Goal: Task Accomplishment & Management: Manage account settings

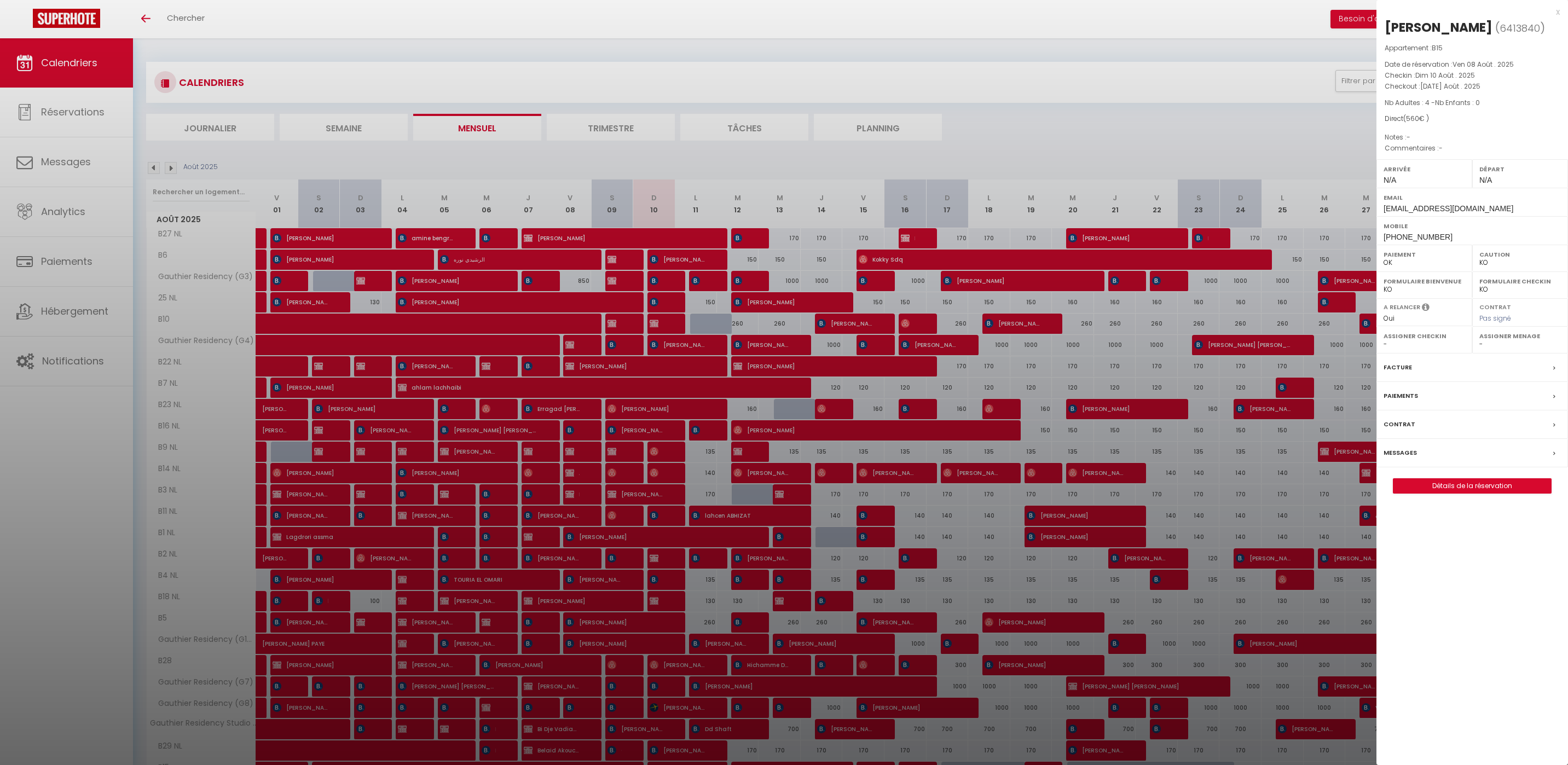
select select "KO"
select select "0"
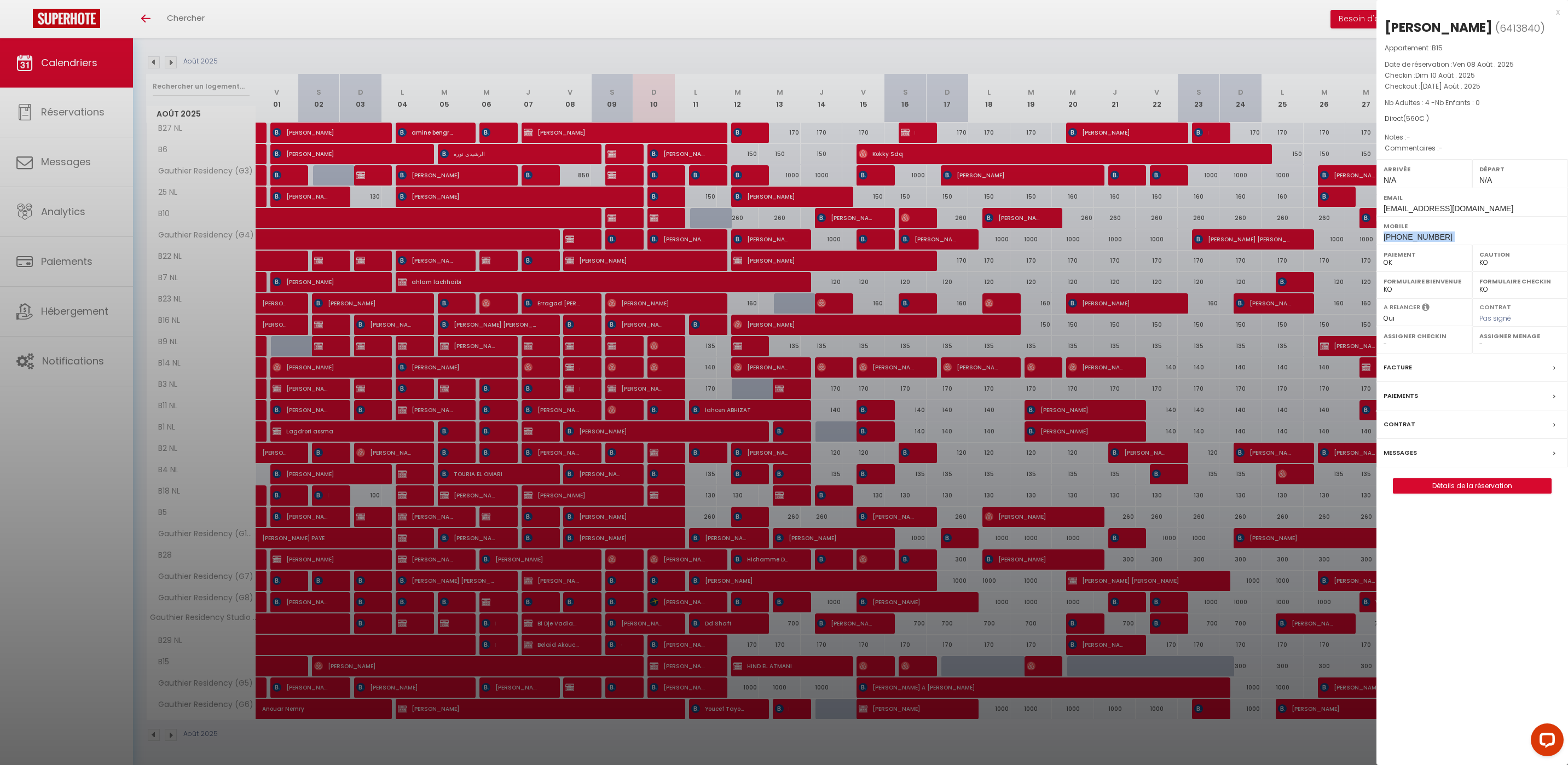
scroll to position [105, 0]
click at [879, 344] on div at bounding box center [784, 382] width 1568 height 765
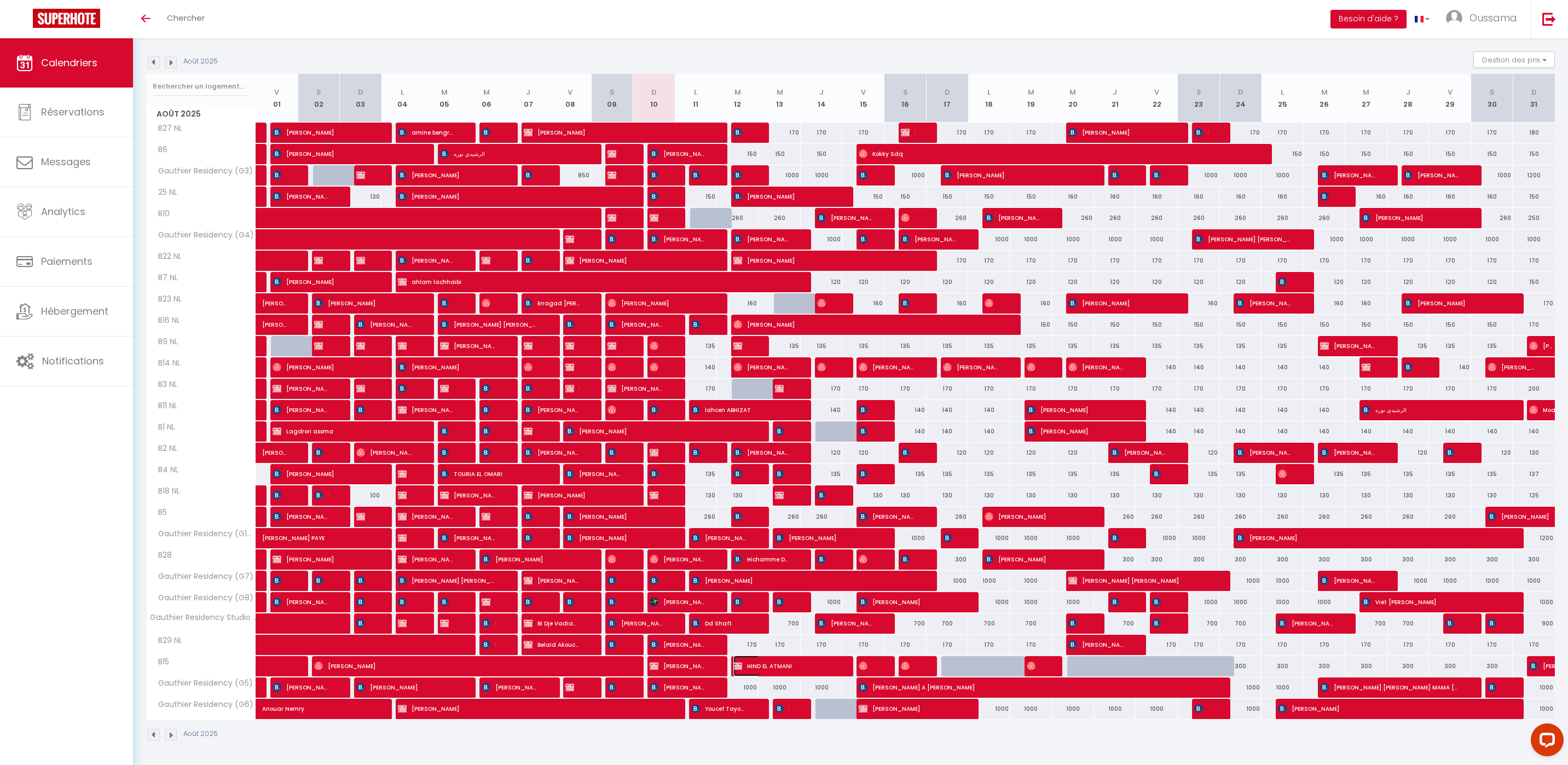
click at [761, 668] on span "HIND EL ATMANI" at bounding box center [782, 665] width 99 height 21
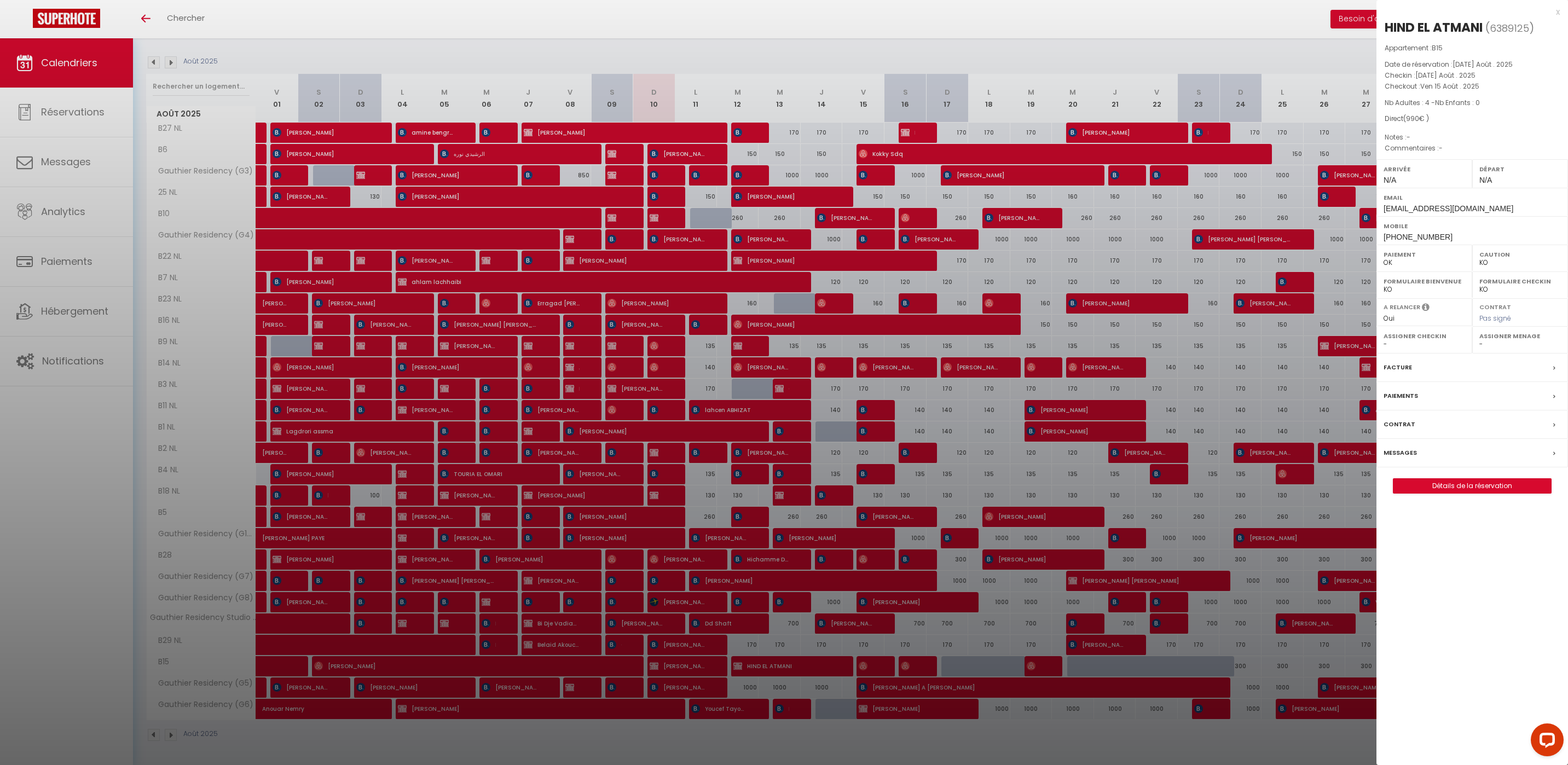
click at [661, 670] on div at bounding box center [784, 382] width 1568 height 765
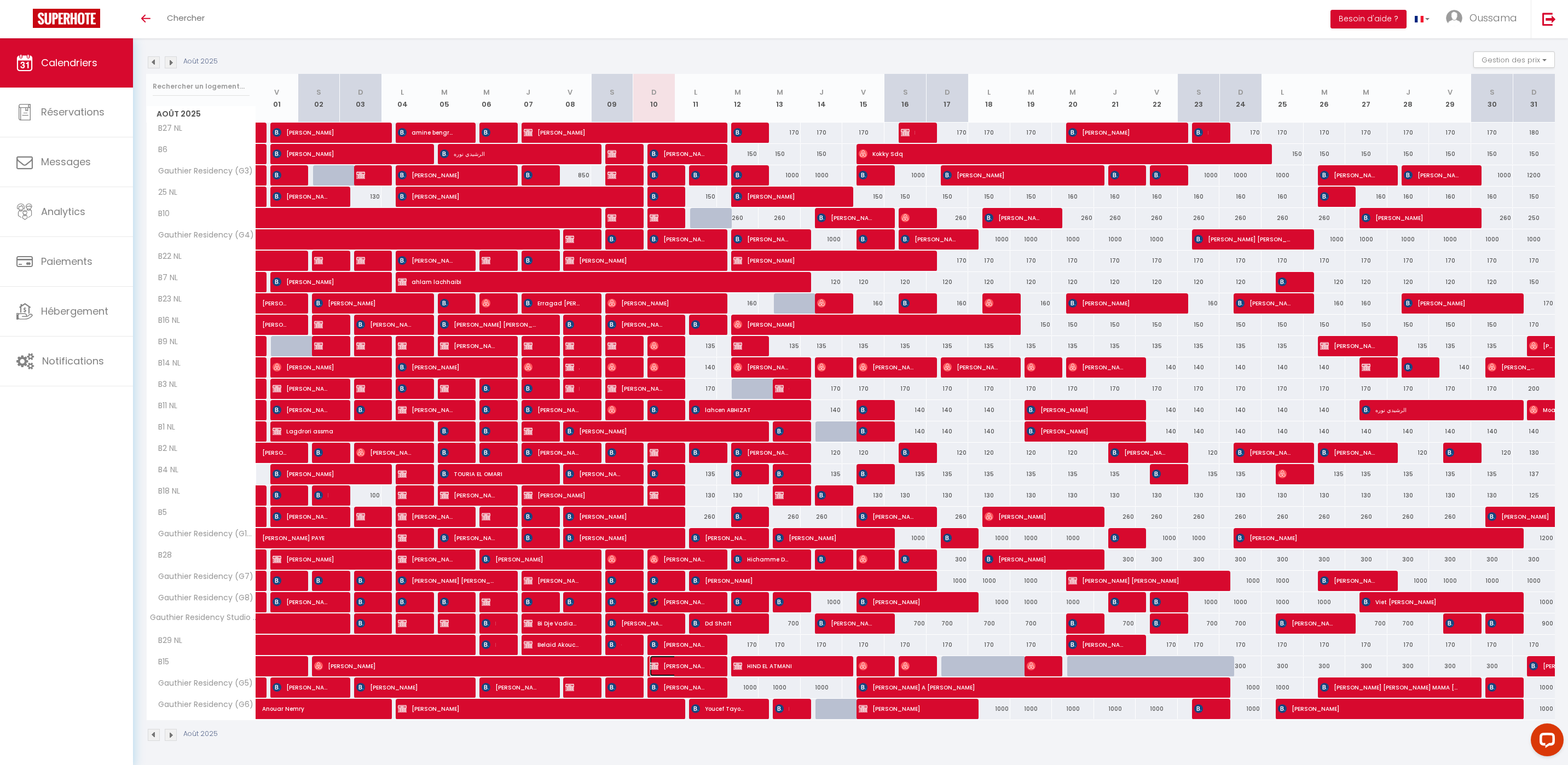
click at [665, 668] on span "[PERSON_NAME]" at bounding box center [678, 665] width 56 height 21
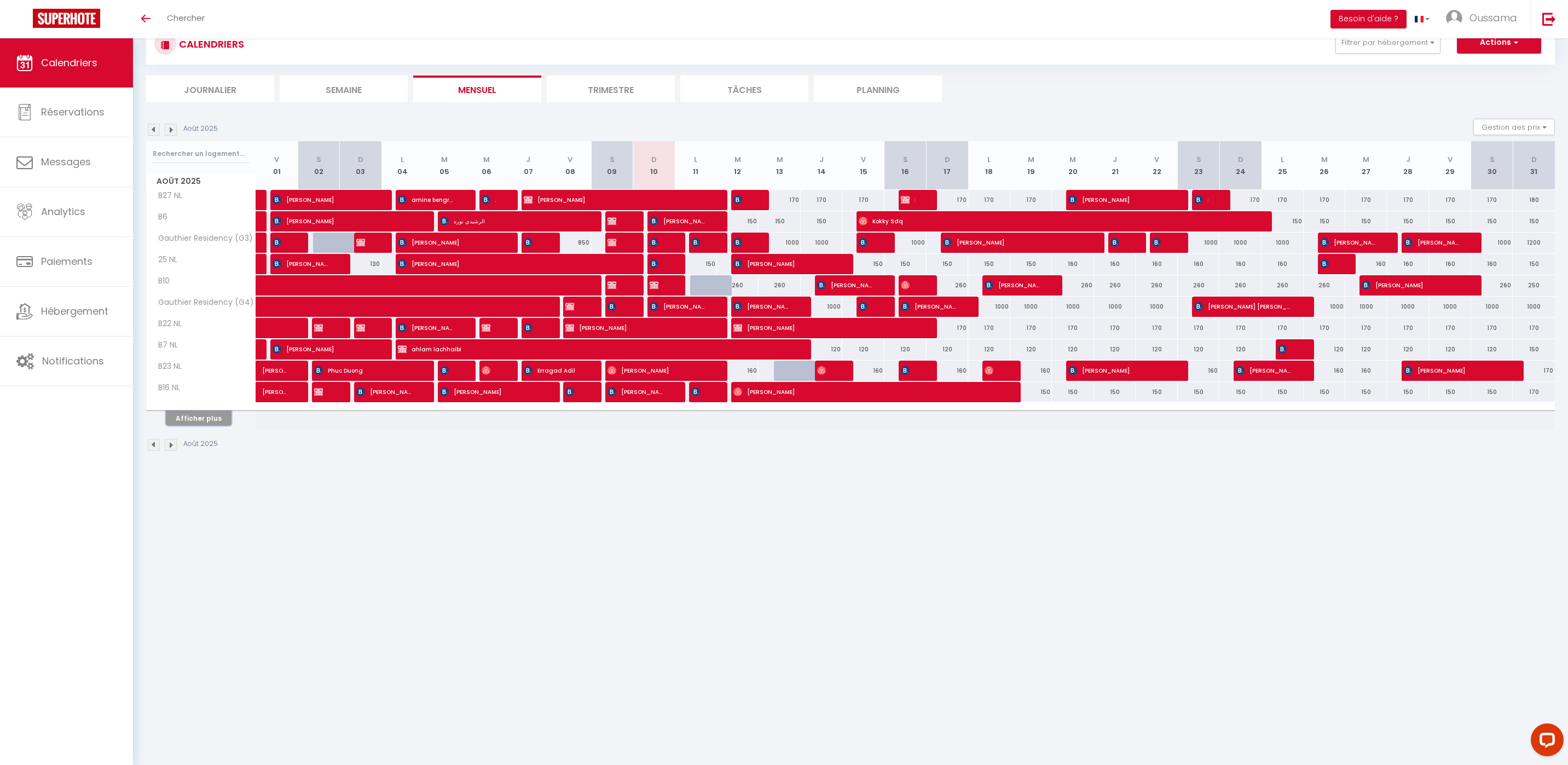
click at [206, 421] on button "Afficher plus" at bounding box center [198, 419] width 66 height 14
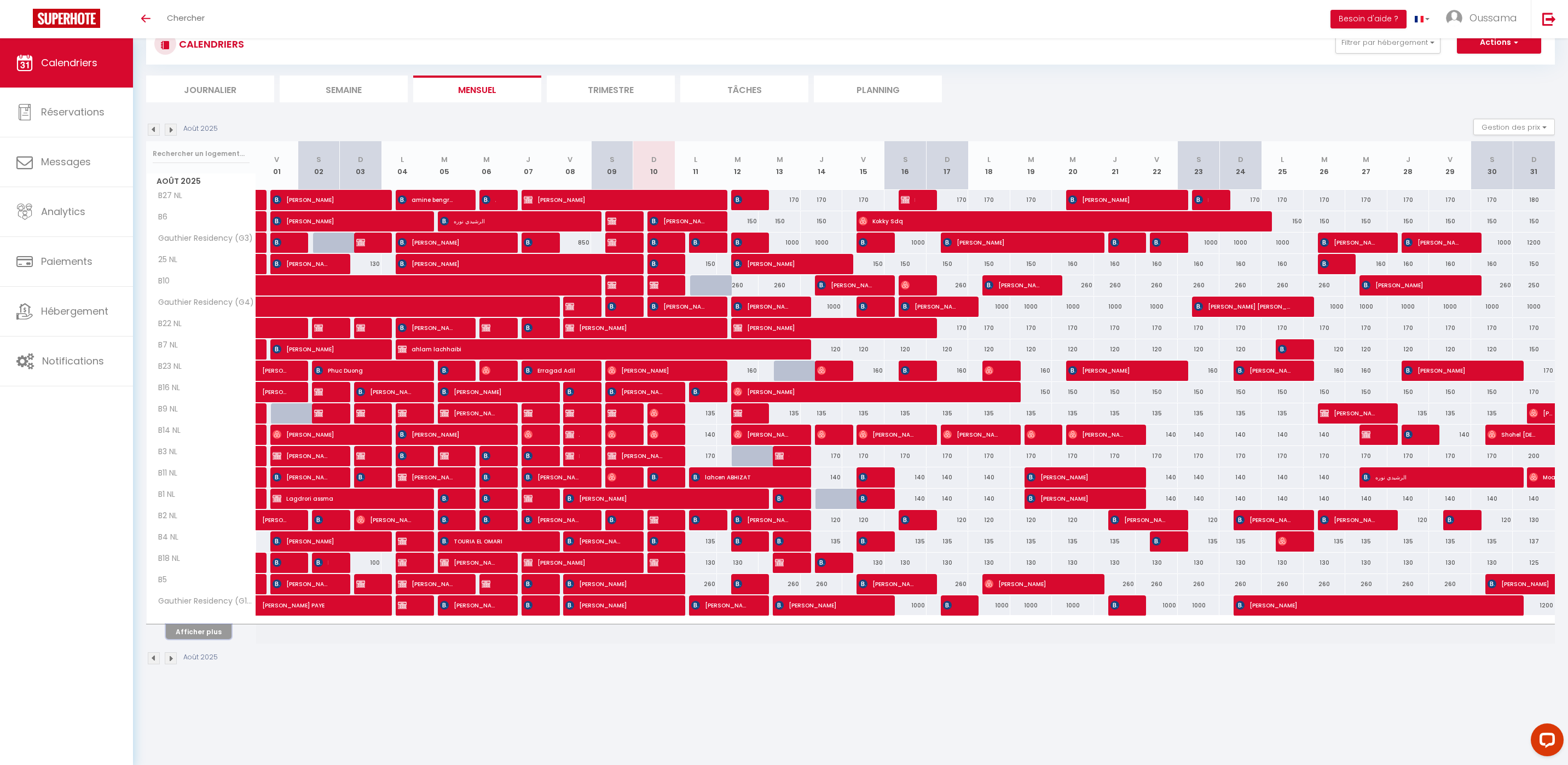
click at [213, 631] on button "Afficher plus" at bounding box center [198, 631] width 66 height 14
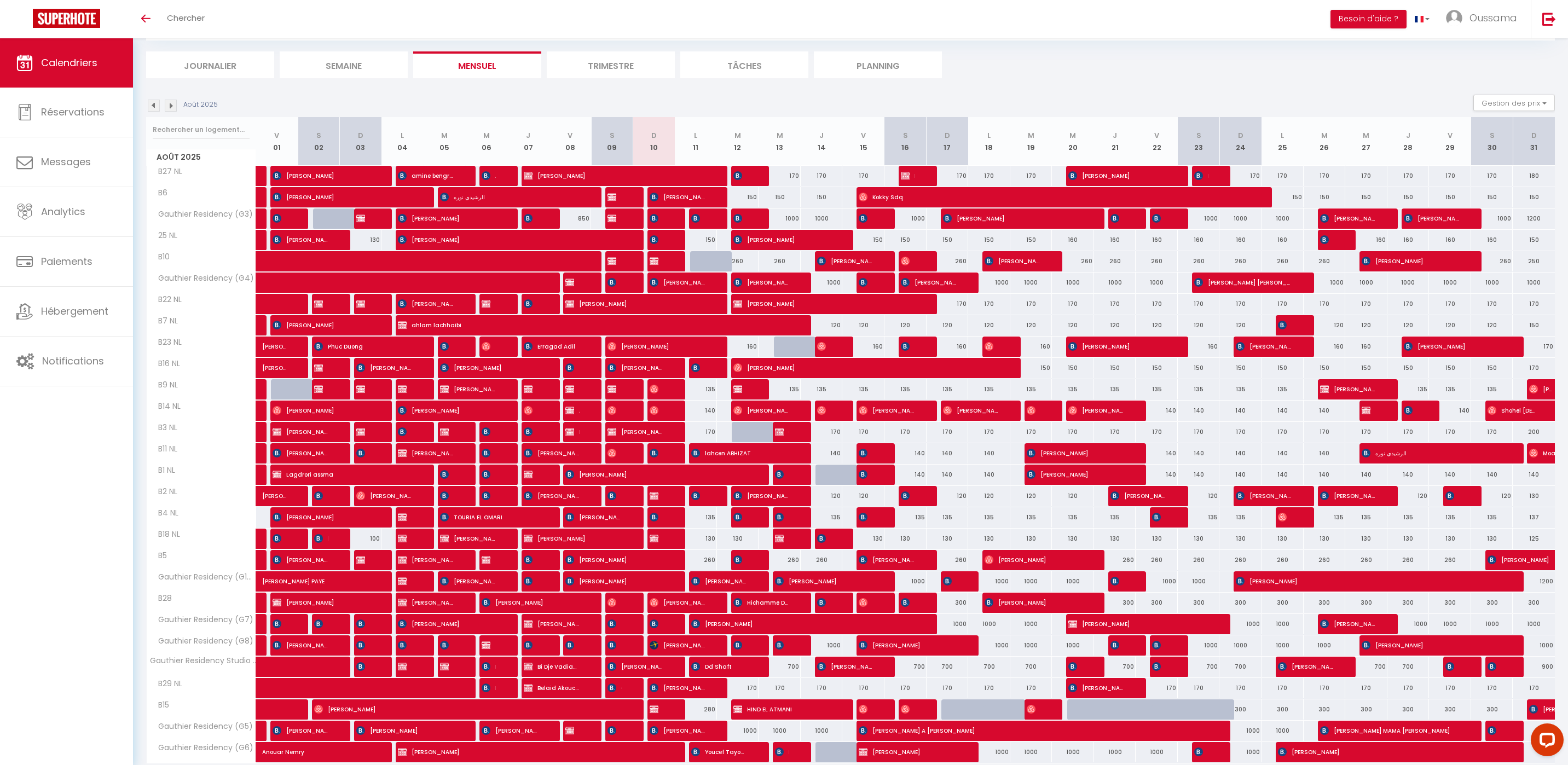
scroll to position [74, 0]
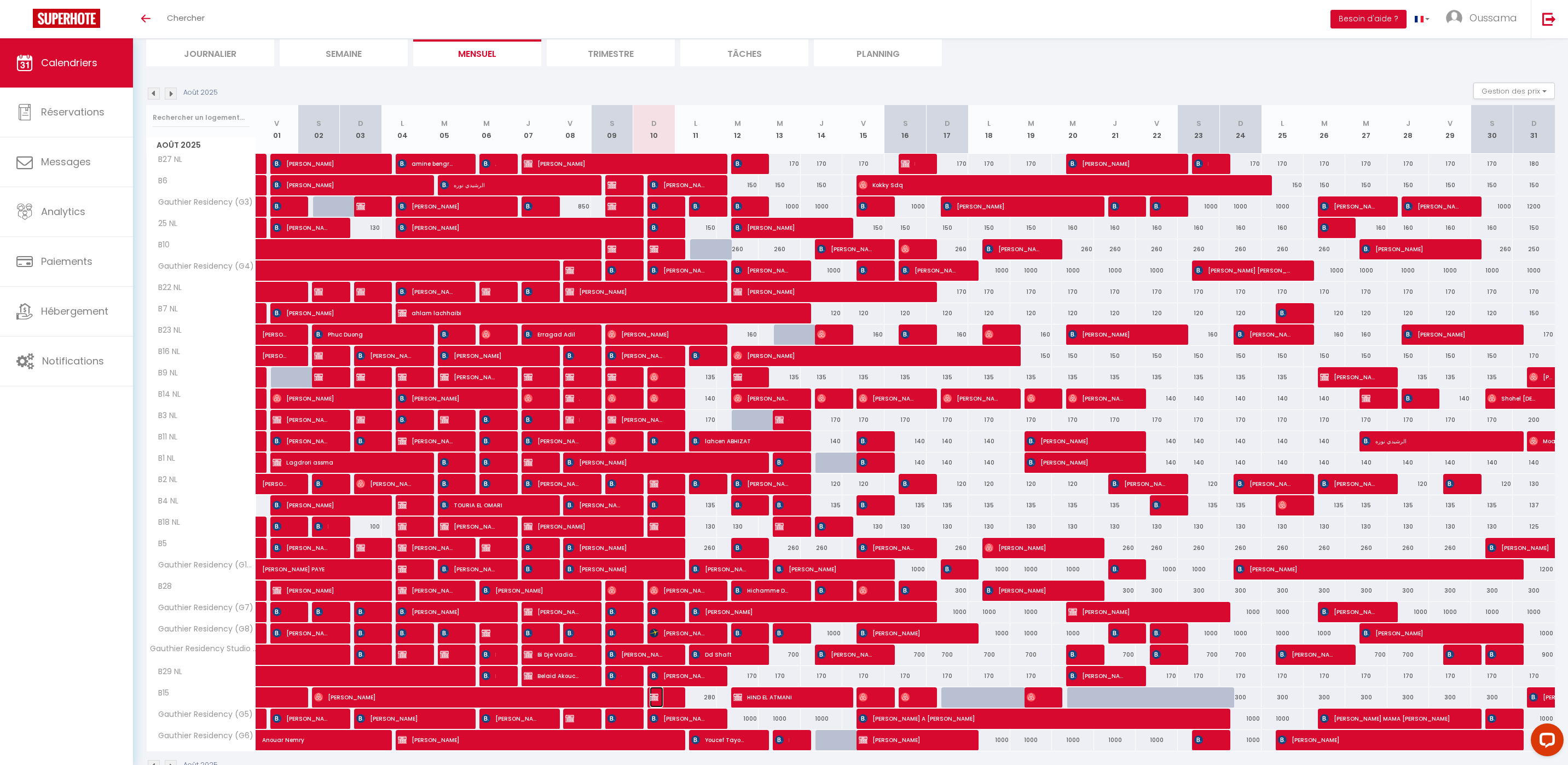
click at [659, 694] on span "[PERSON_NAME]" at bounding box center [657, 697] width 14 height 21
select select "OK"
select select "KO"
select select "0"
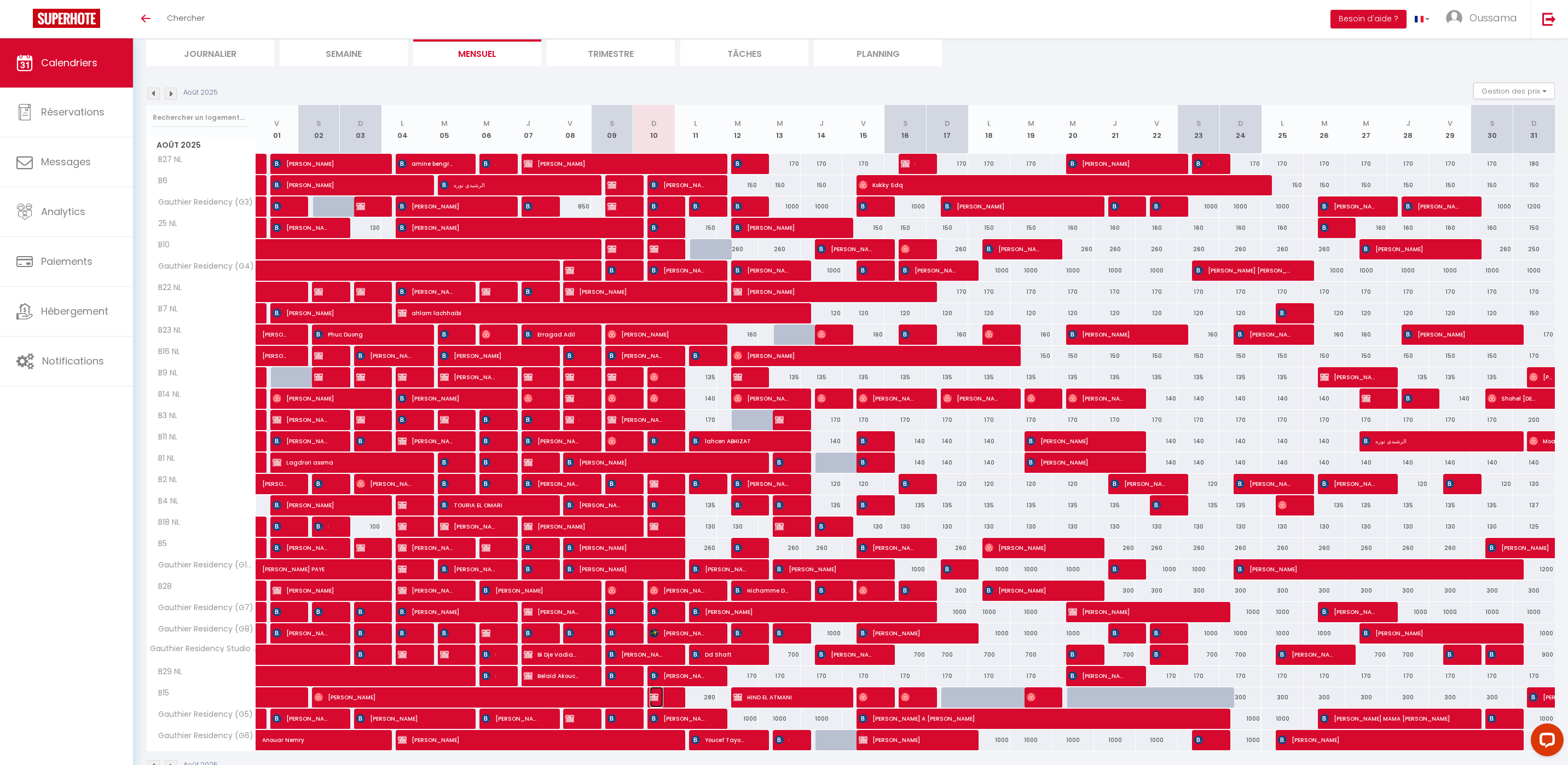
select select "1"
select select
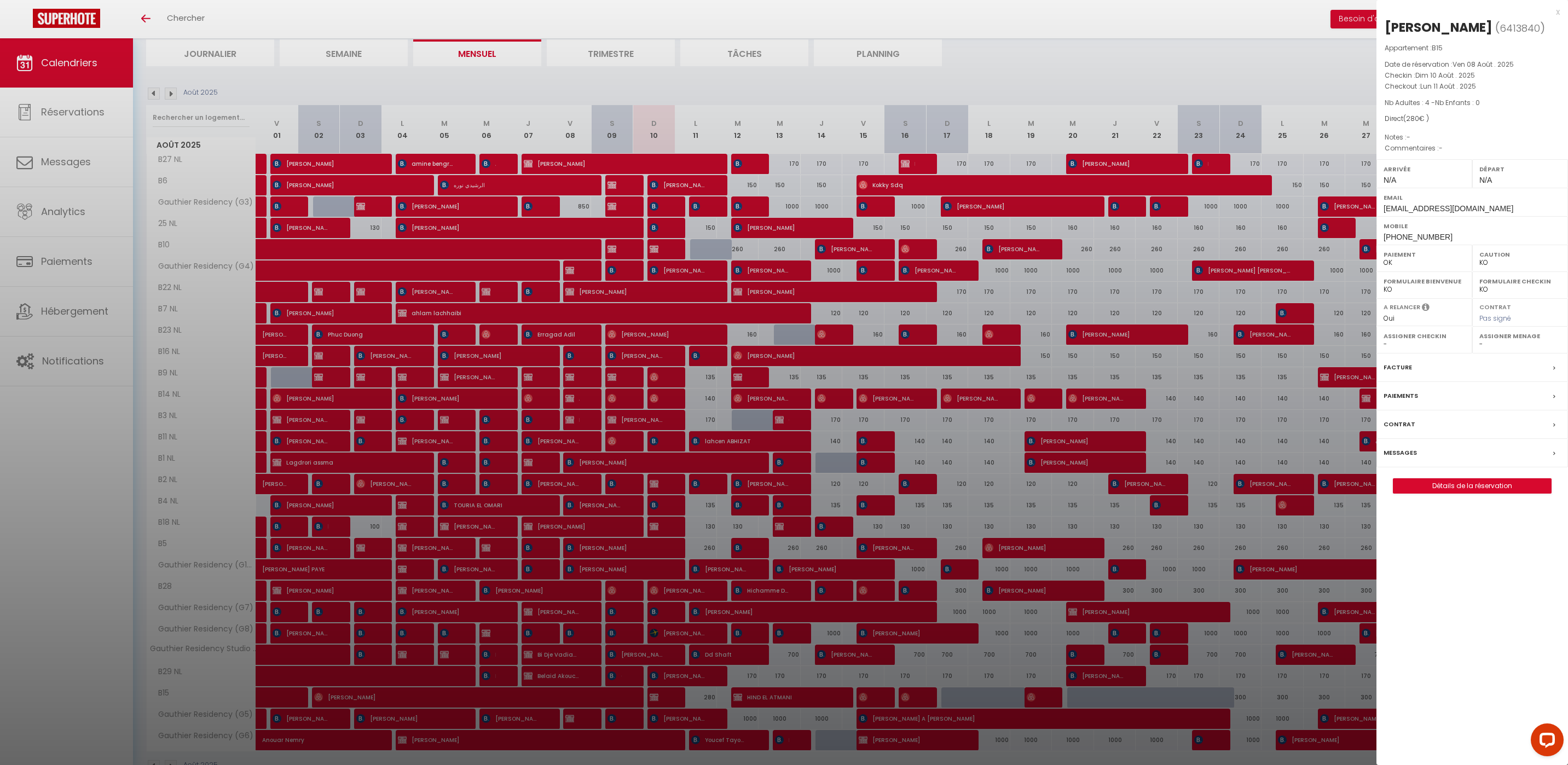
click at [675, 81] on div at bounding box center [784, 382] width 1568 height 765
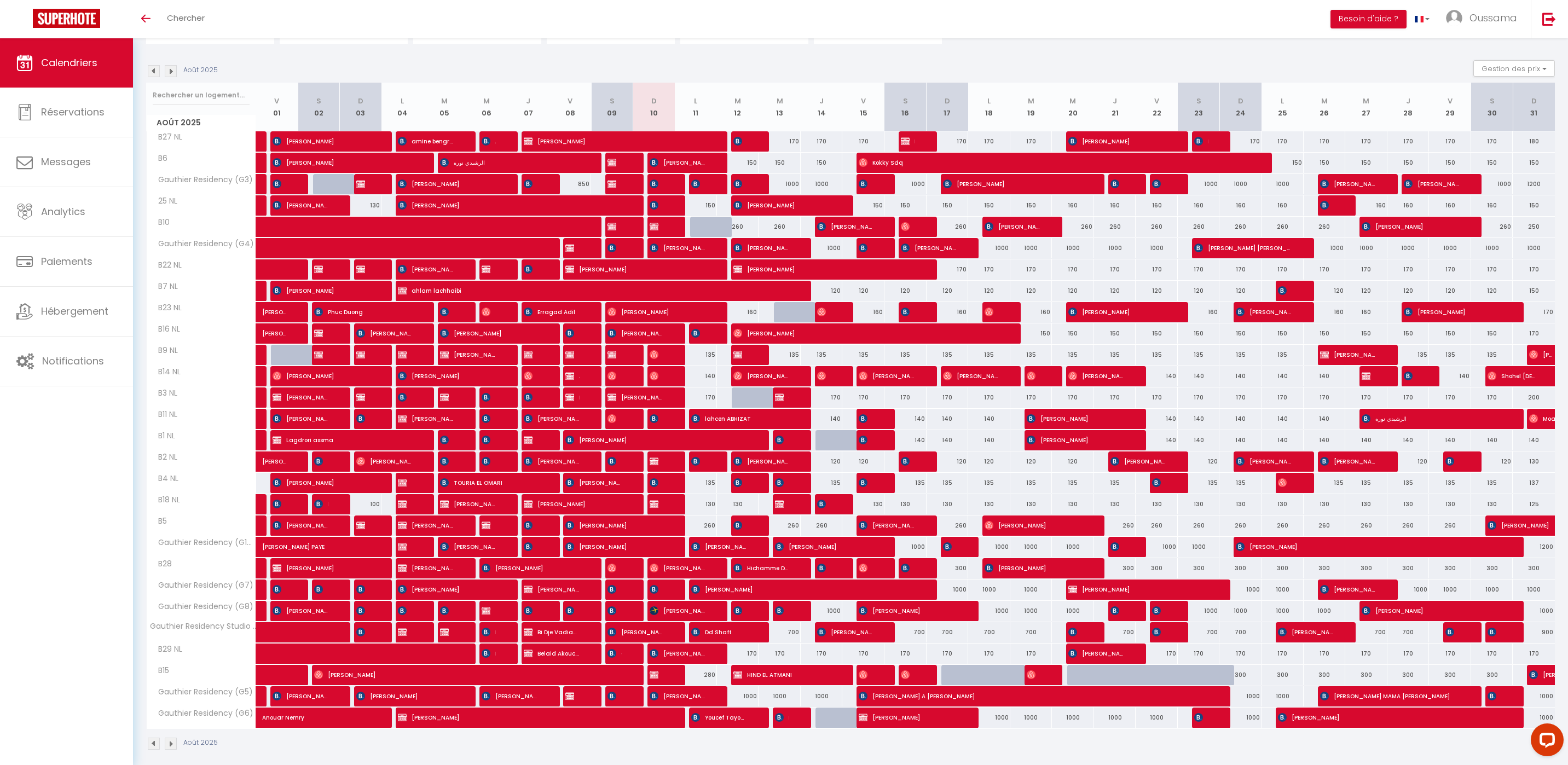
scroll to position [105, 0]
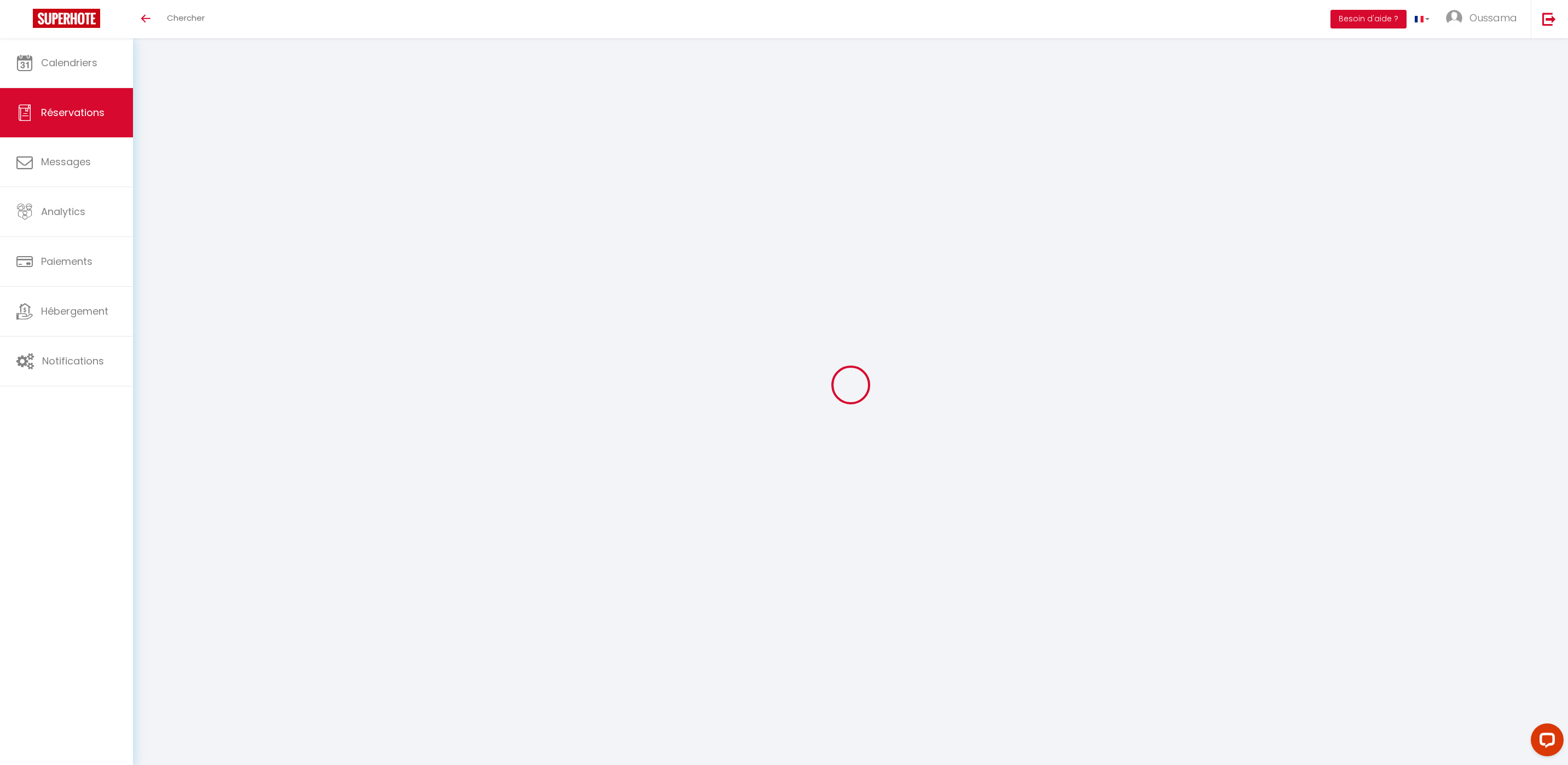
select select
checkbox input "false"
select select
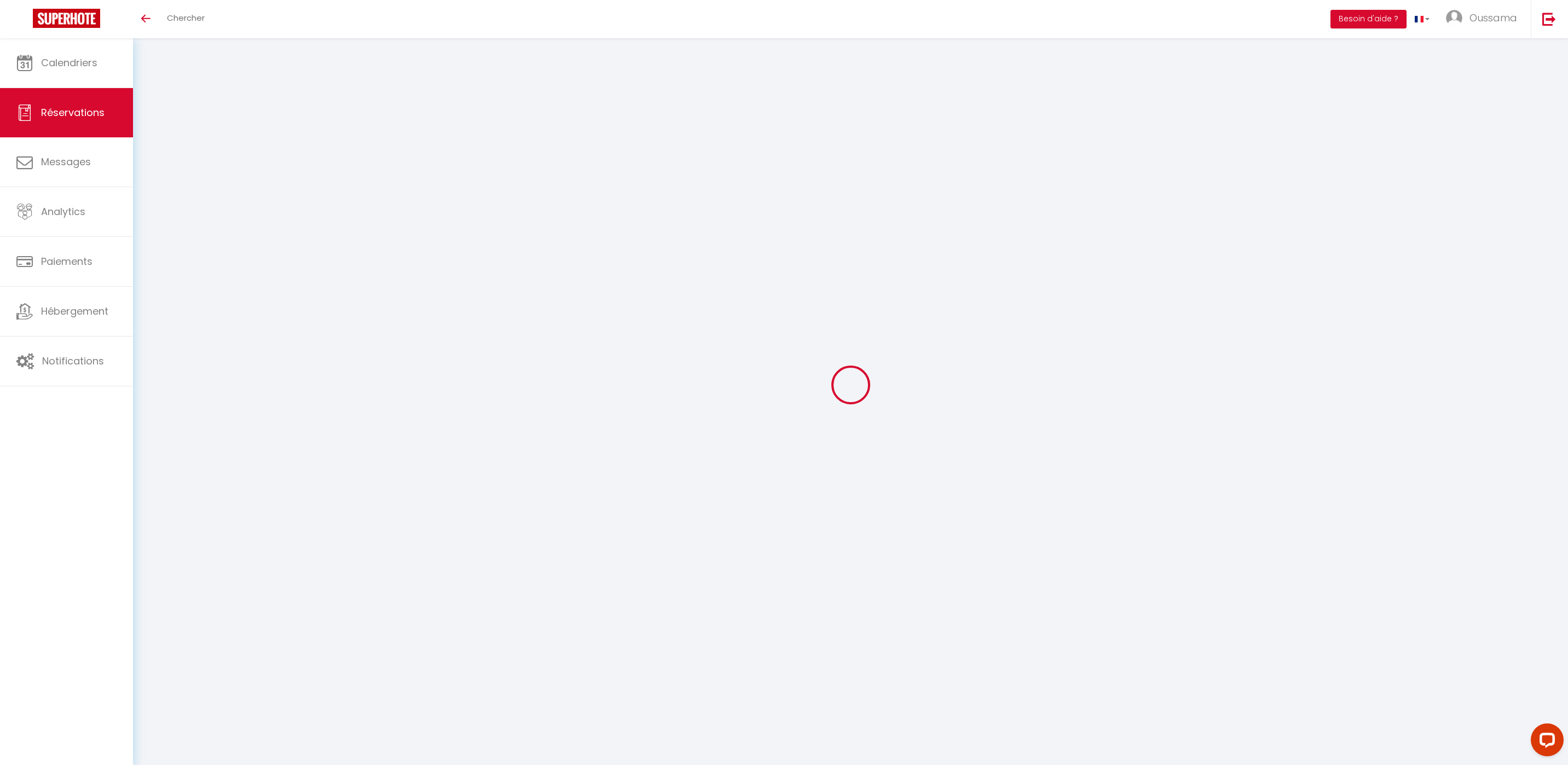
checkbox input "false"
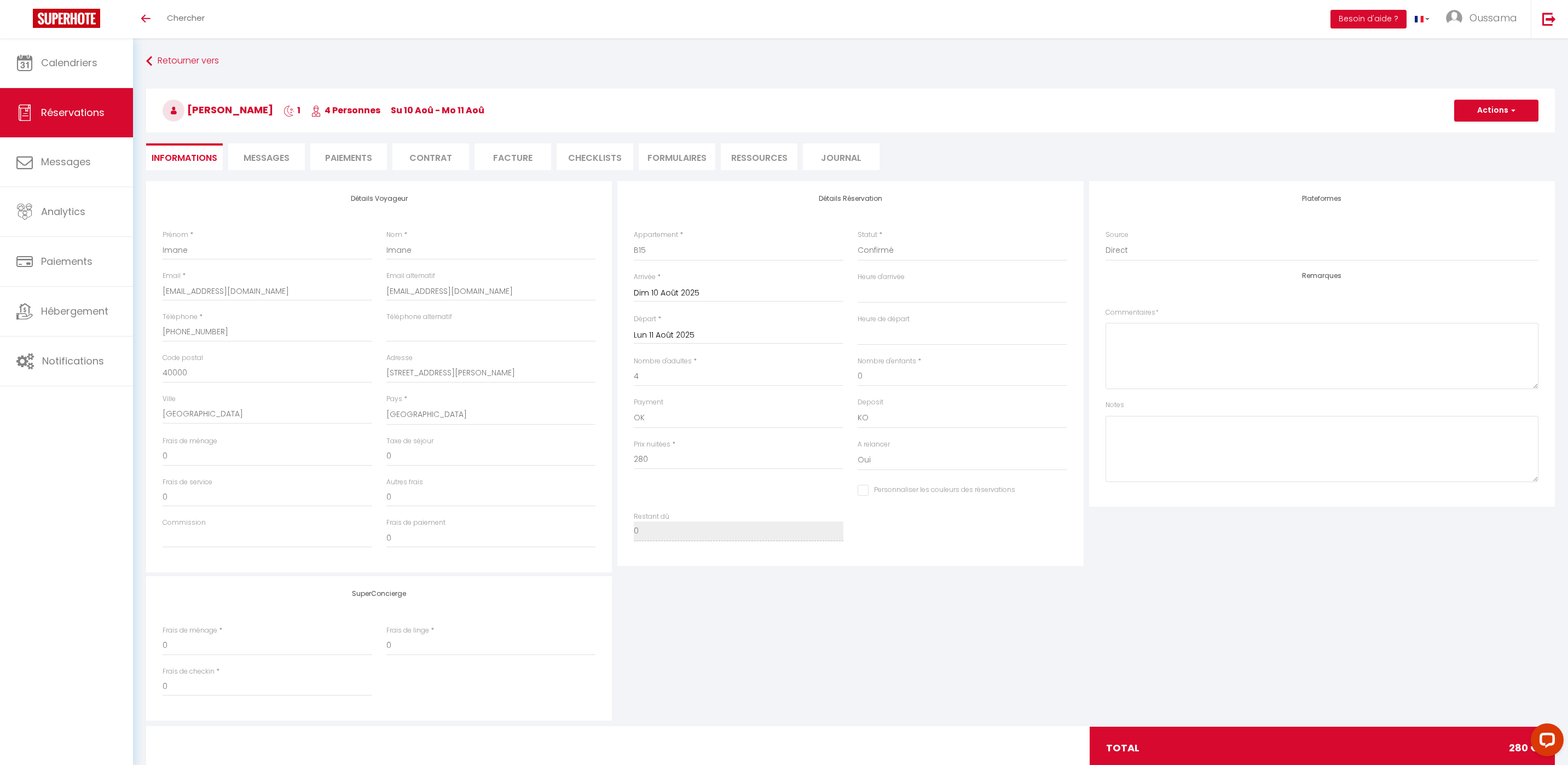
select select
checkbox input "false"
select select
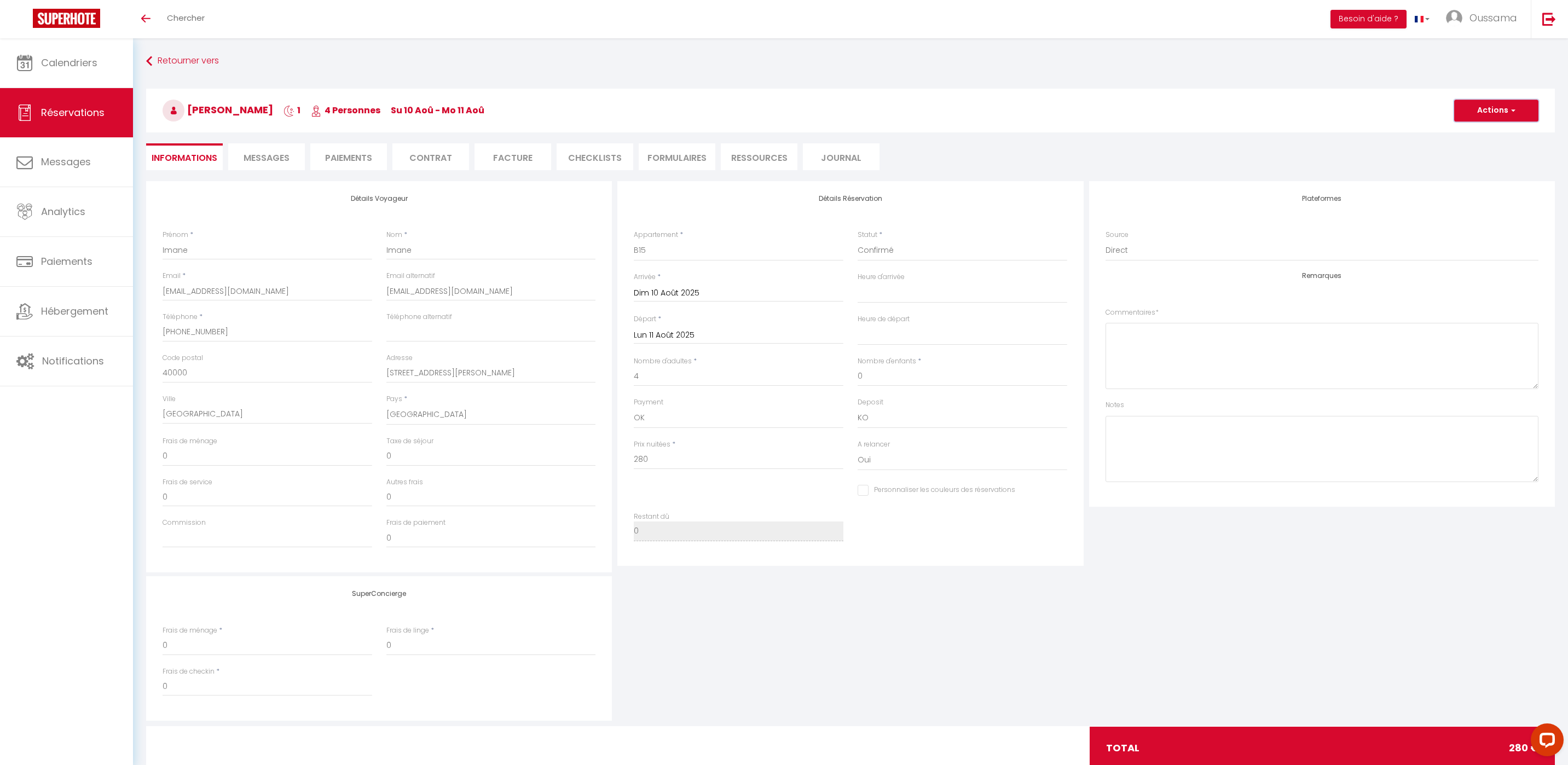
click at [1516, 112] on button "Actions" at bounding box center [1496, 110] width 84 height 22
click at [1488, 149] on link "Dupliquer" at bounding box center [1485, 149] width 87 height 14
select select
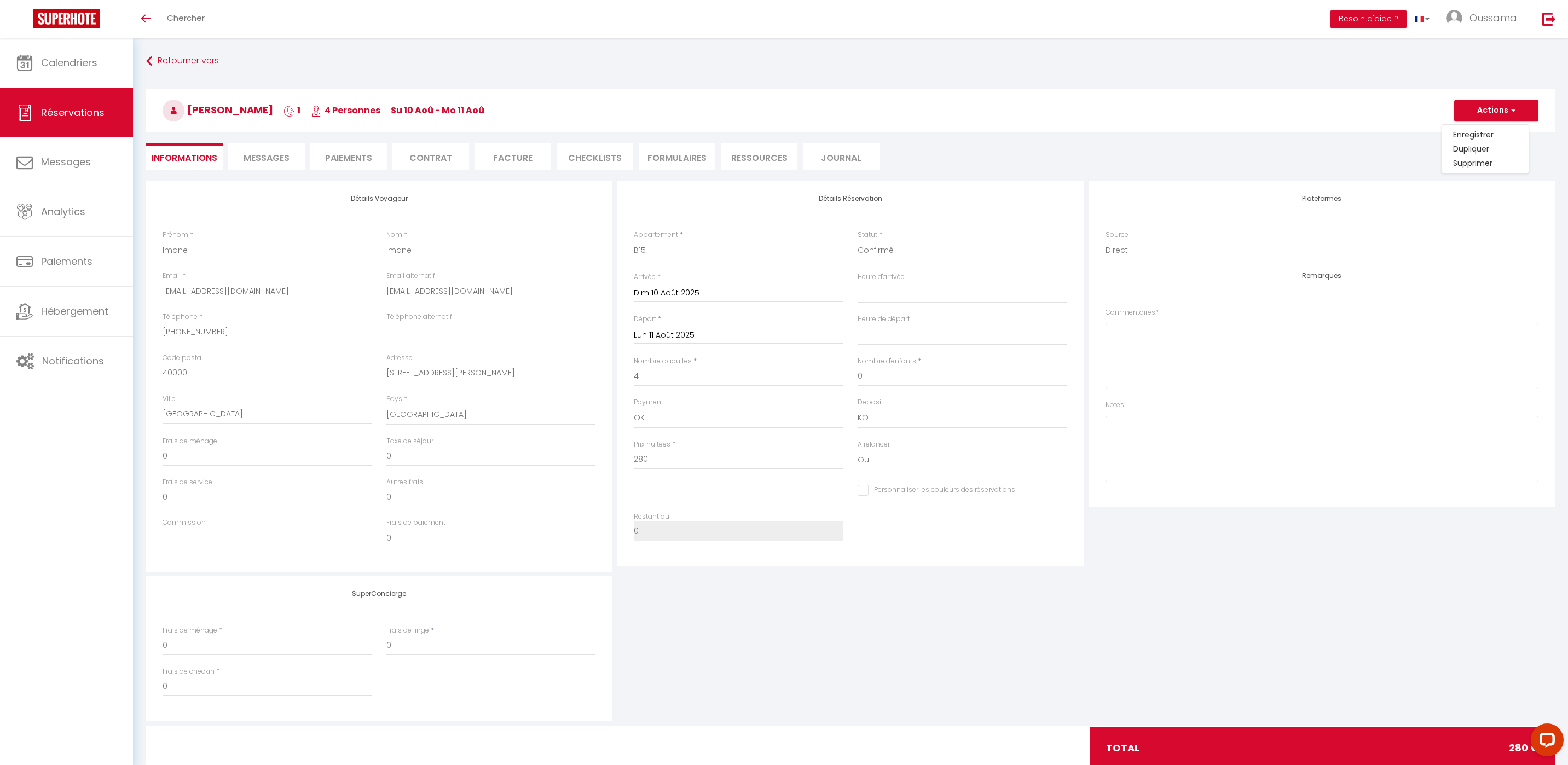
select select
checkbox input "false"
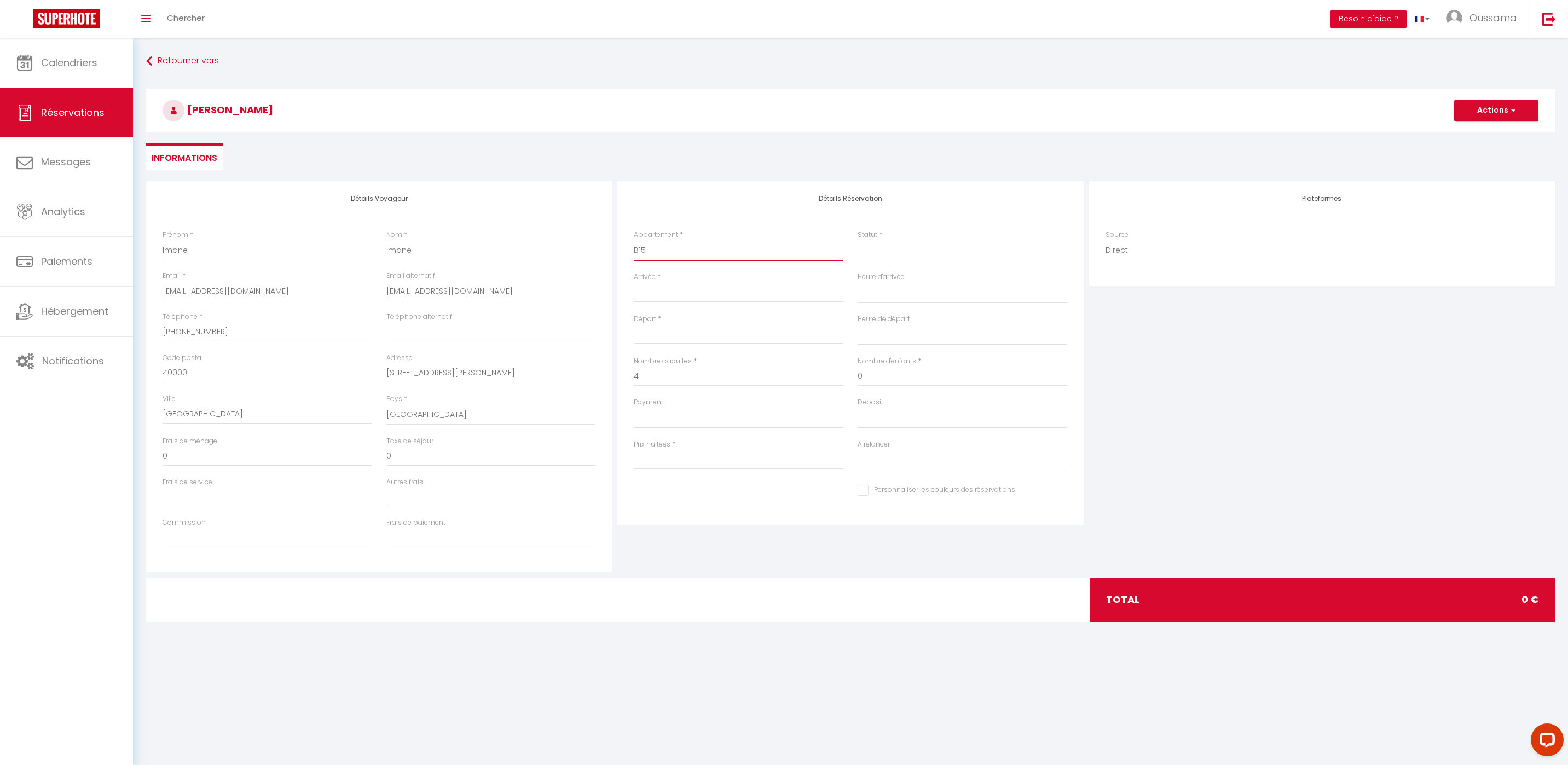
click at [671, 257] on select "Assalama city center studio A2 by TCE Assalama city center studio A3 by TCE B27…" at bounding box center [738, 250] width 209 height 21
select select "58418"
select select
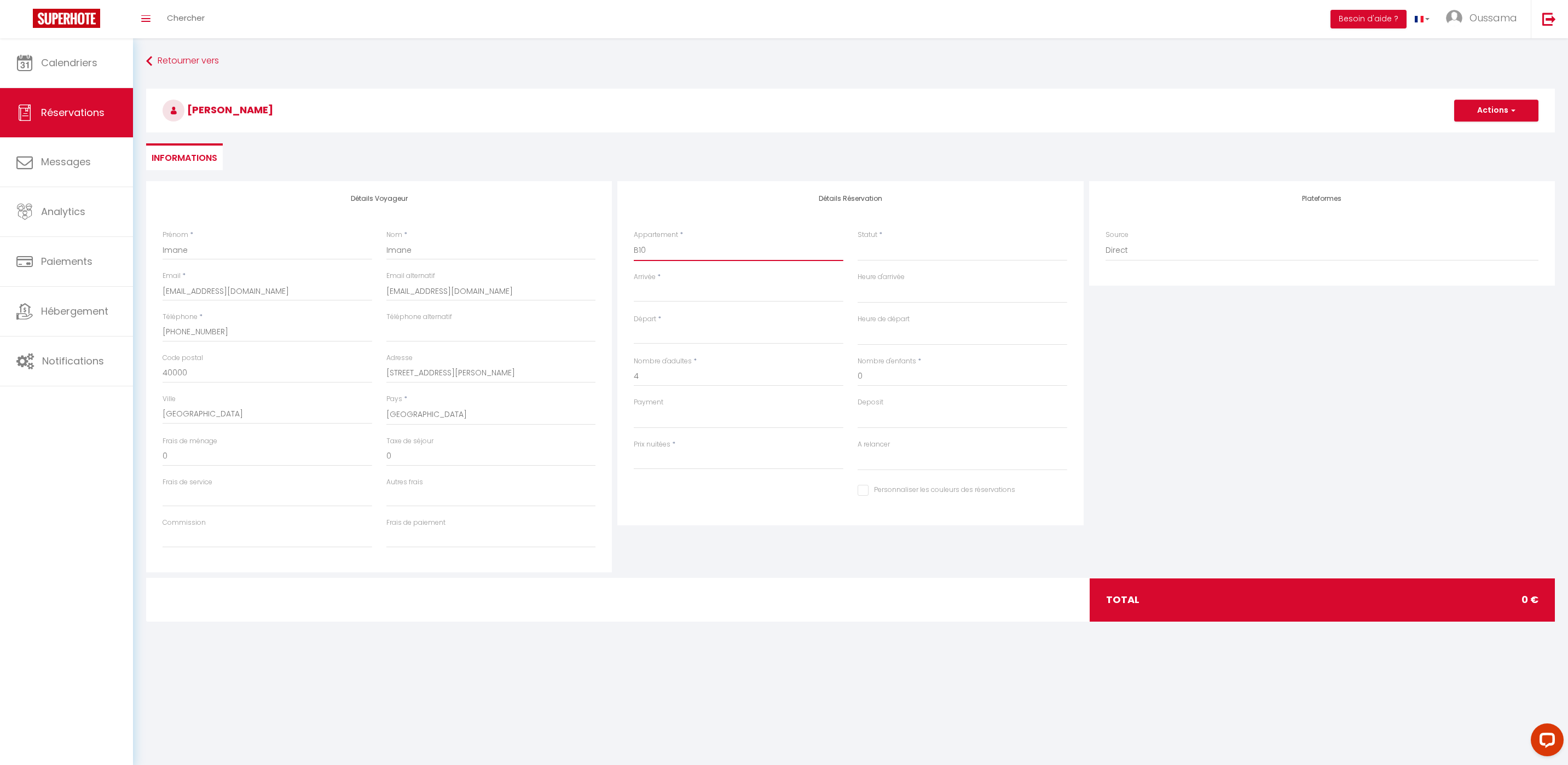
select select
type input "0"
select select
checkbox input "false"
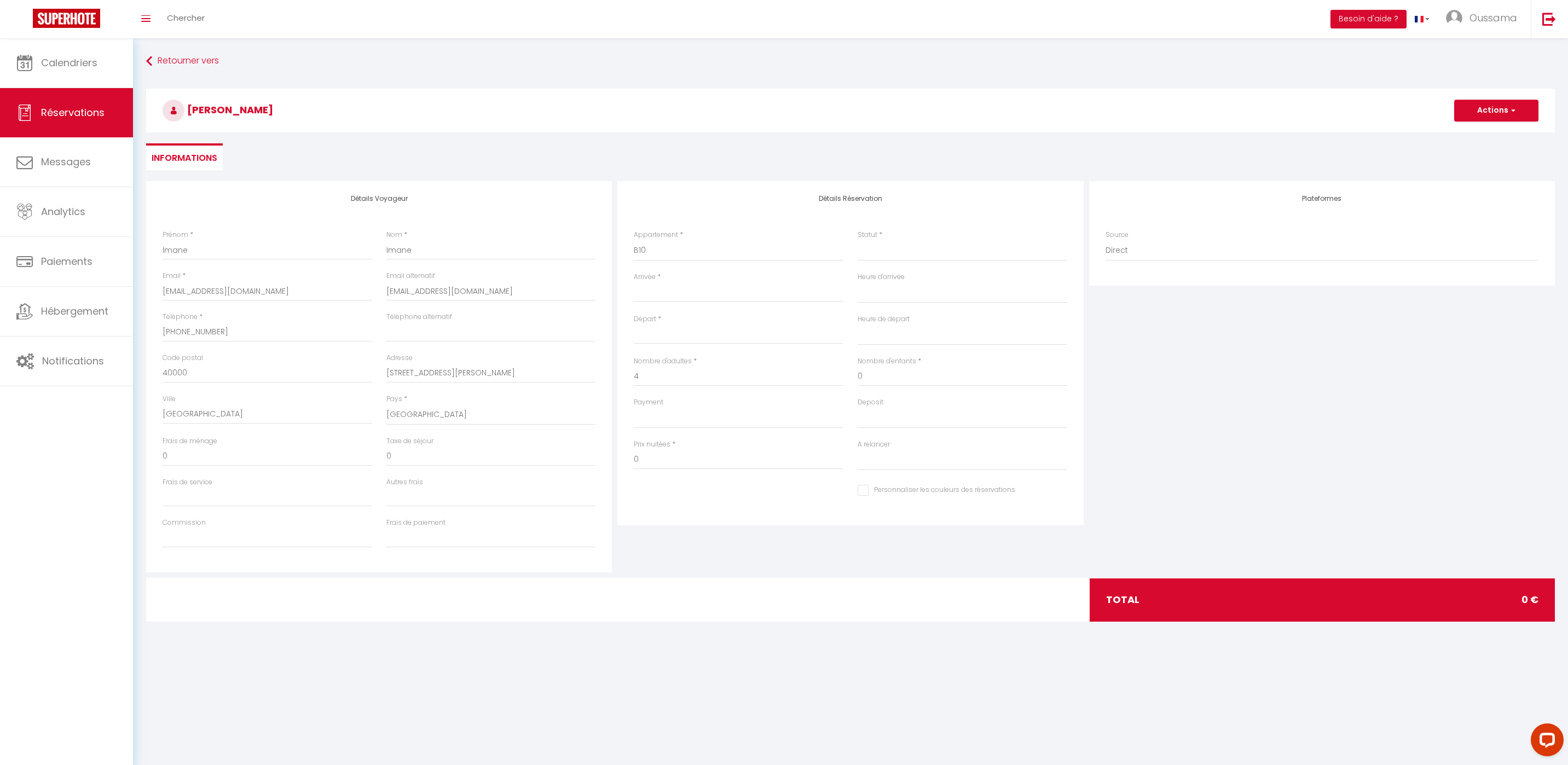
click at [657, 297] on input "Arrivée" at bounding box center [738, 294] width 209 height 14
click at [658, 296] on input "Arrivée" at bounding box center [738, 294] width 209 height 14
select select
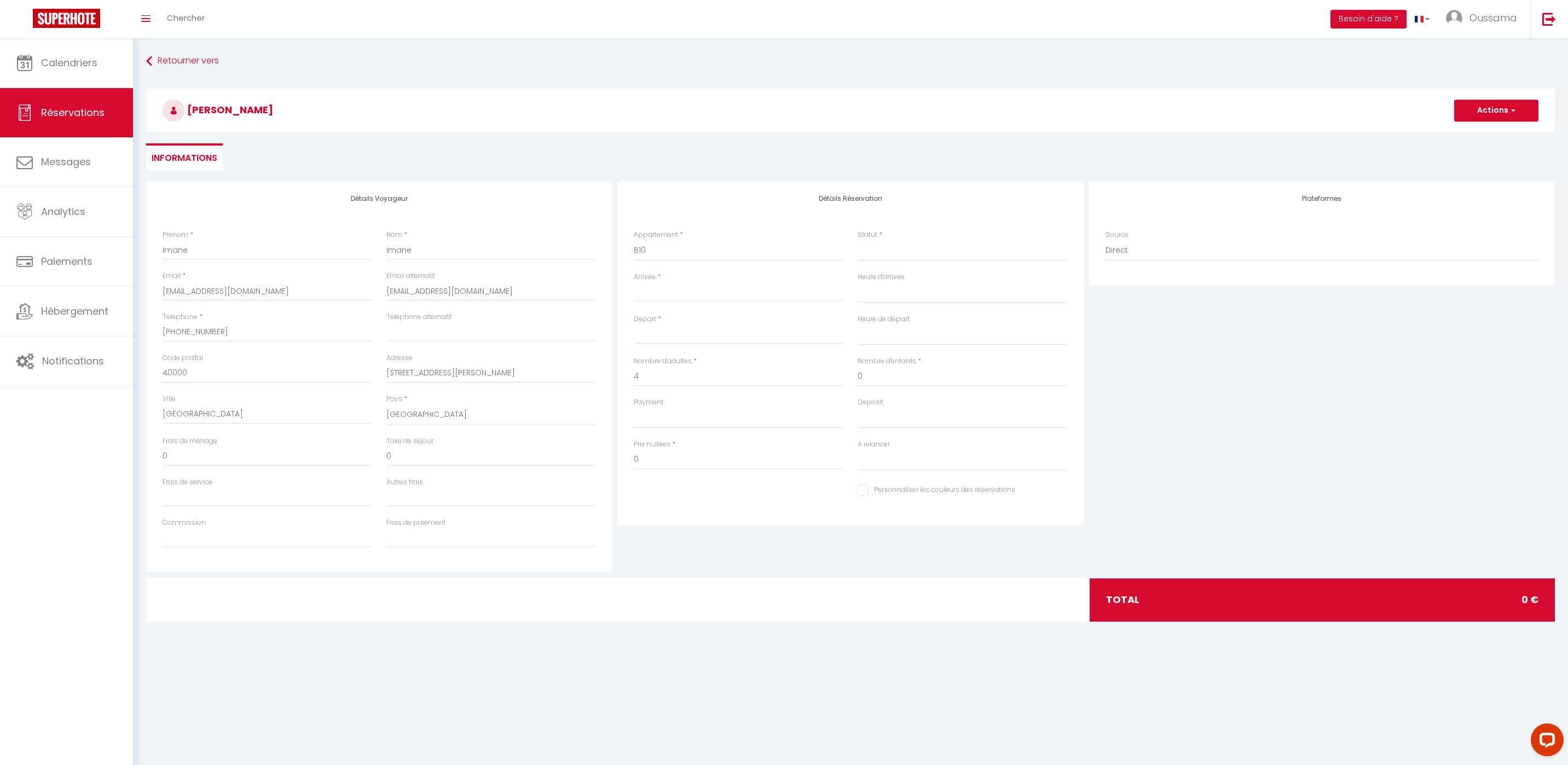
select select
checkbox input "false"
click at [655, 295] on input "Arrivée" at bounding box center [738, 294] width 209 height 14
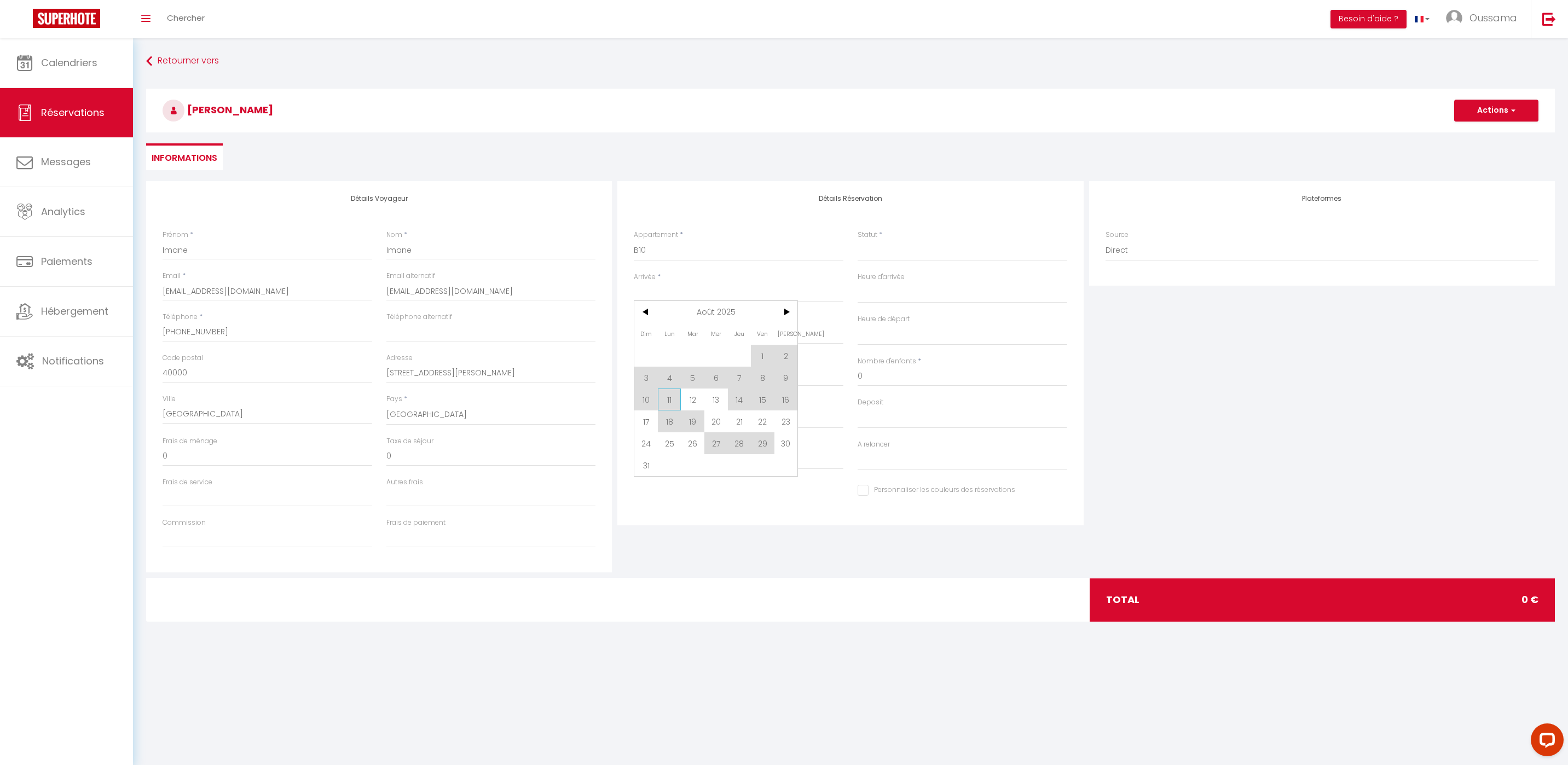
click at [675, 399] on span "11" at bounding box center [670, 399] width 24 height 22
select select
type input "Lun 11 Août 2025"
select select
type input "Mar 12 Août 2025"
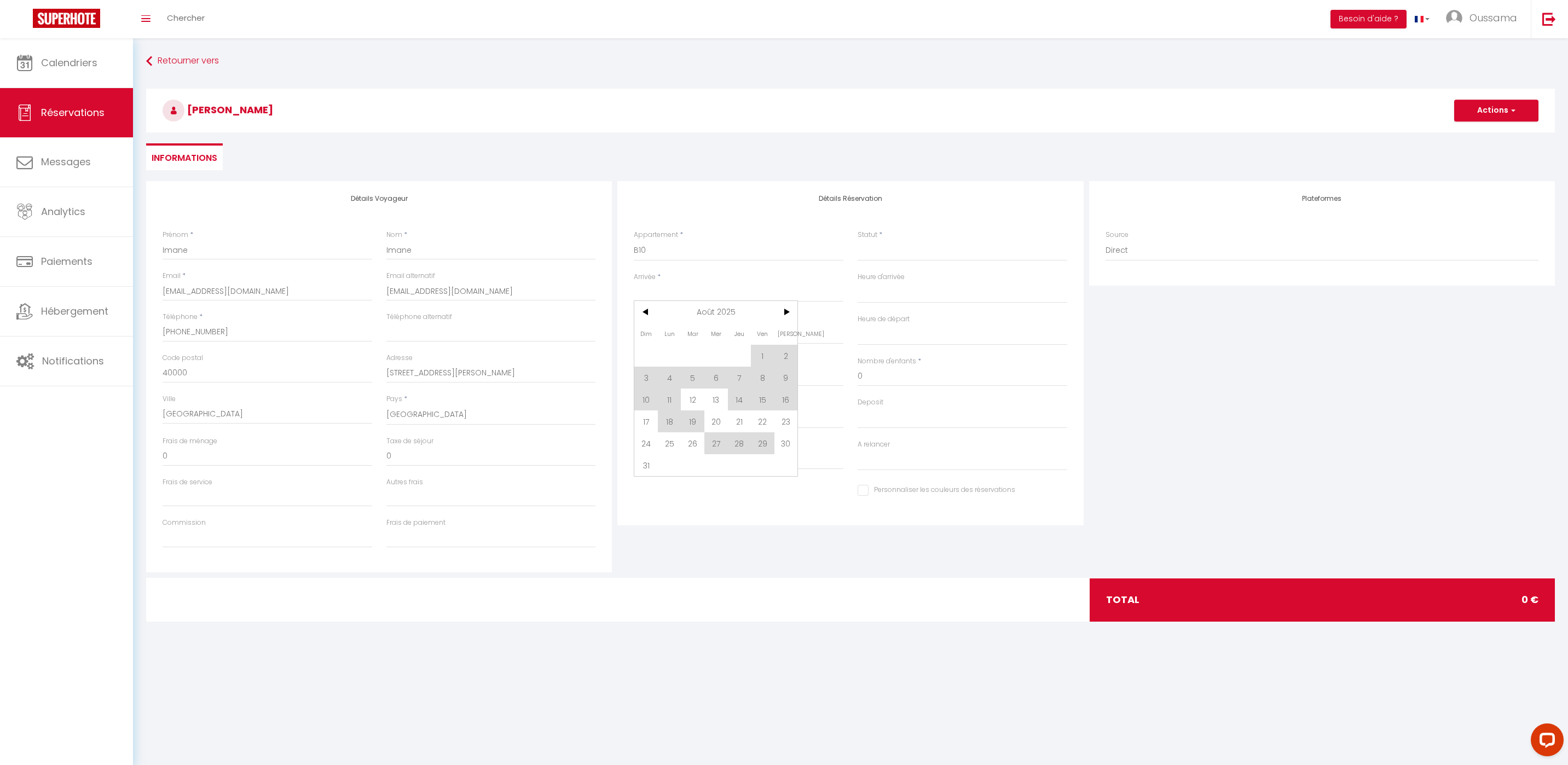
select select
checkbox input "false"
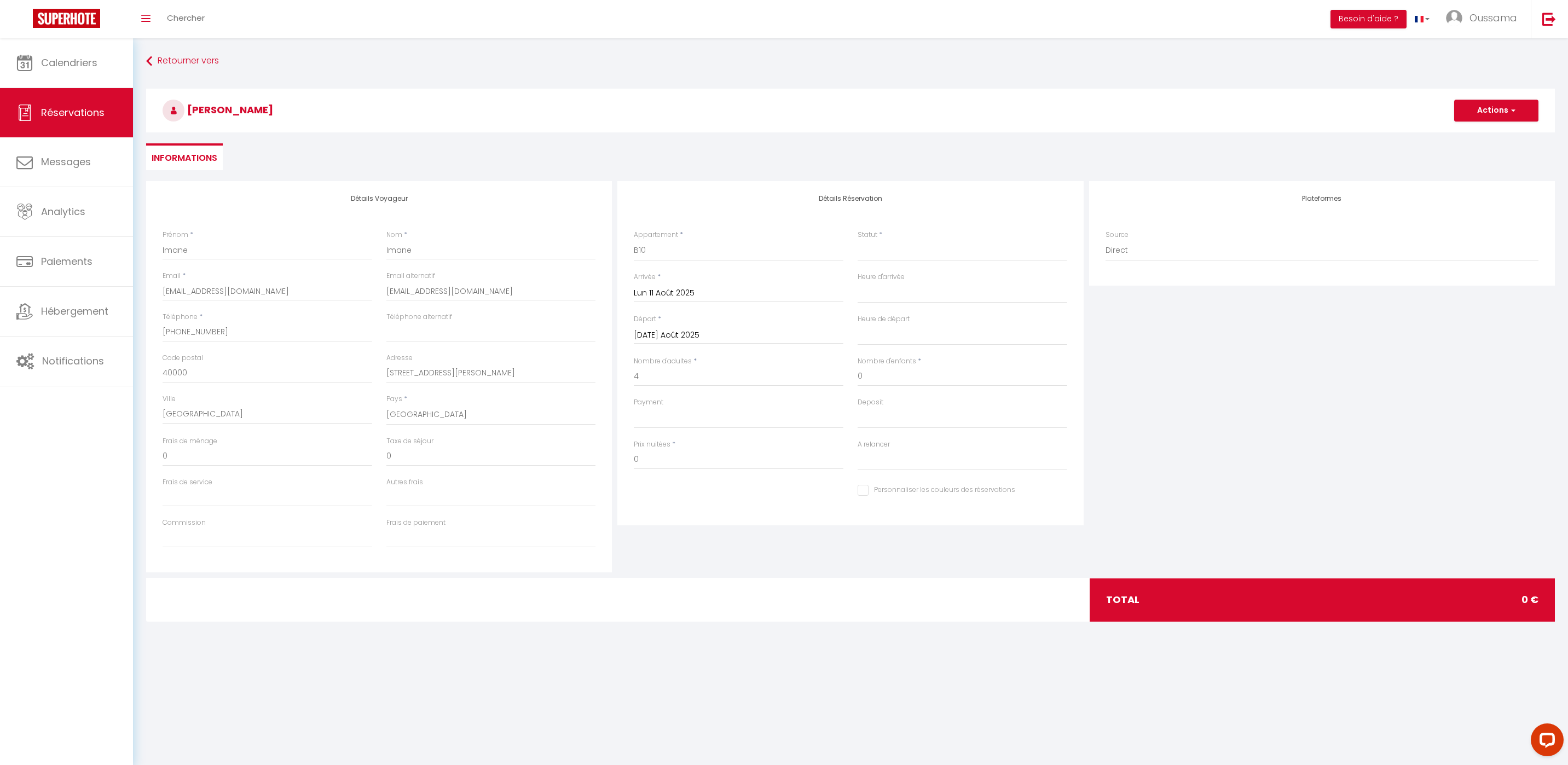
select select
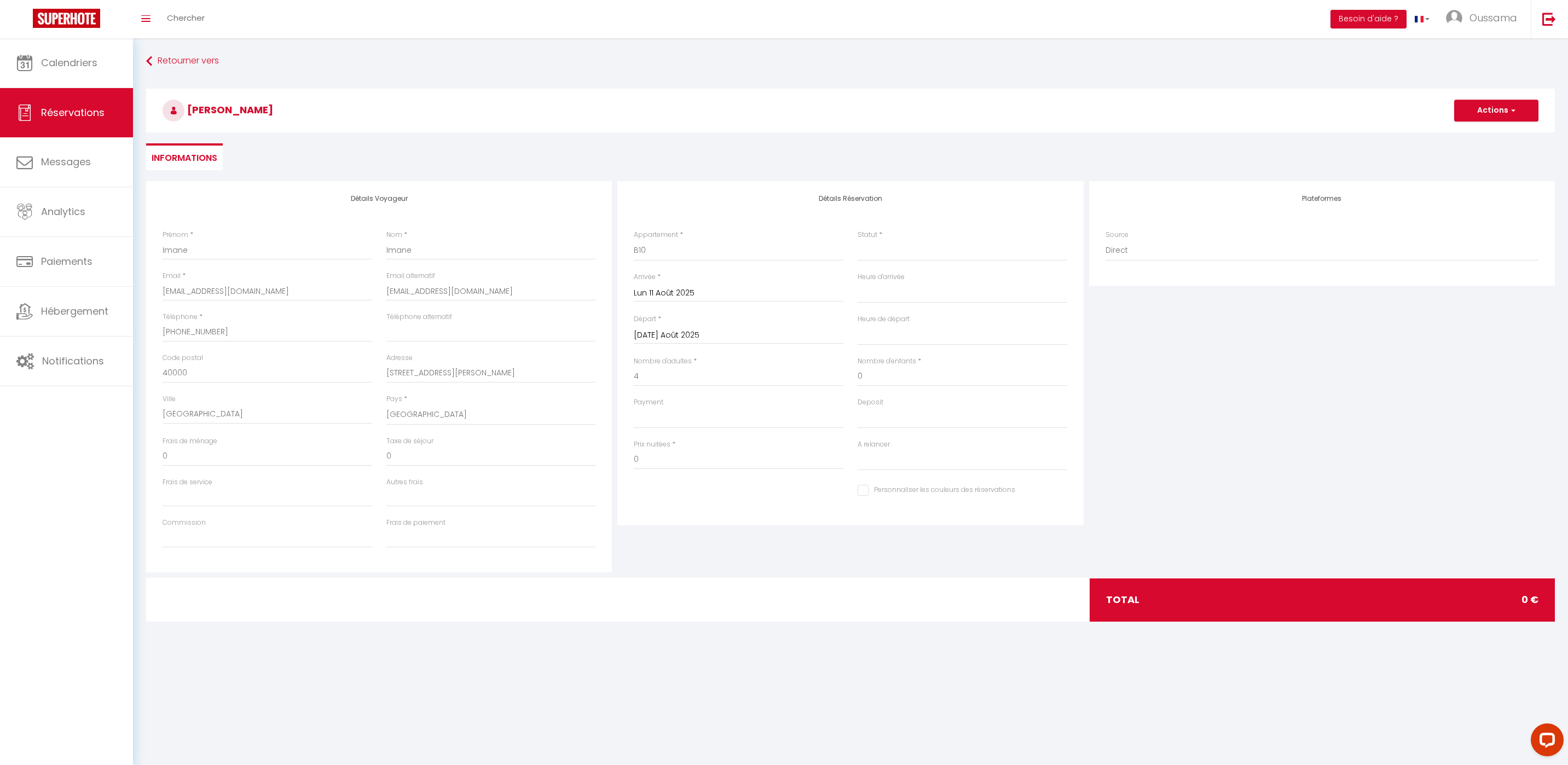
select select
checkbox input "false"
click at [654, 460] on input "0" at bounding box center [738, 459] width 209 height 19
type input "280"
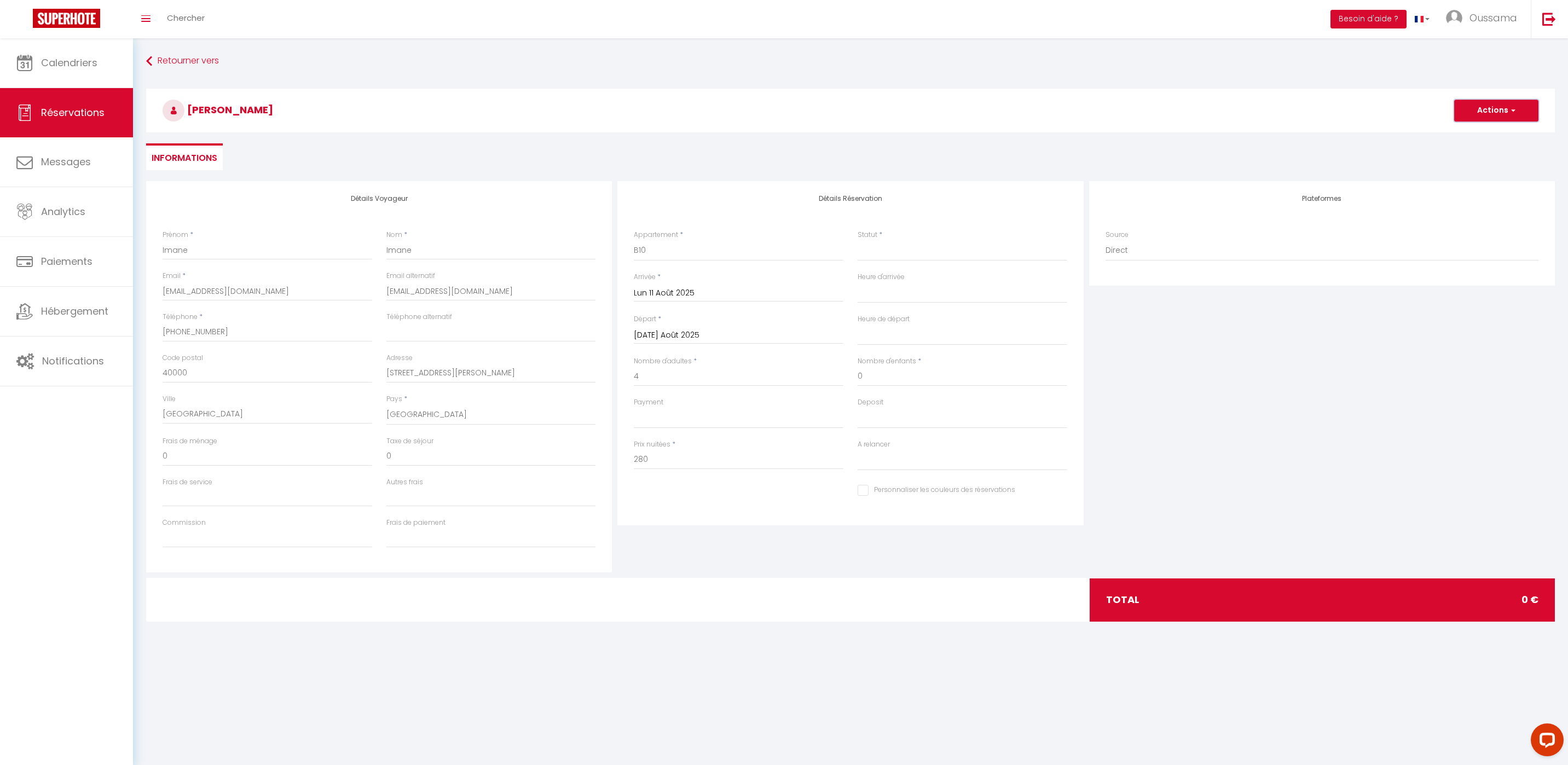
click at [1498, 112] on button "Actions" at bounding box center [1496, 110] width 84 height 22
click at [1465, 134] on link "Enregistrer" at bounding box center [1485, 135] width 87 height 14
select select
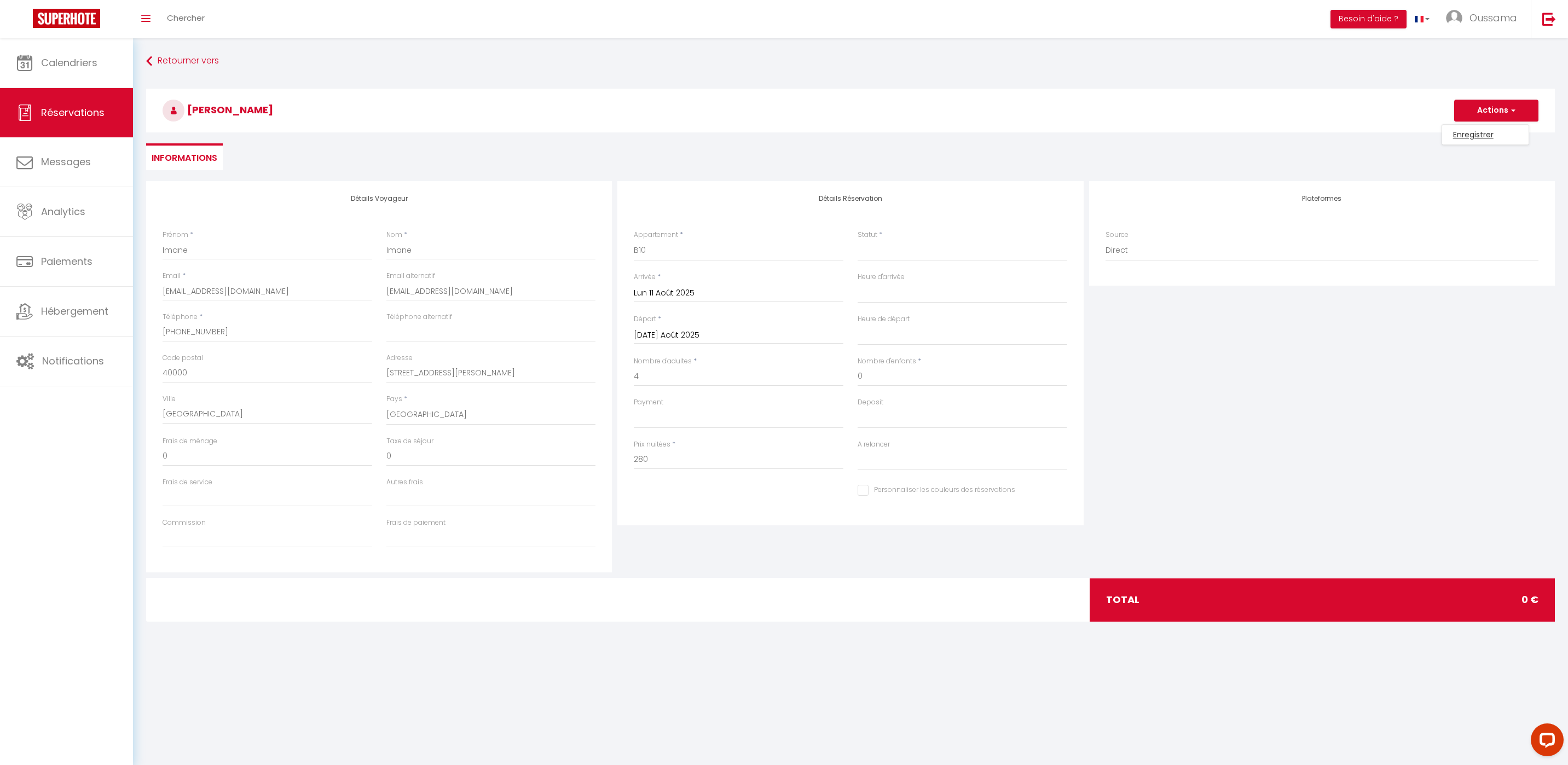
select select
checkbox input "false"
select select
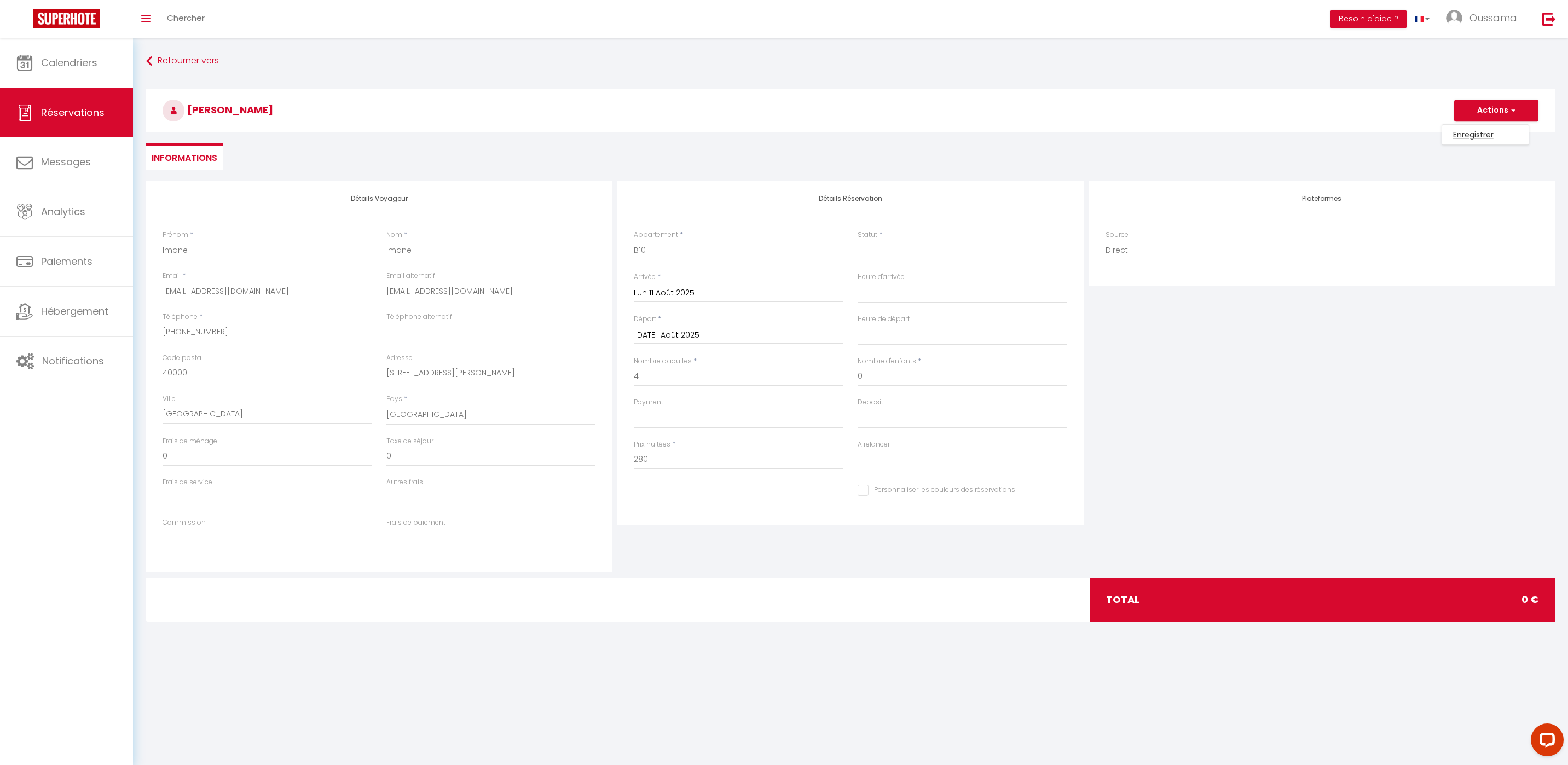
select select
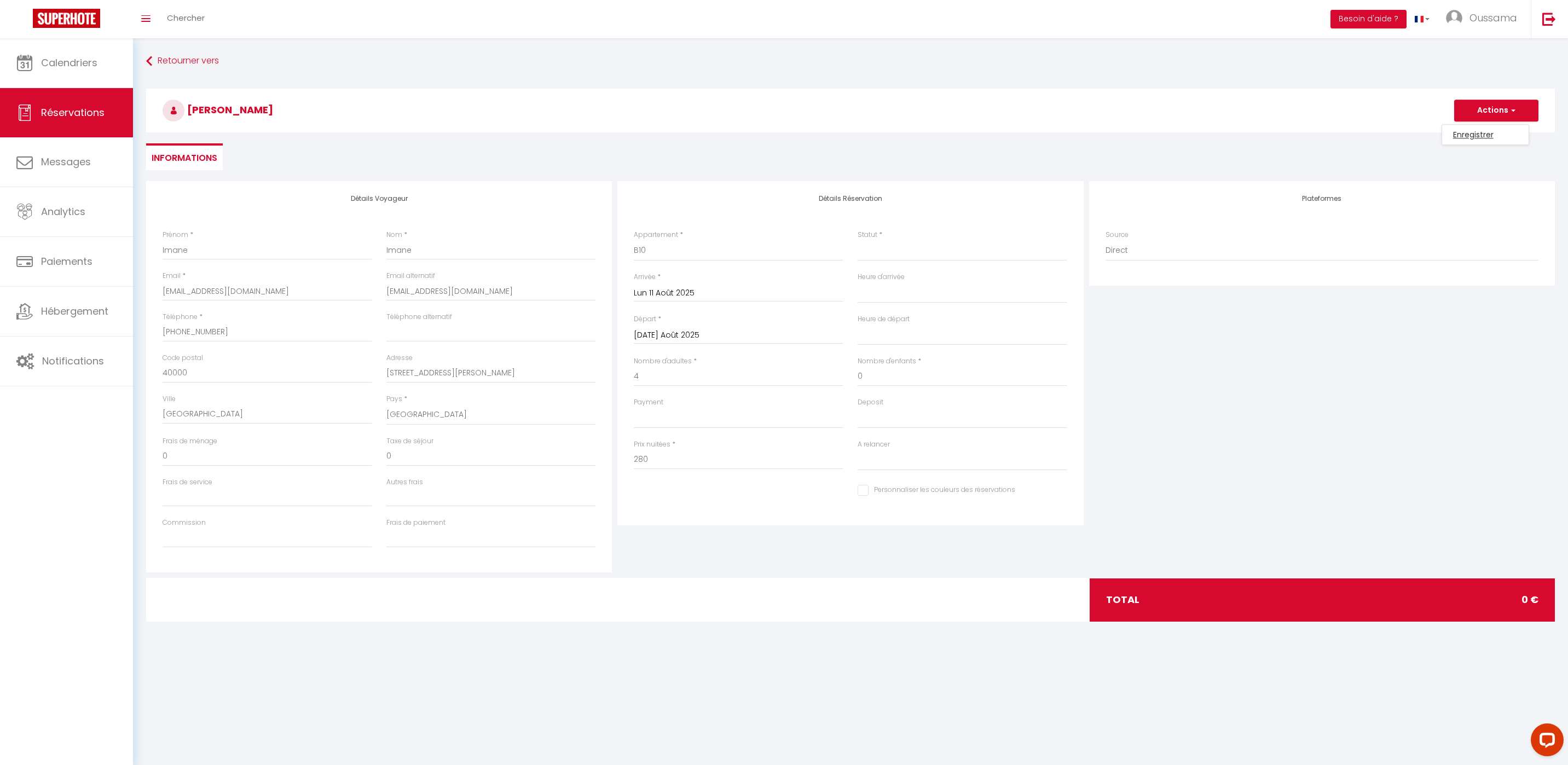
checkbox input "false"
click at [899, 257] on select "Confirmé Non Confirmé Annulé Annulé par le voyageur No Show Request" at bounding box center [962, 250] width 209 height 21
select select "1"
select select
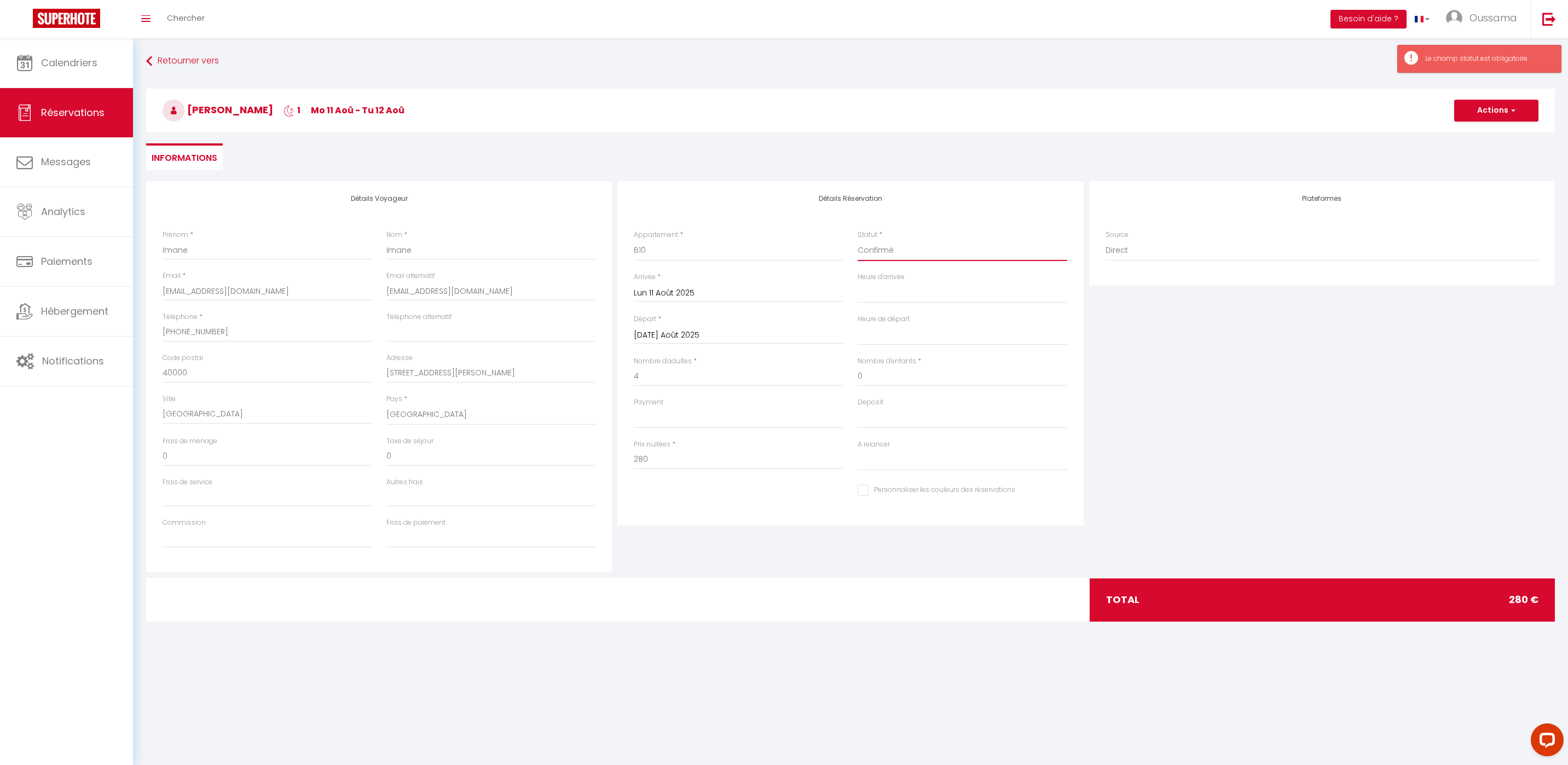
select select
checkbox input "false"
click at [1494, 110] on button "Actions" at bounding box center [1496, 110] width 84 height 22
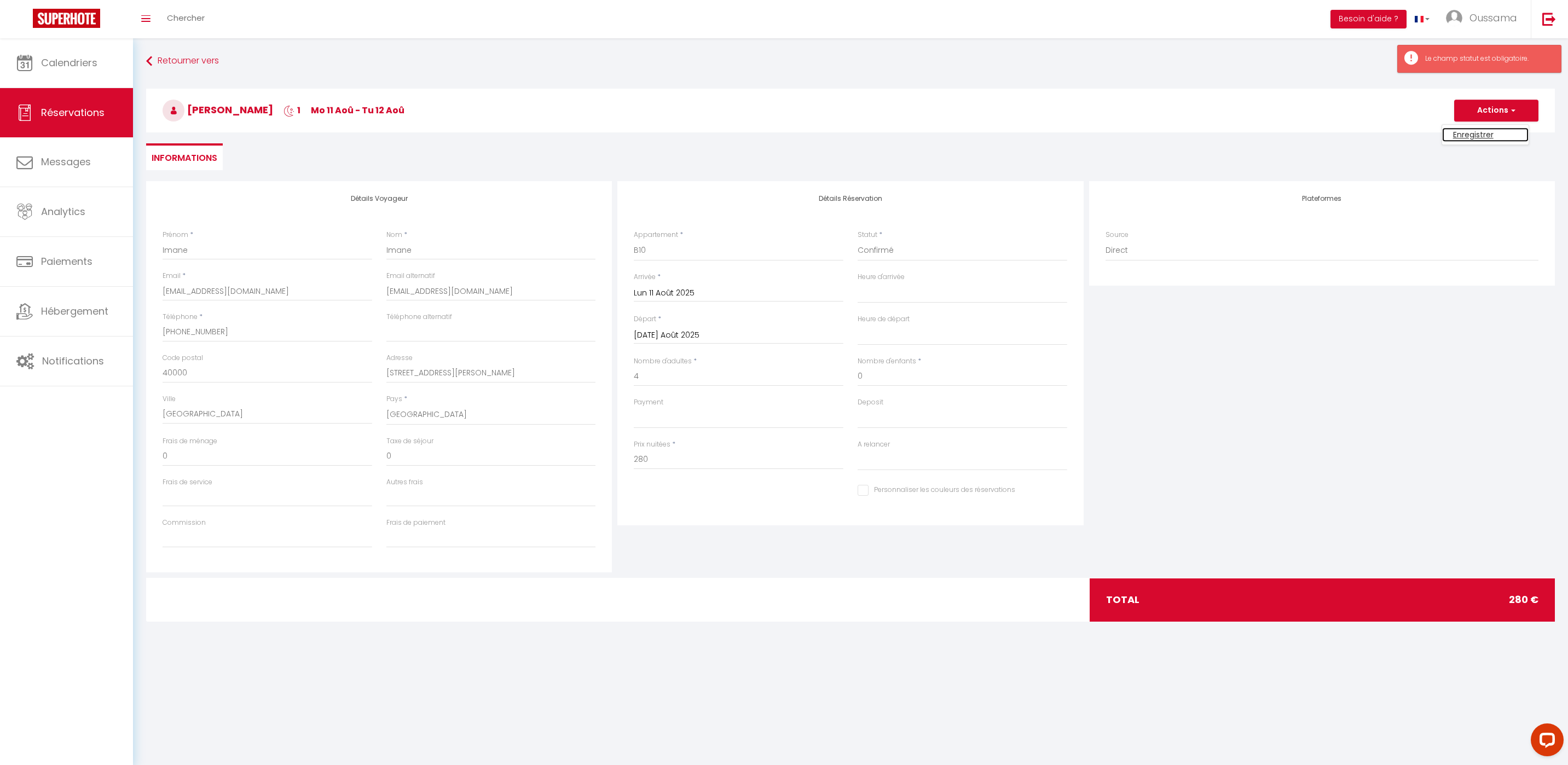
click at [1478, 135] on link "Enregistrer" at bounding box center [1485, 135] width 87 height 14
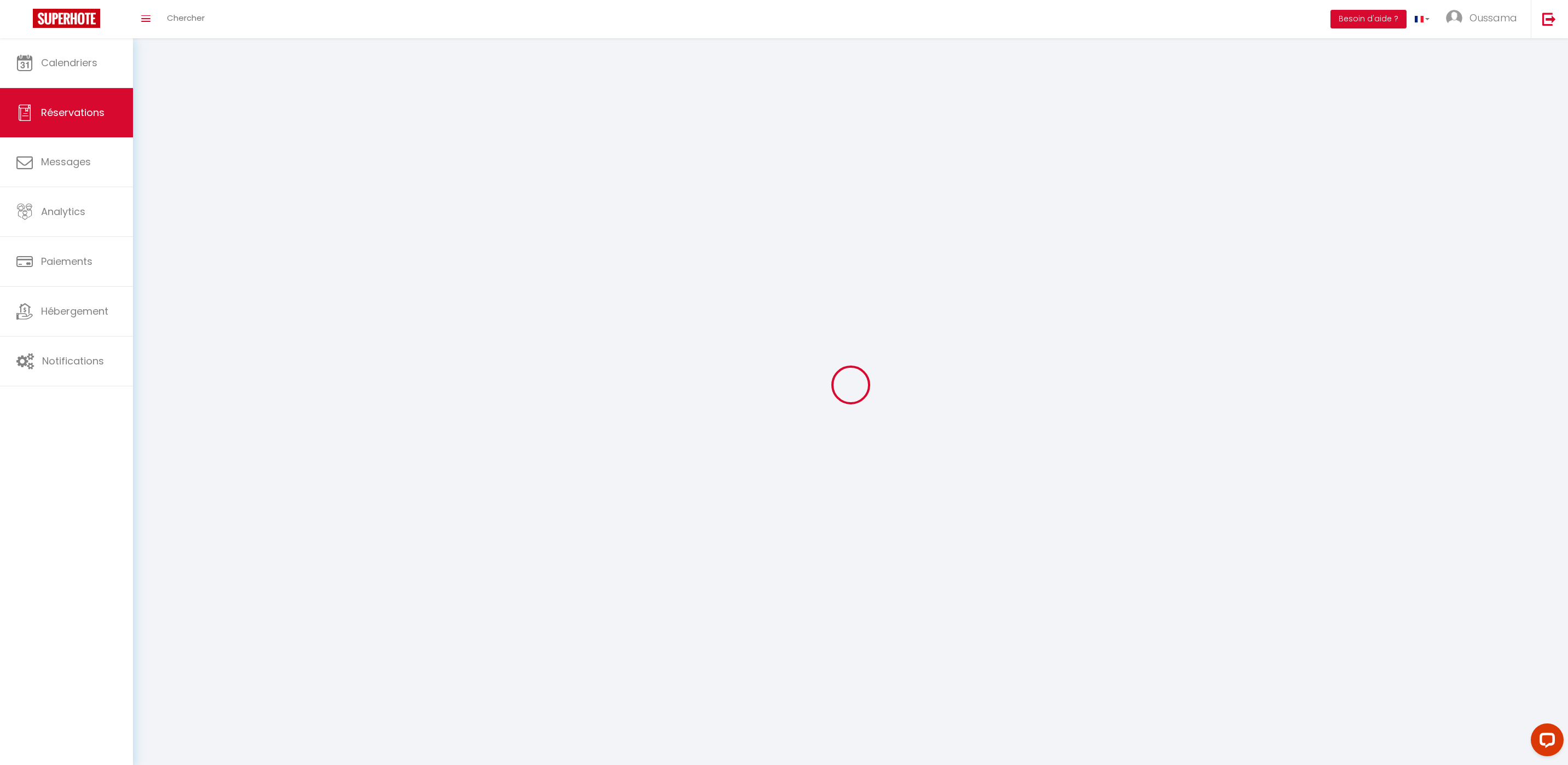
select select "not_cancelled"
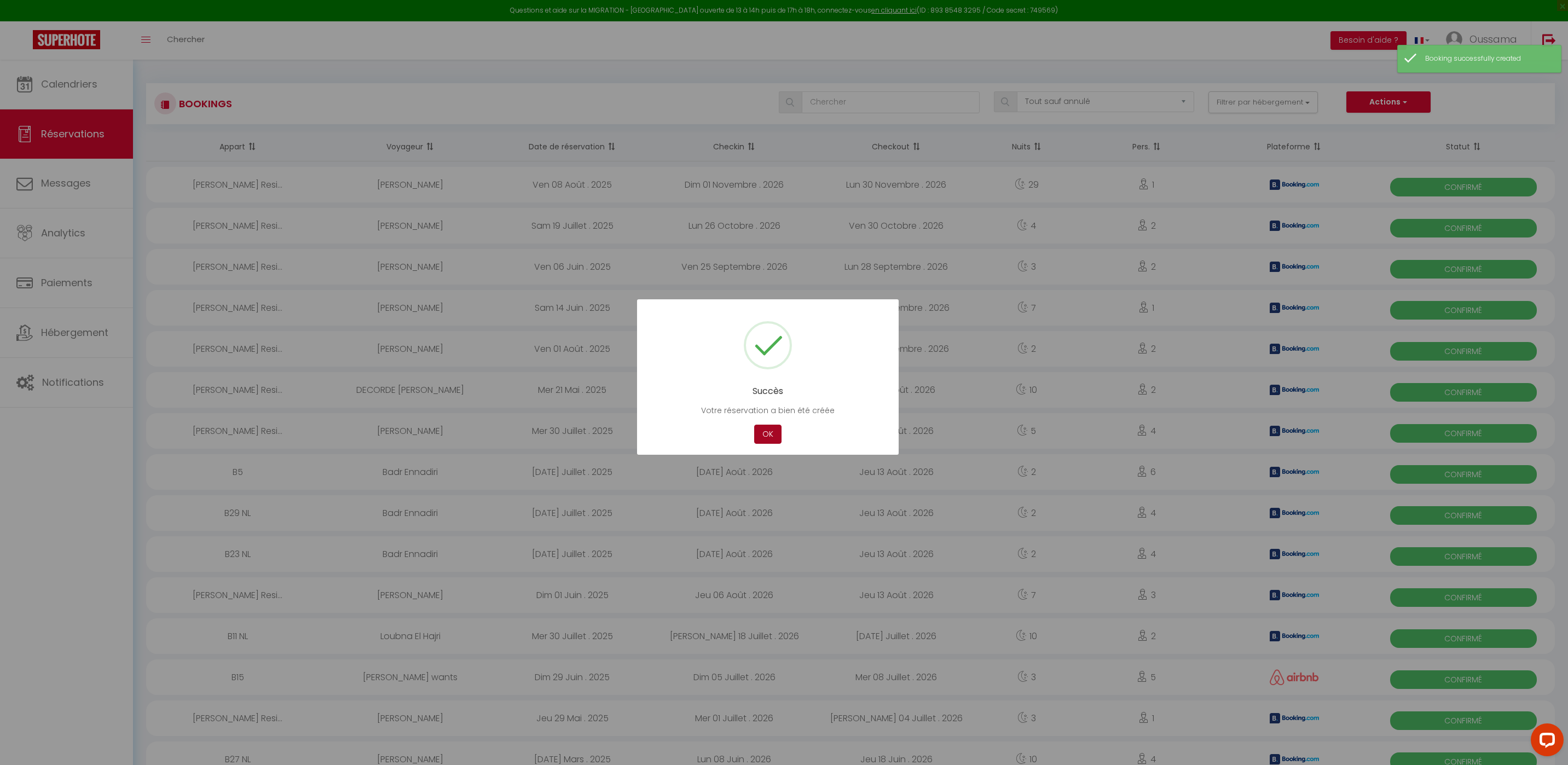
click at [765, 435] on button "OK" at bounding box center [768, 434] width 27 height 19
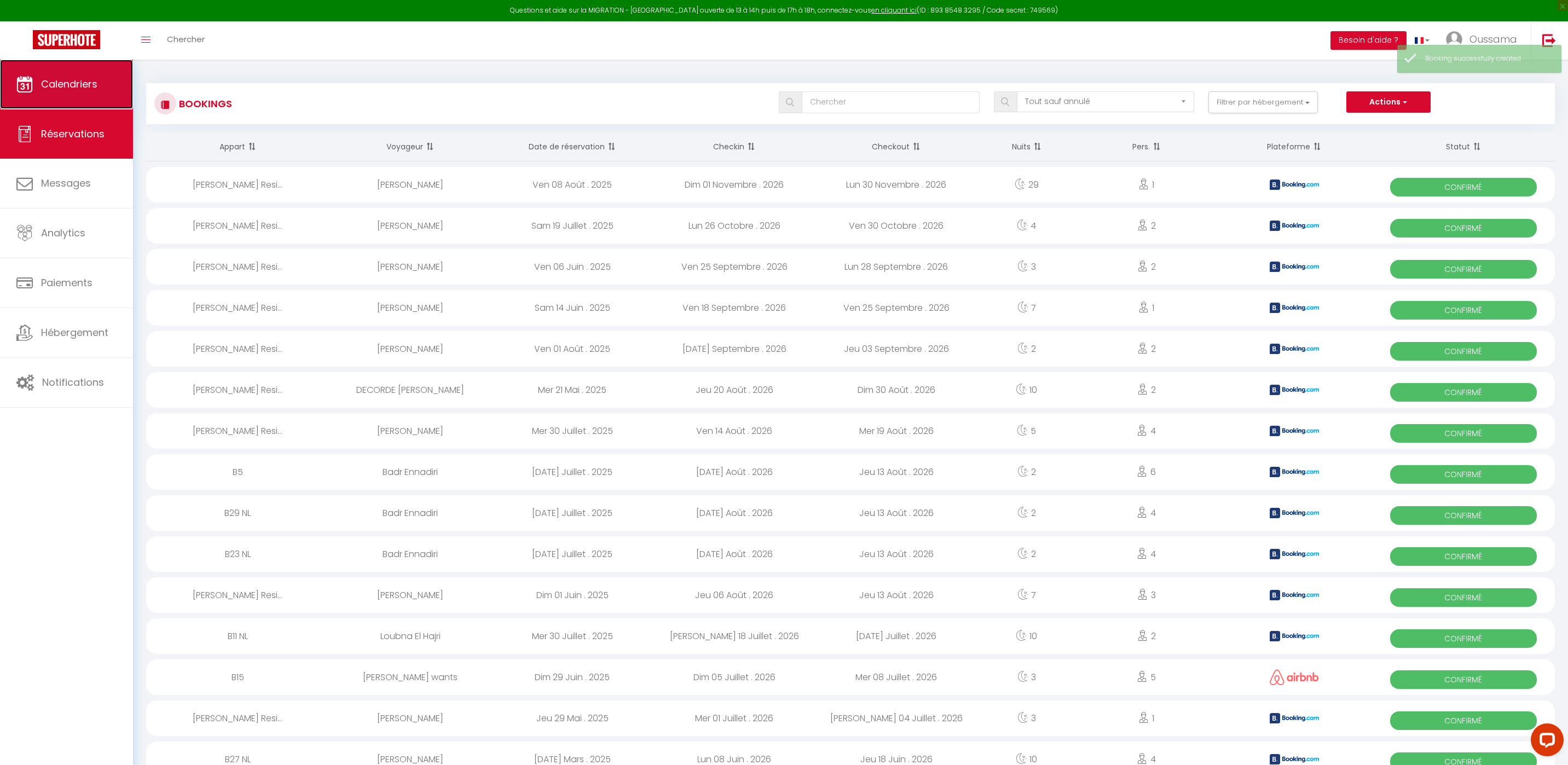
click at [33, 87] on link "Calendriers" at bounding box center [66, 84] width 133 height 49
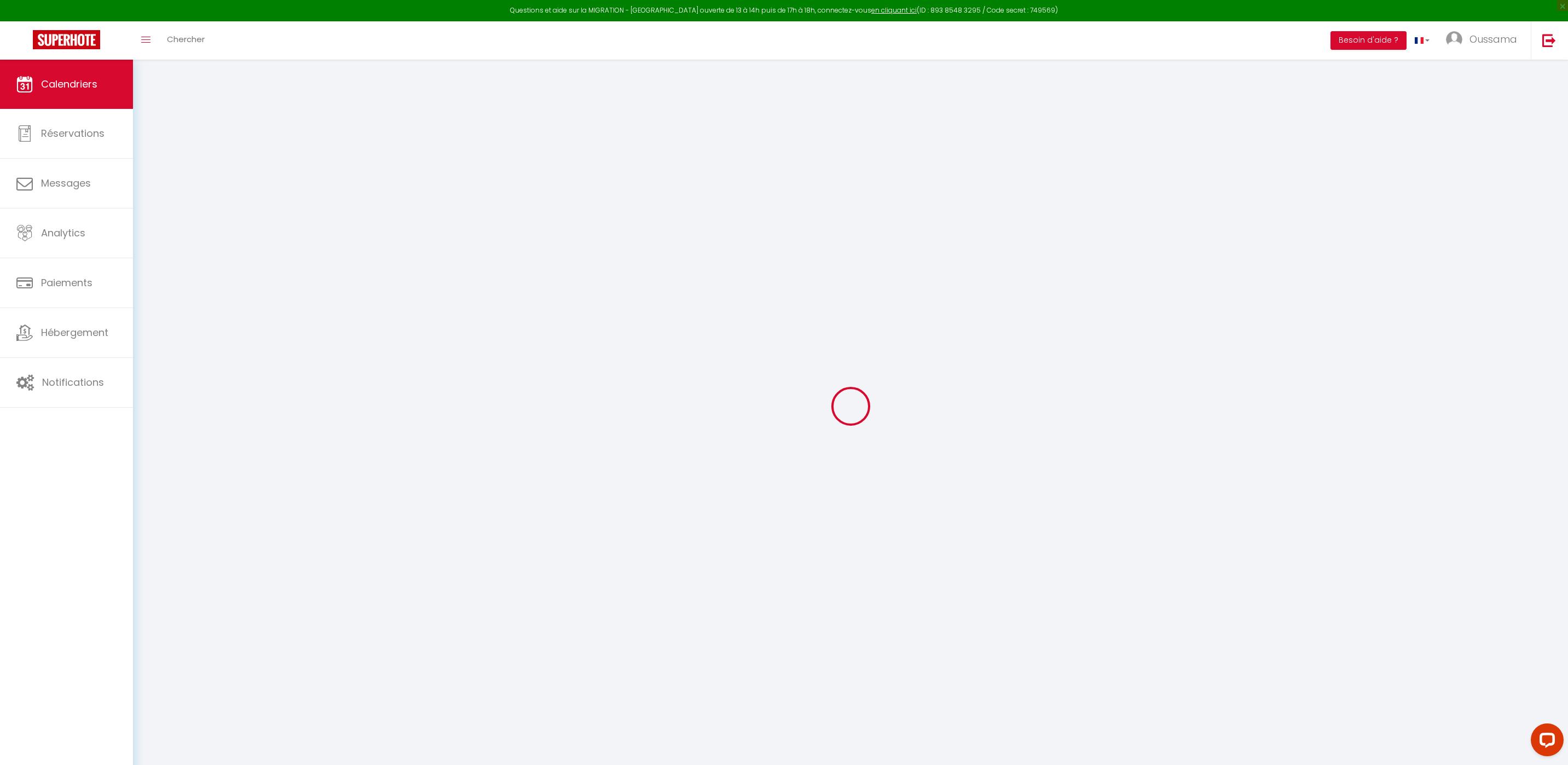
select select
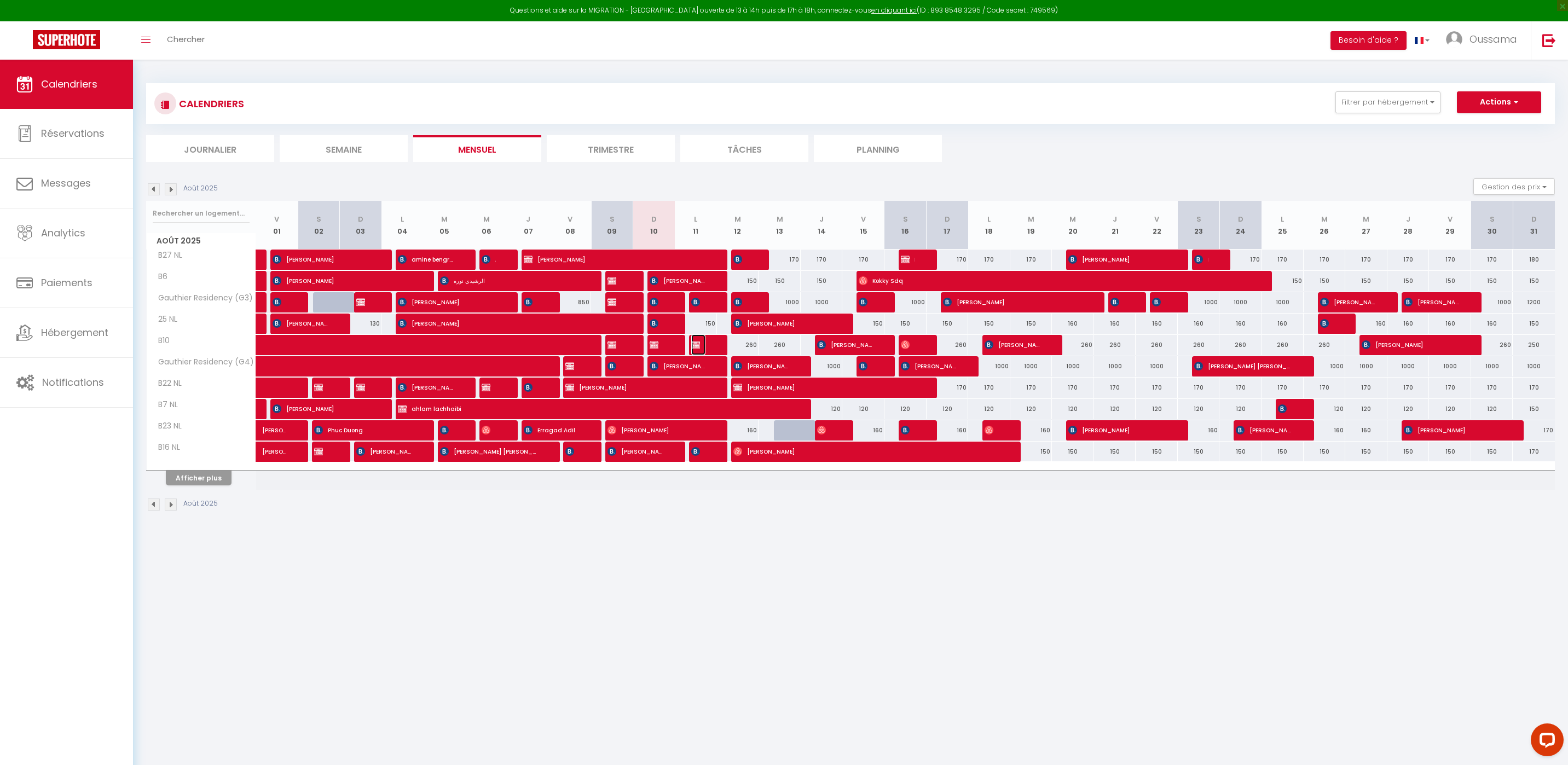
click at [705, 349] on span "[PERSON_NAME]" at bounding box center [698, 344] width 14 height 21
select select "OK"
select select "KO"
select select "0"
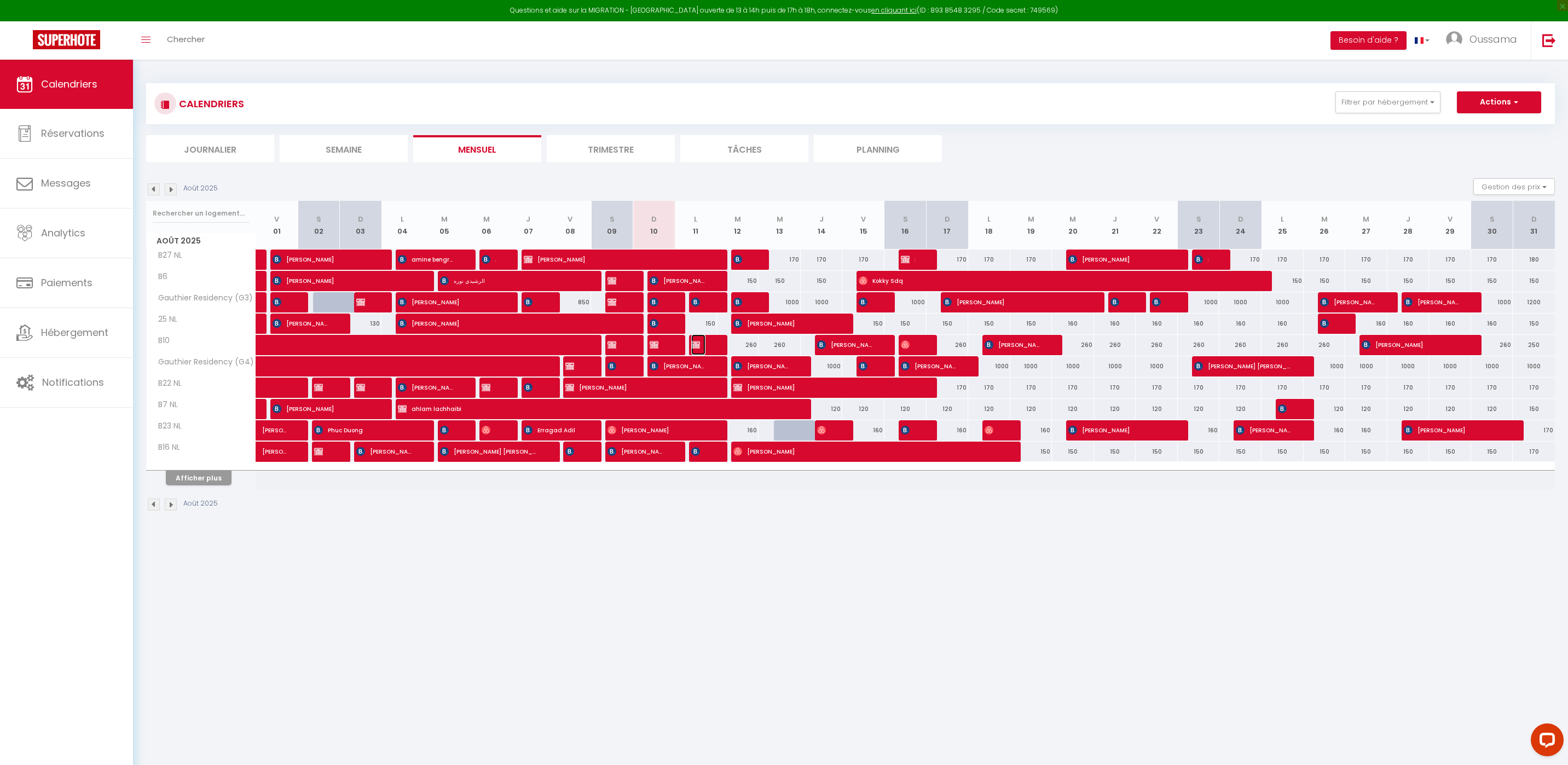
select select "1"
select select
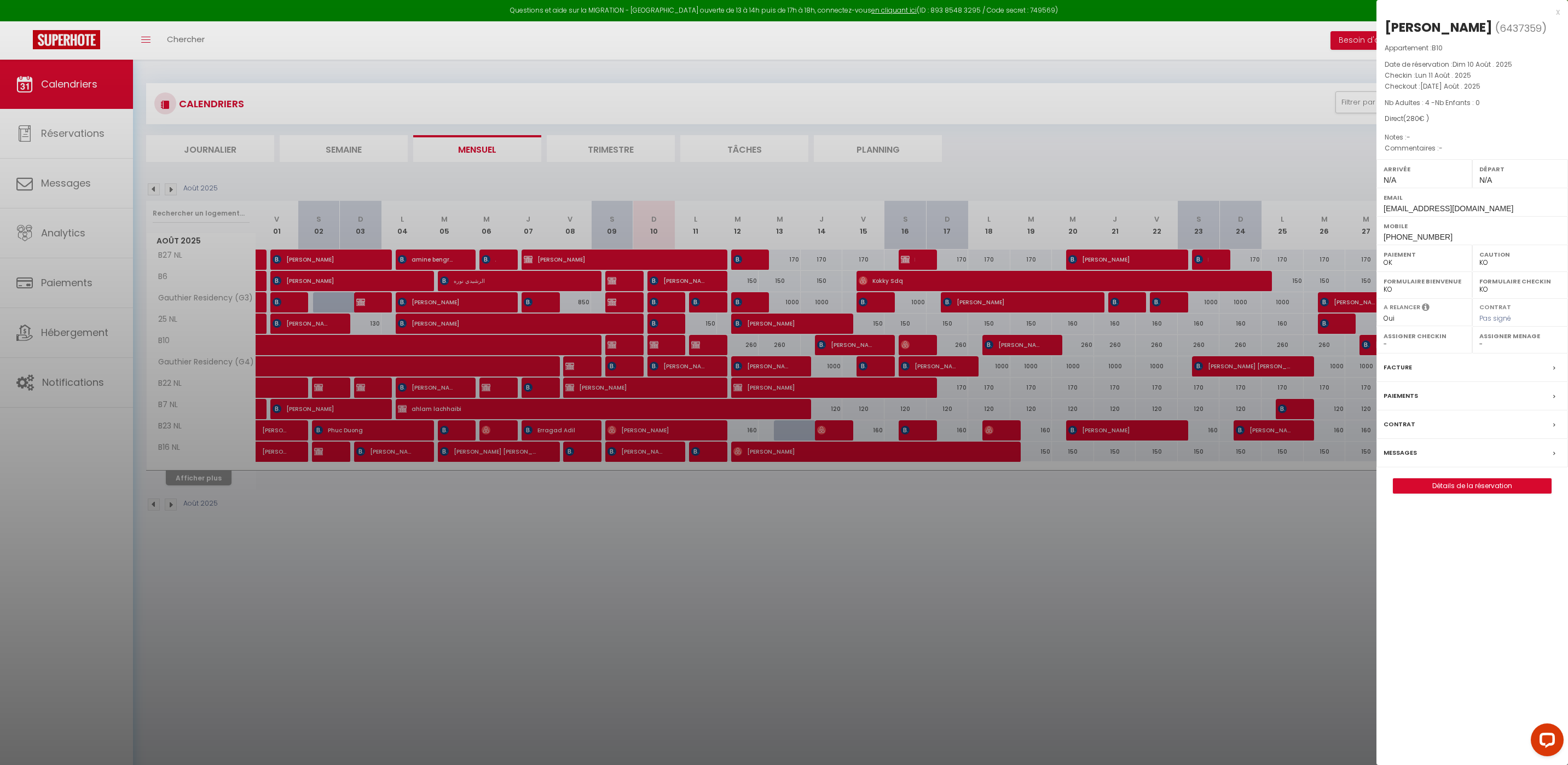
click at [538, 655] on div at bounding box center [784, 382] width 1568 height 765
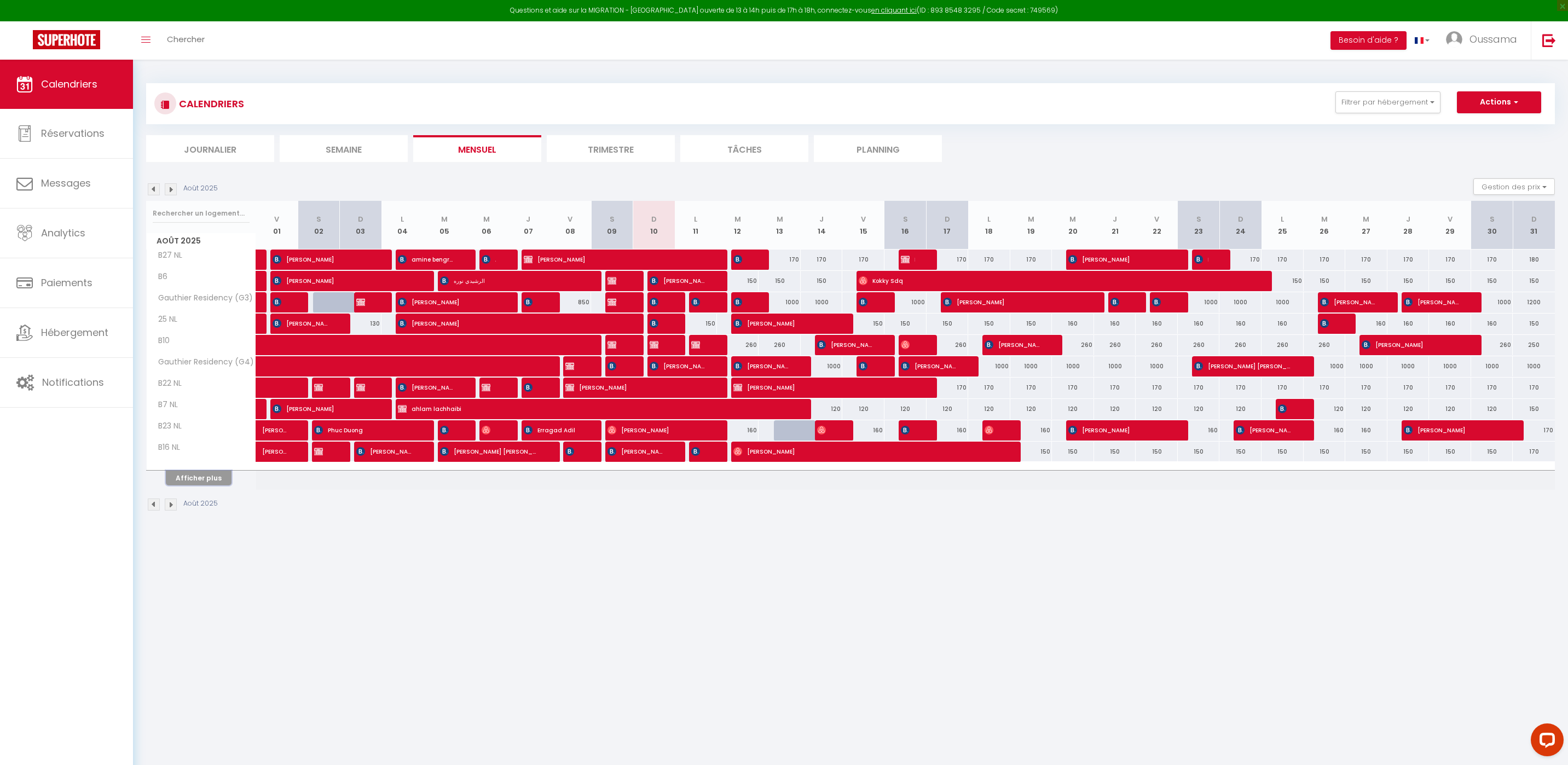
click at [217, 476] on button "Afficher plus" at bounding box center [198, 478] width 66 height 14
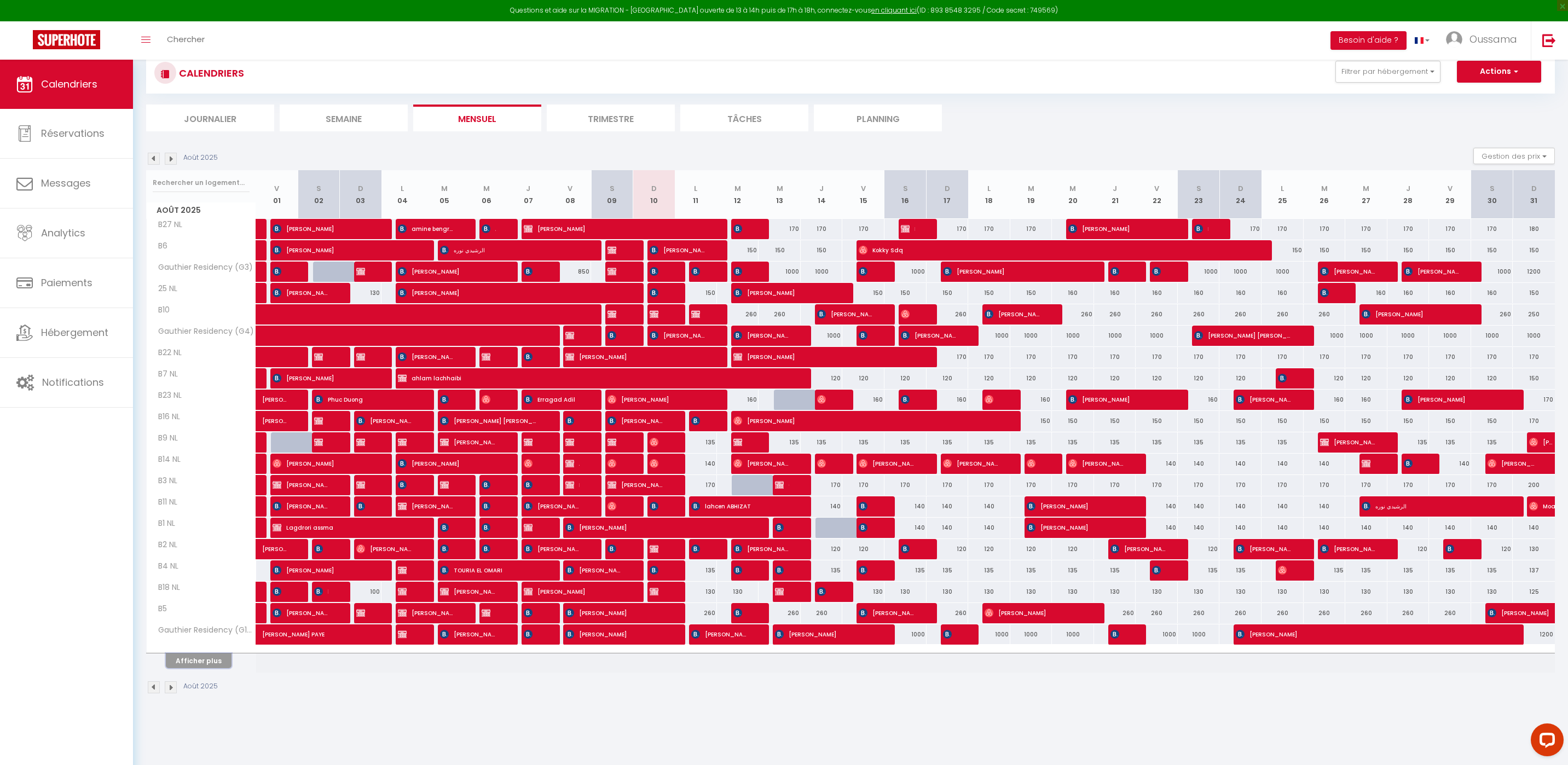
scroll to position [60, 0]
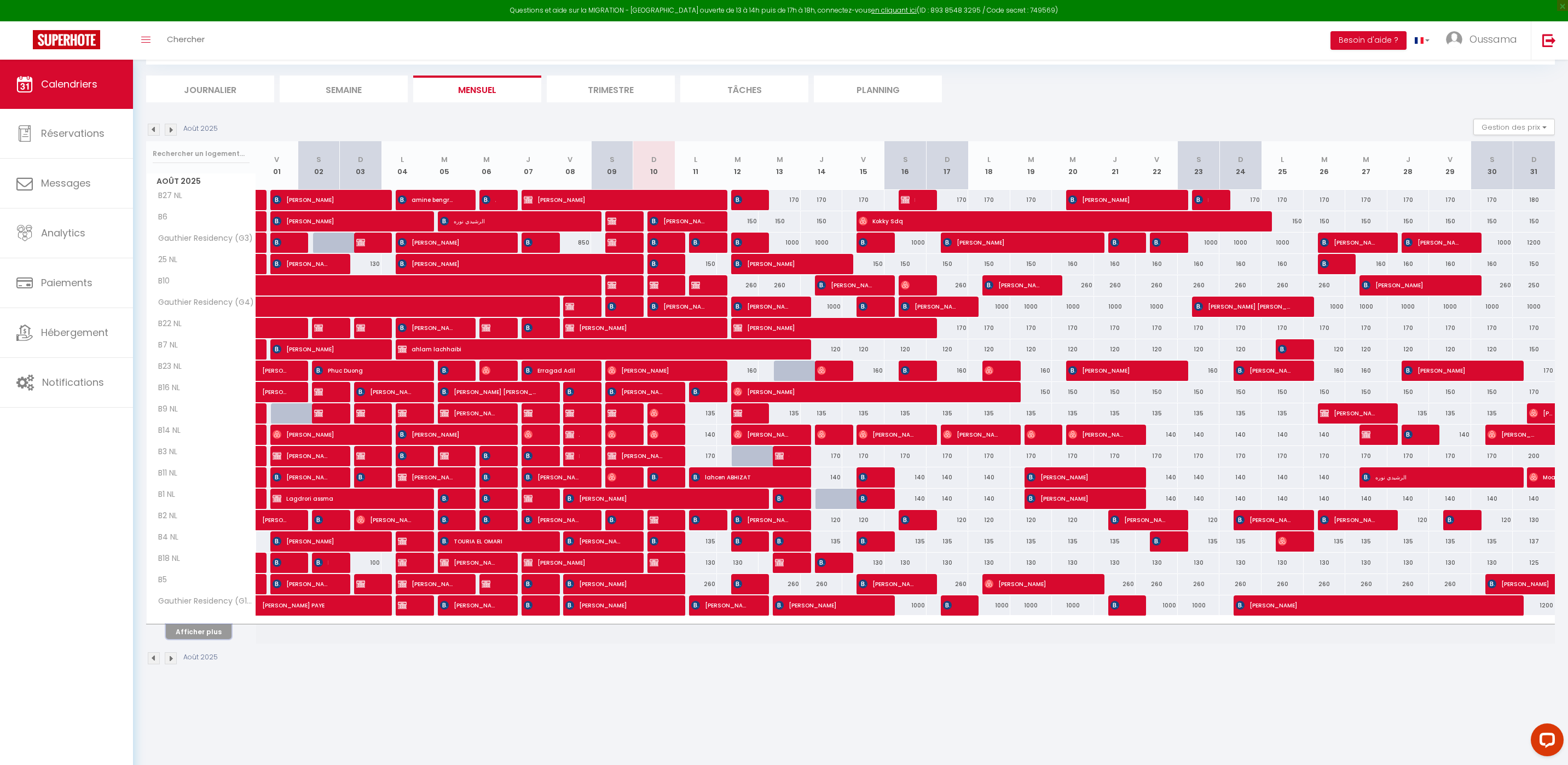
click at [214, 631] on button "Afficher plus" at bounding box center [198, 631] width 66 height 14
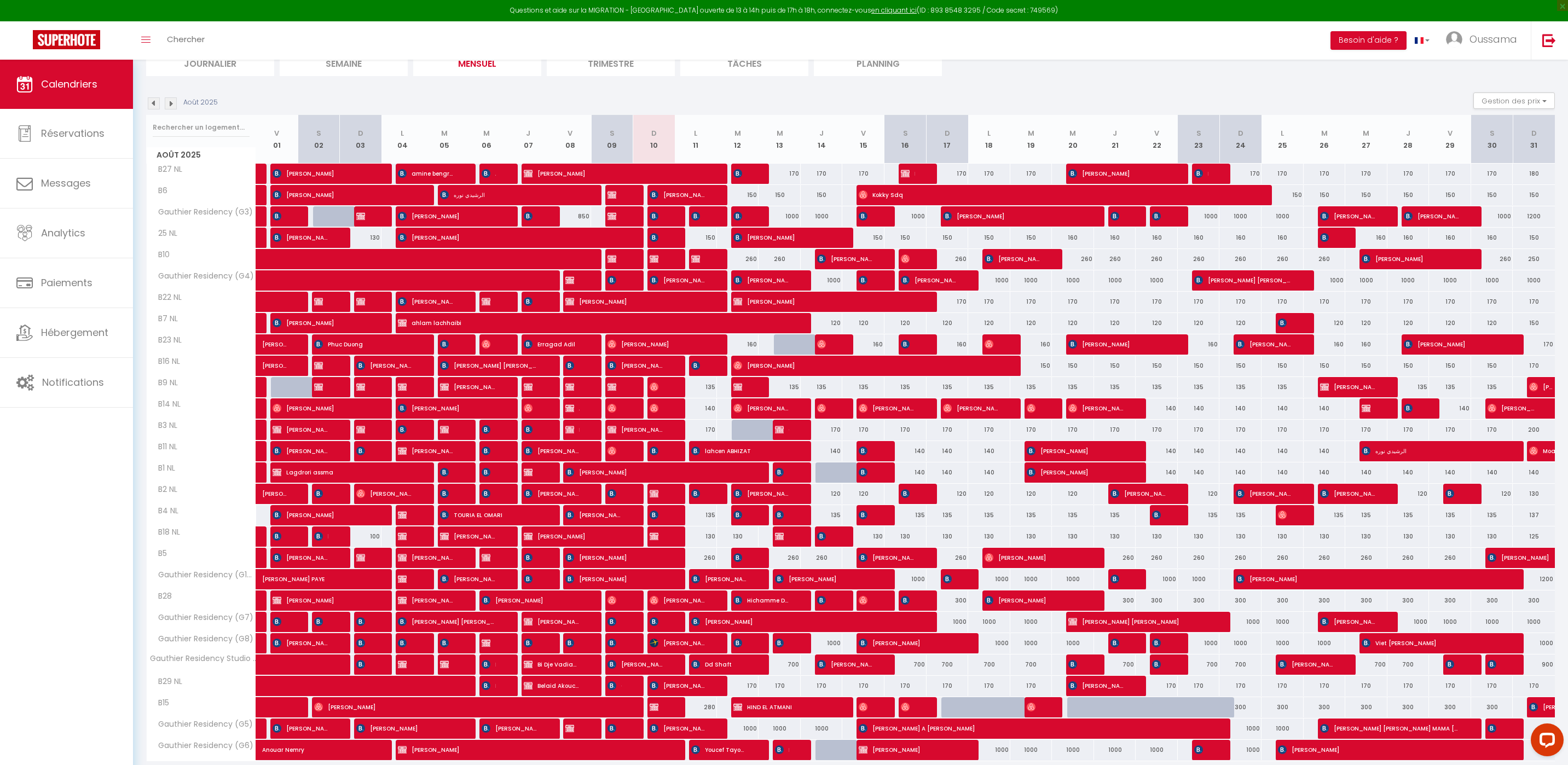
scroll to position [127, 0]
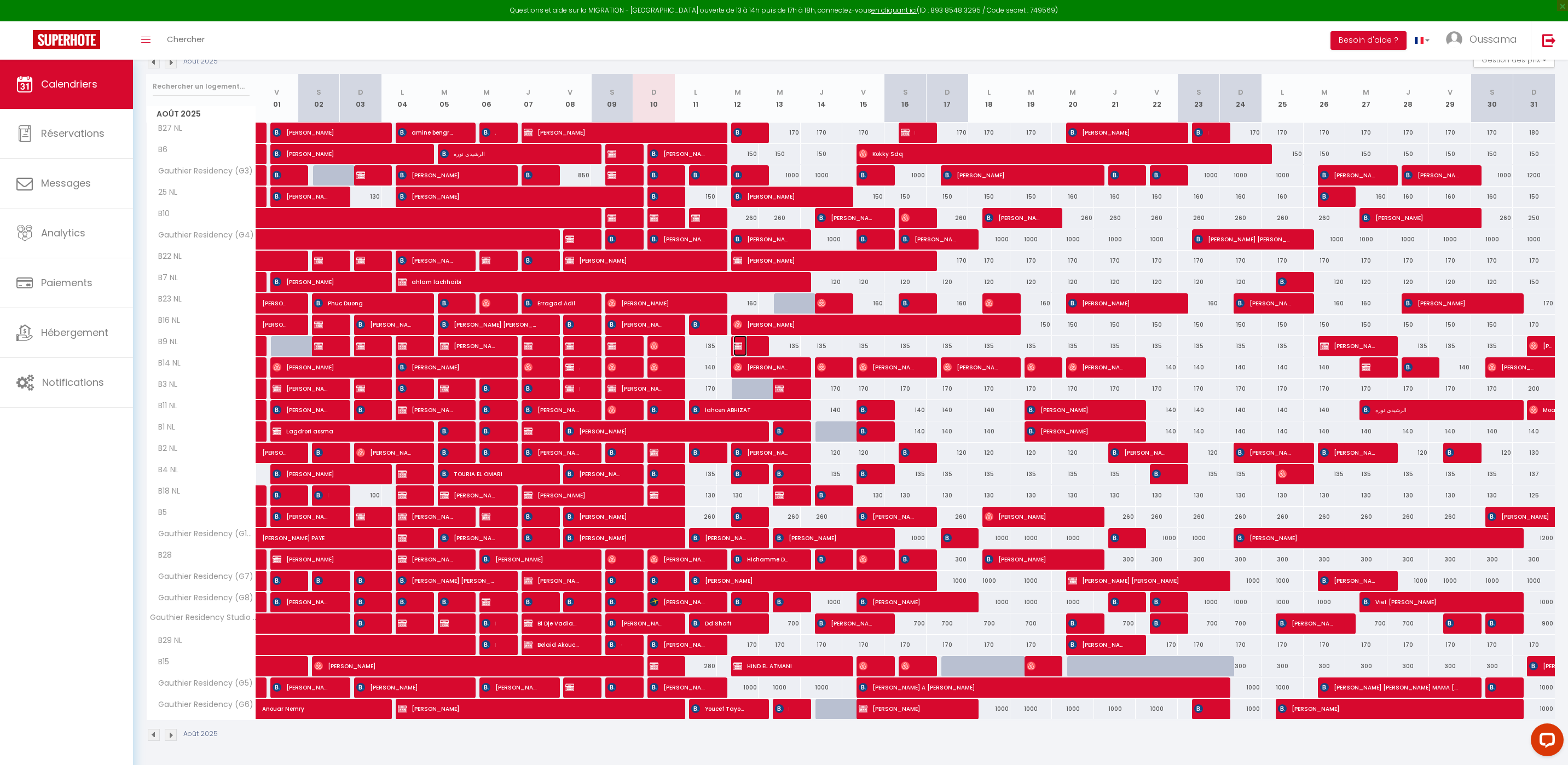
click at [741, 343] on img at bounding box center [737, 346] width 9 height 9
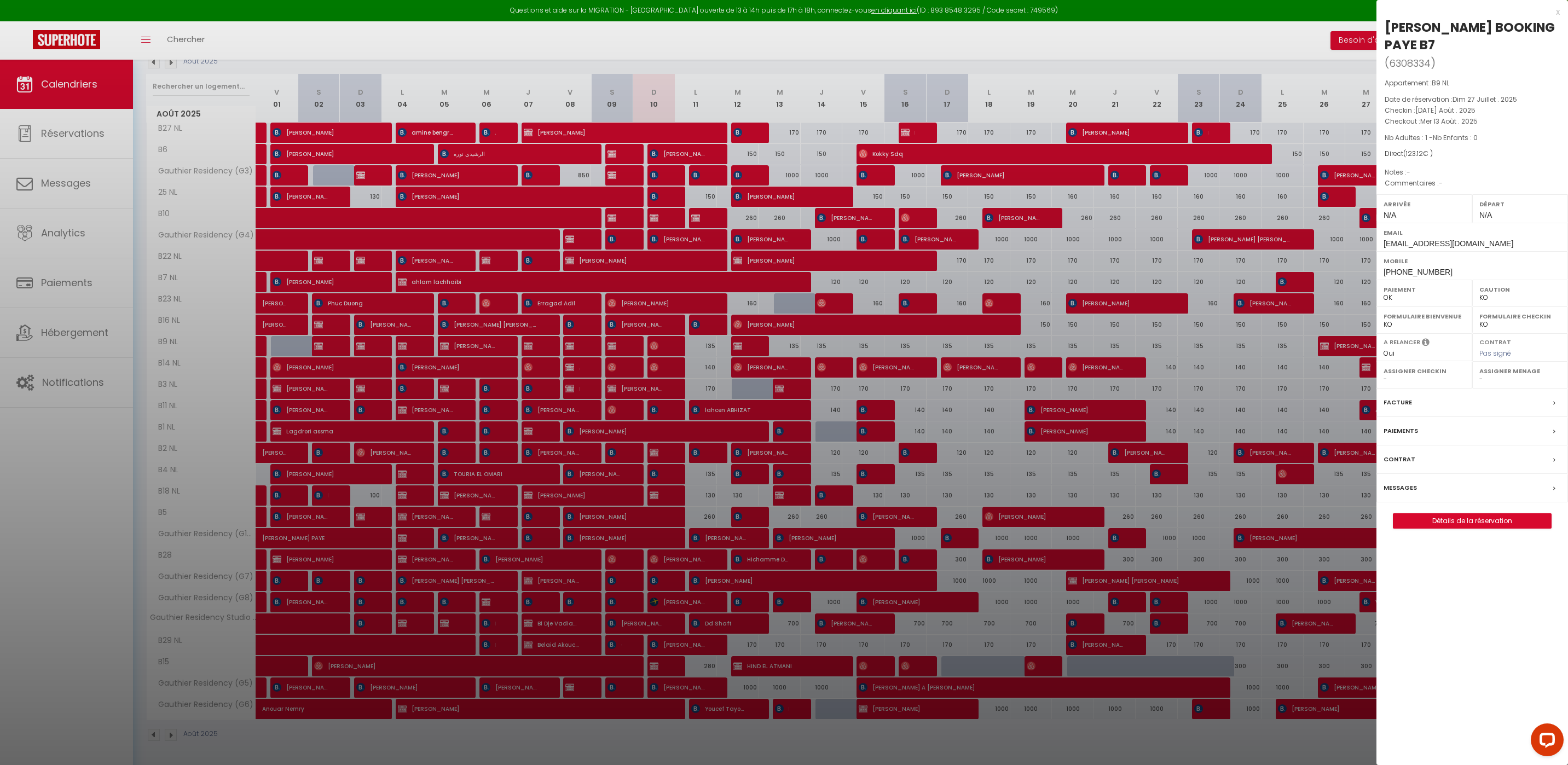
click at [710, 464] on div at bounding box center [784, 382] width 1568 height 765
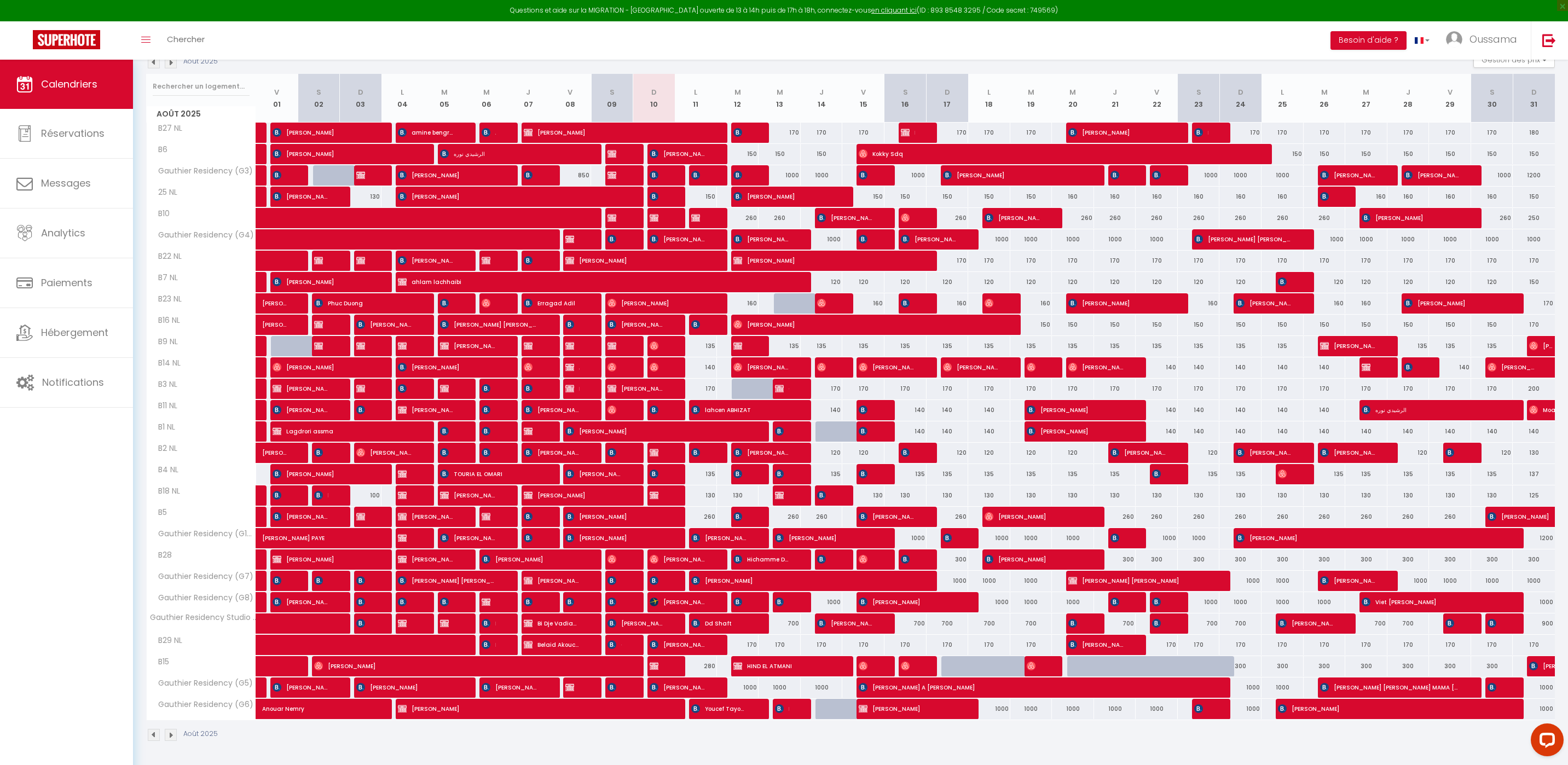
click at [706, 341] on div "135" at bounding box center [696, 346] width 42 height 20
type input "135"
select select "1"
type input "Lun 11 Août 2025"
type input "Mar 12 Août 2025"
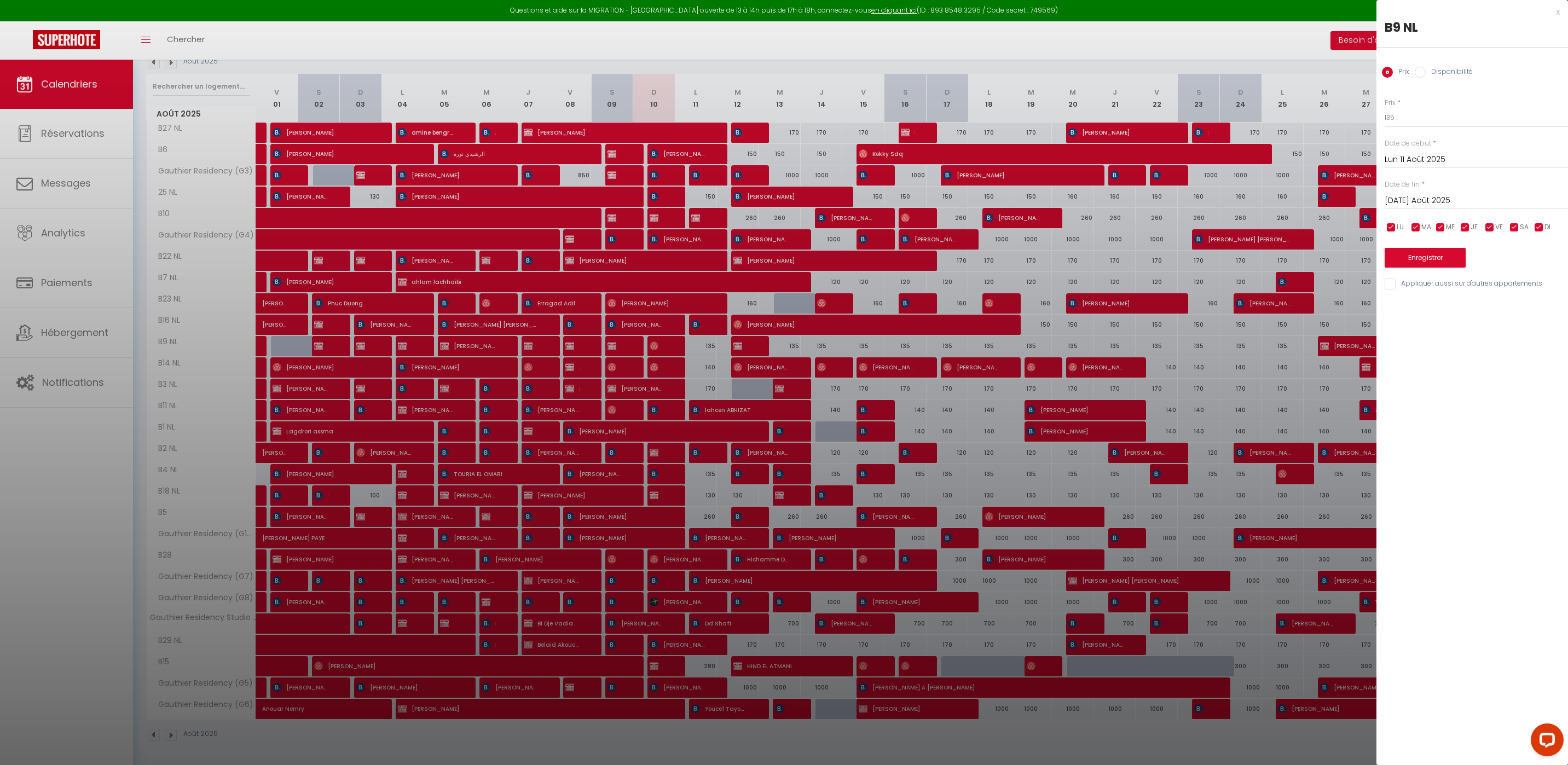
click at [1438, 69] on label "Disponibilité" at bounding box center [1448, 73] width 47 height 12
click at [1425, 69] on input "Disponibilité" at bounding box center [1419, 72] width 11 height 11
radio input "true"
radio input "false"
click at [1431, 117] on select "Disponible Indisponible" at bounding box center [1476, 118] width 183 height 21
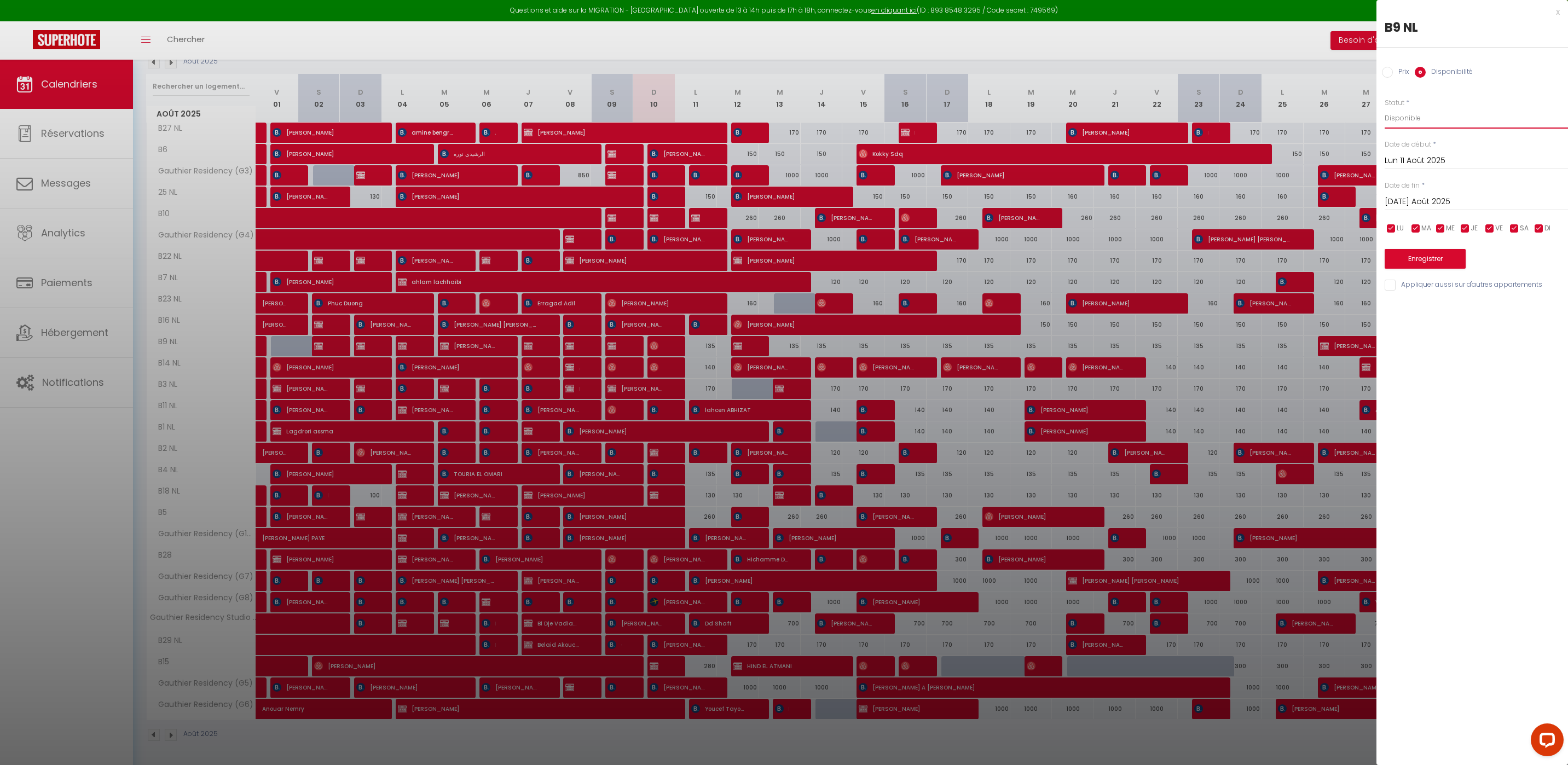
select select "0"
click at [1422, 261] on button "Enregistrer" at bounding box center [1425, 258] width 81 height 19
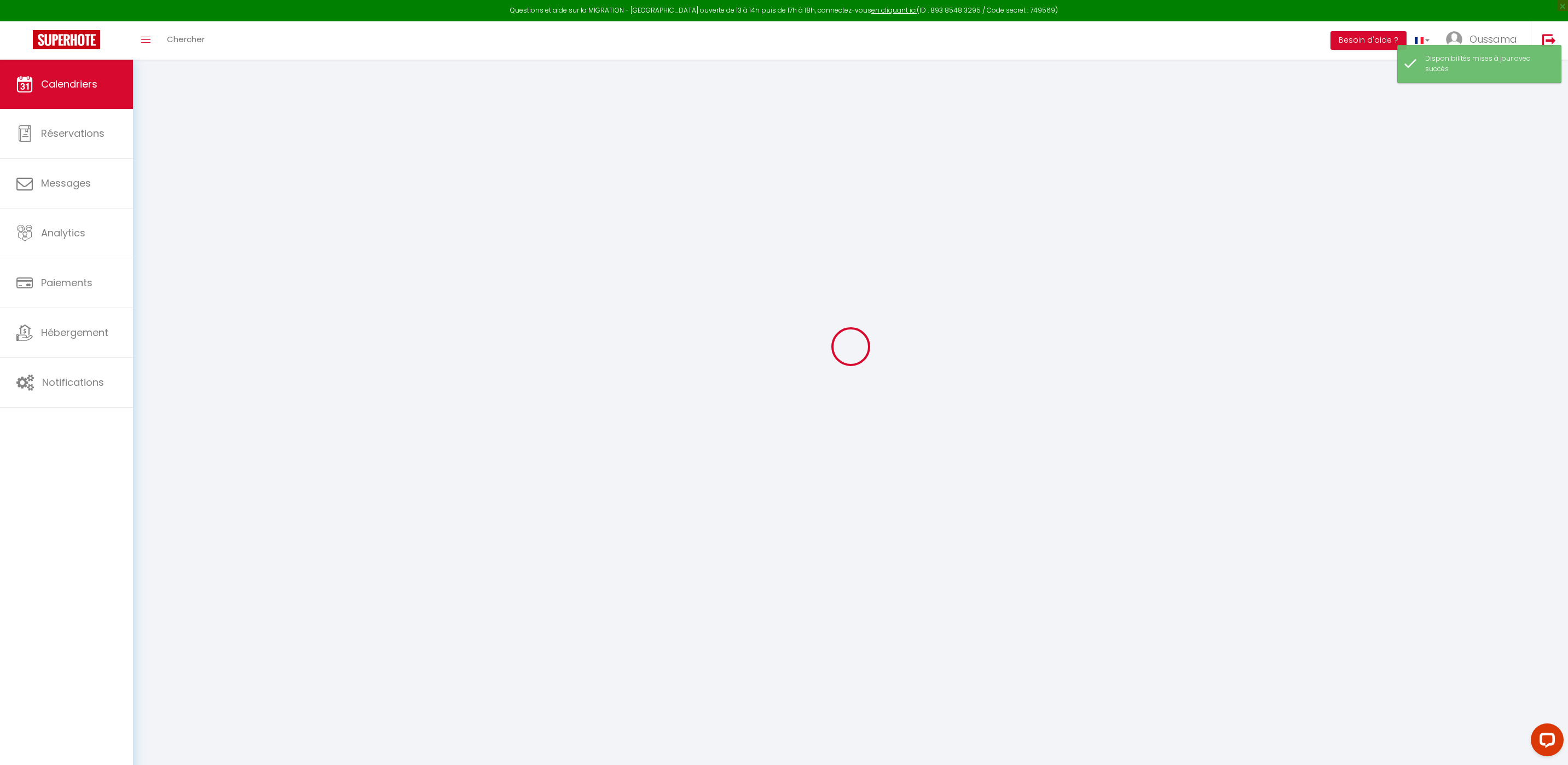
scroll to position [60, 0]
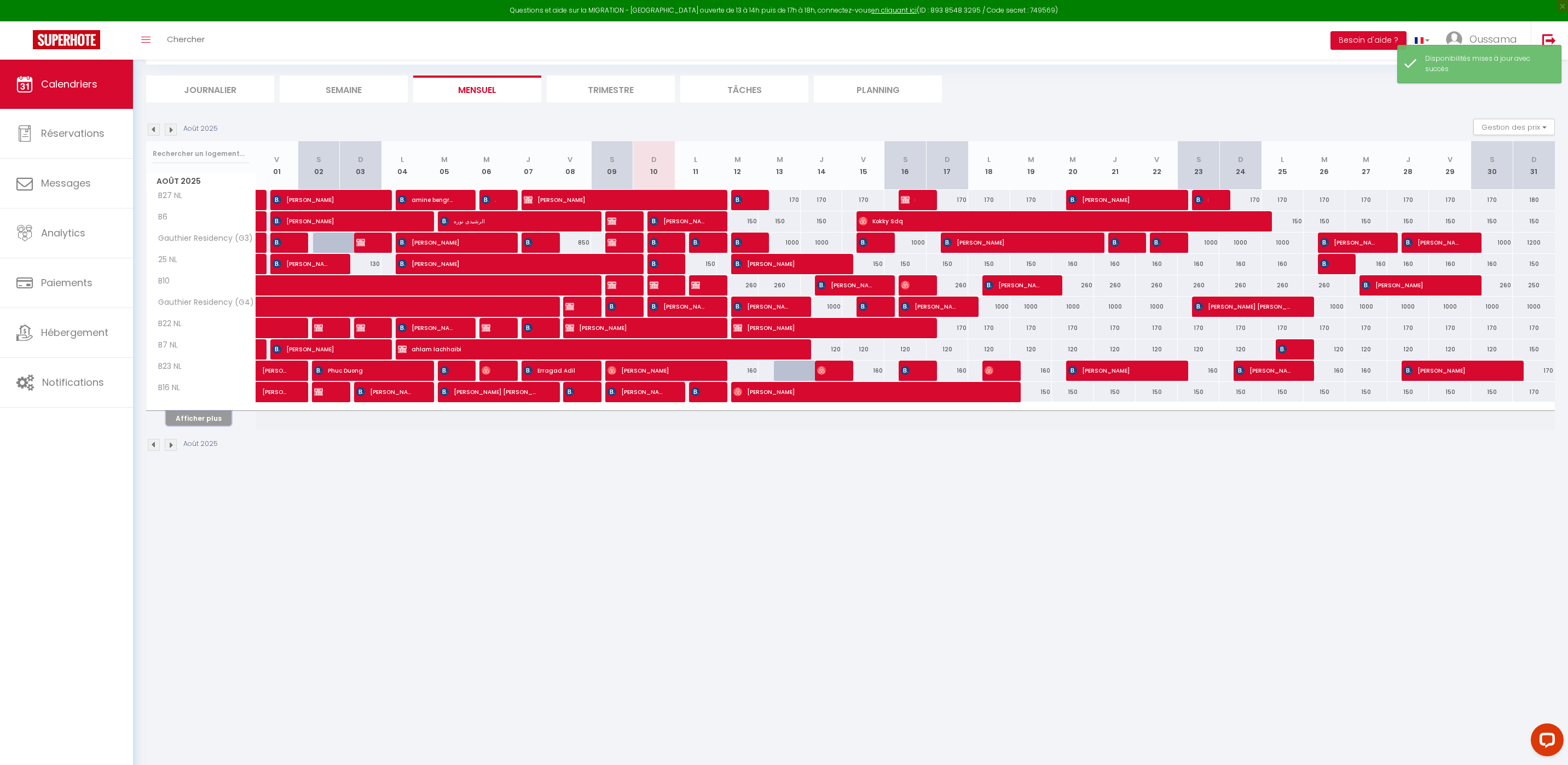
click at [201, 423] on button "Afficher plus" at bounding box center [198, 419] width 66 height 14
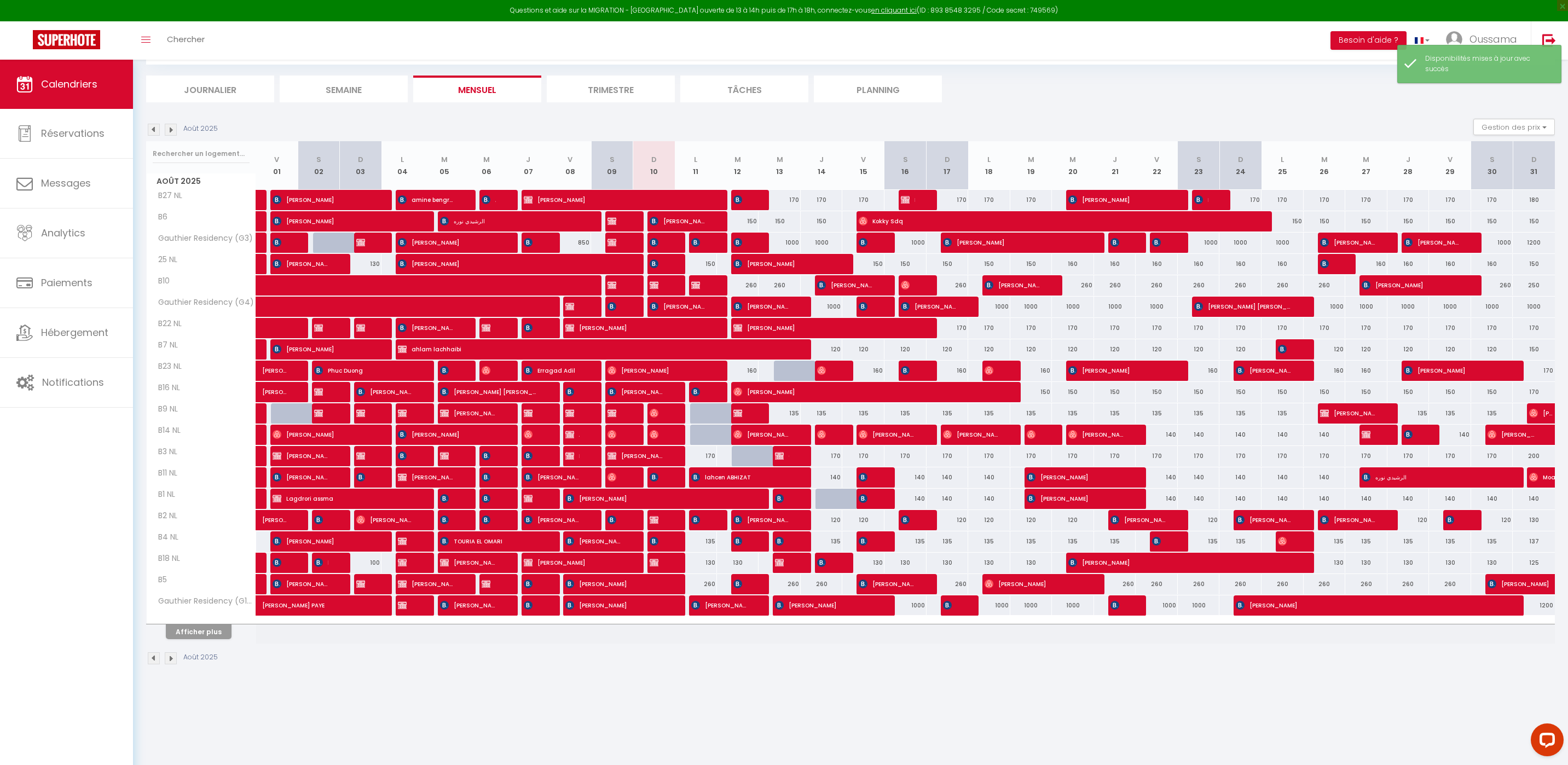
click at [792, 414] on div "135" at bounding box center [779, 414] width 42 height 20
select select "1"
type input "Mer 13 Août 2025"
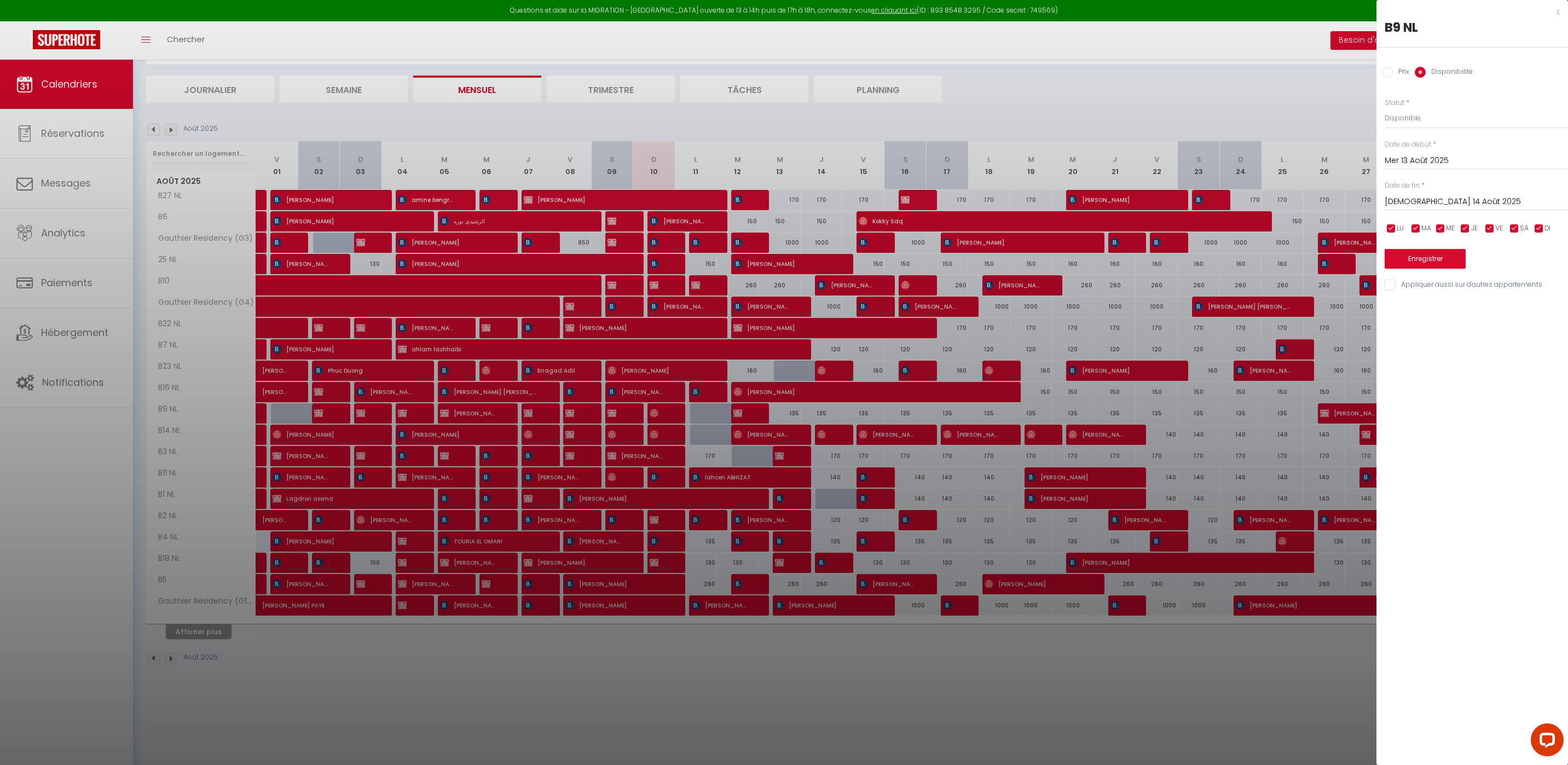
click at [1393, 198] on input "Jeu 14 Août 2025" at bounding box center [1476, 202] width 183 height 14
click at [1519, 312] on span "15" at bounding box center [1513, 308] width 24 height 22
type input "Ven 15 Août 2025"
click at [1434, 263] on button "Enregistrer" at bounding box center [1425, 258] width 81 height 19
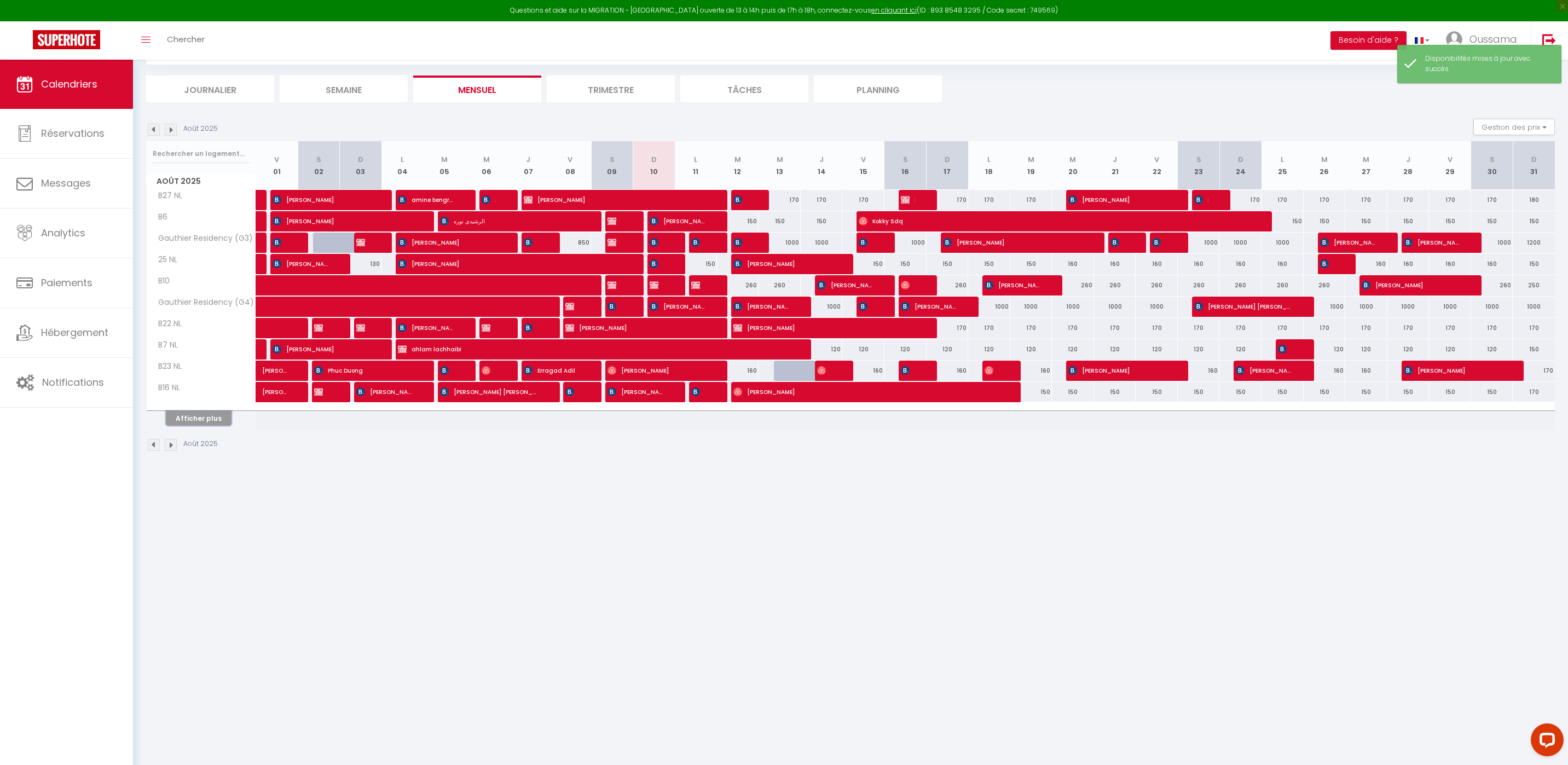
click at [209, 424] on button "Afficher plus" at bounding box center [198, 419] width 66 height 14
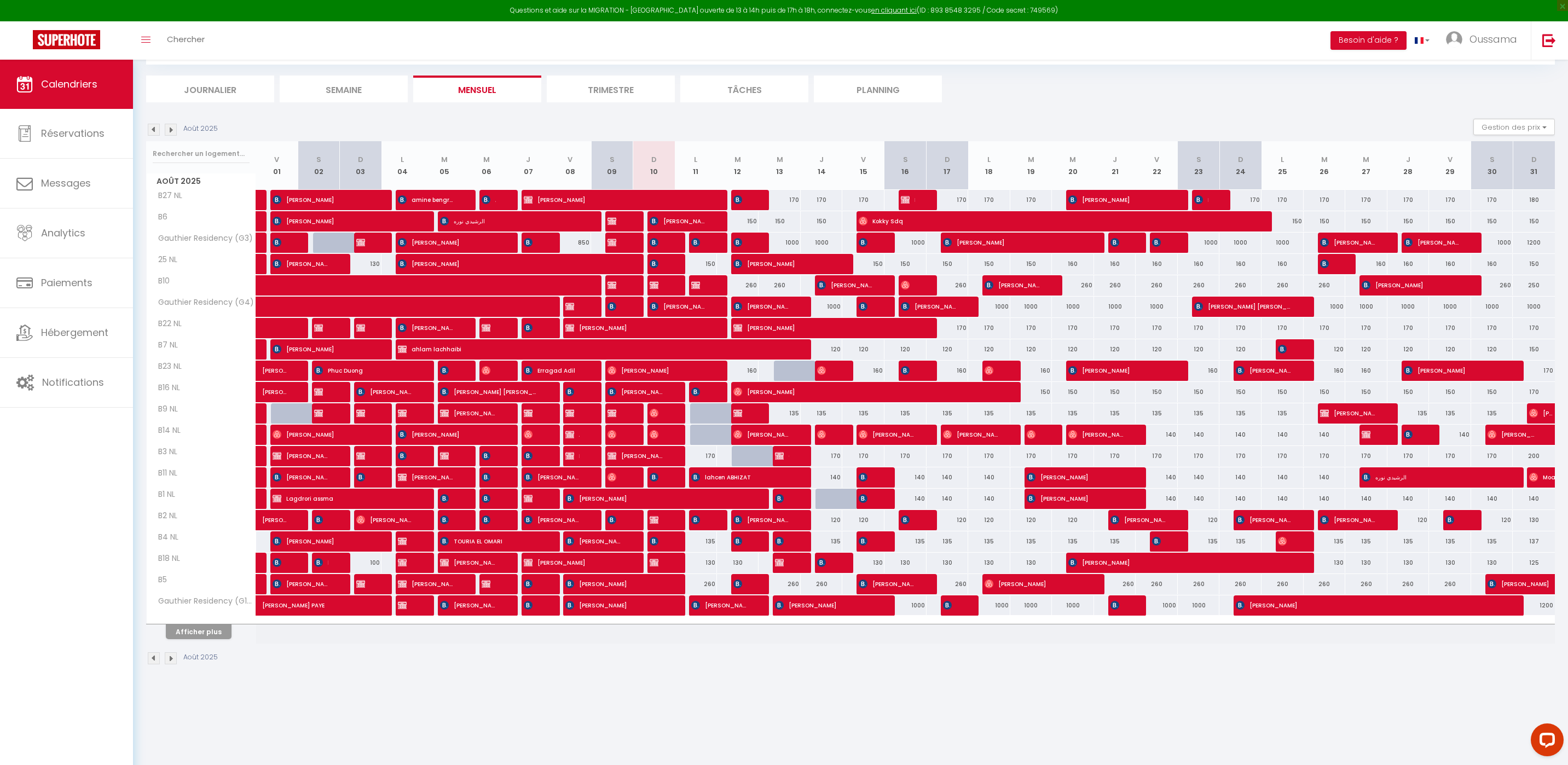
click at [787, 416] on div "135" at bounding box center [779, 414] width 42 height 20
select select "1"
type input "Mer 13 Août 2025"
type input "Jeu 14 Août 2025"
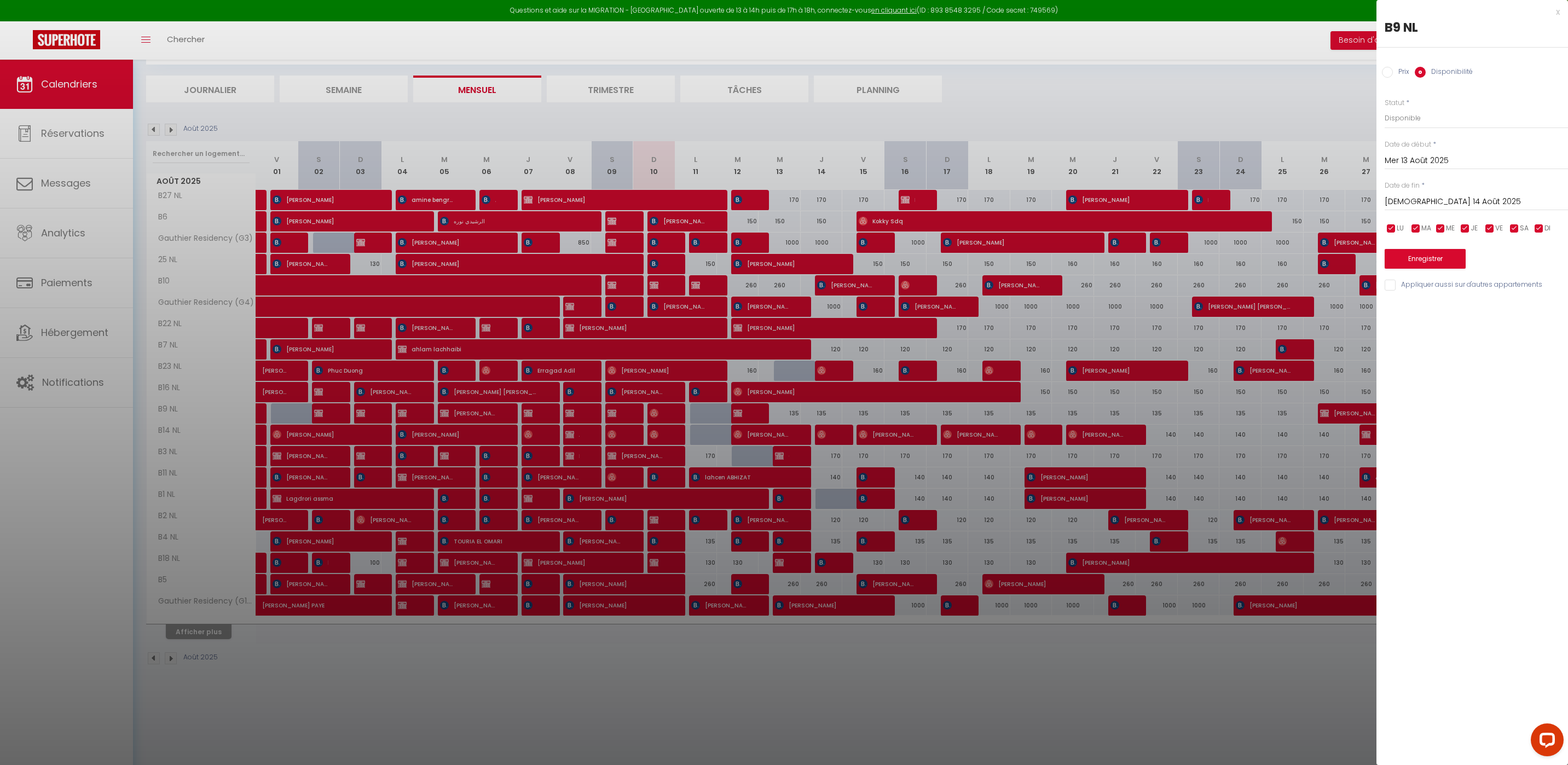
click at [792, 414] on div at bounding box center [784, 382] width 1568 height 765
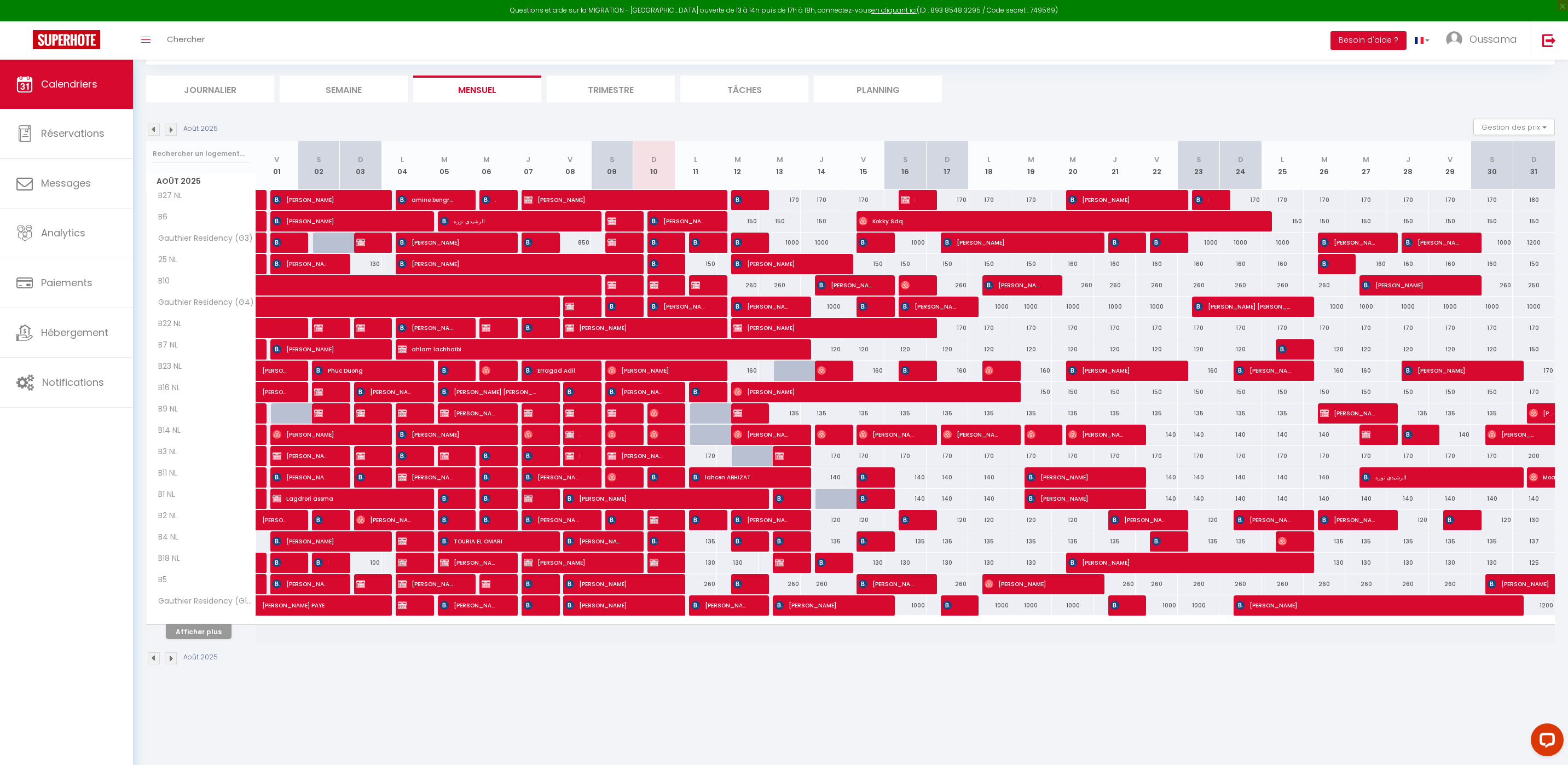
click at [792, 414] on div "135" at bounding box center [779, 414] width 42 height 20
select select "1"
type input "Mer 13 Août 2025"
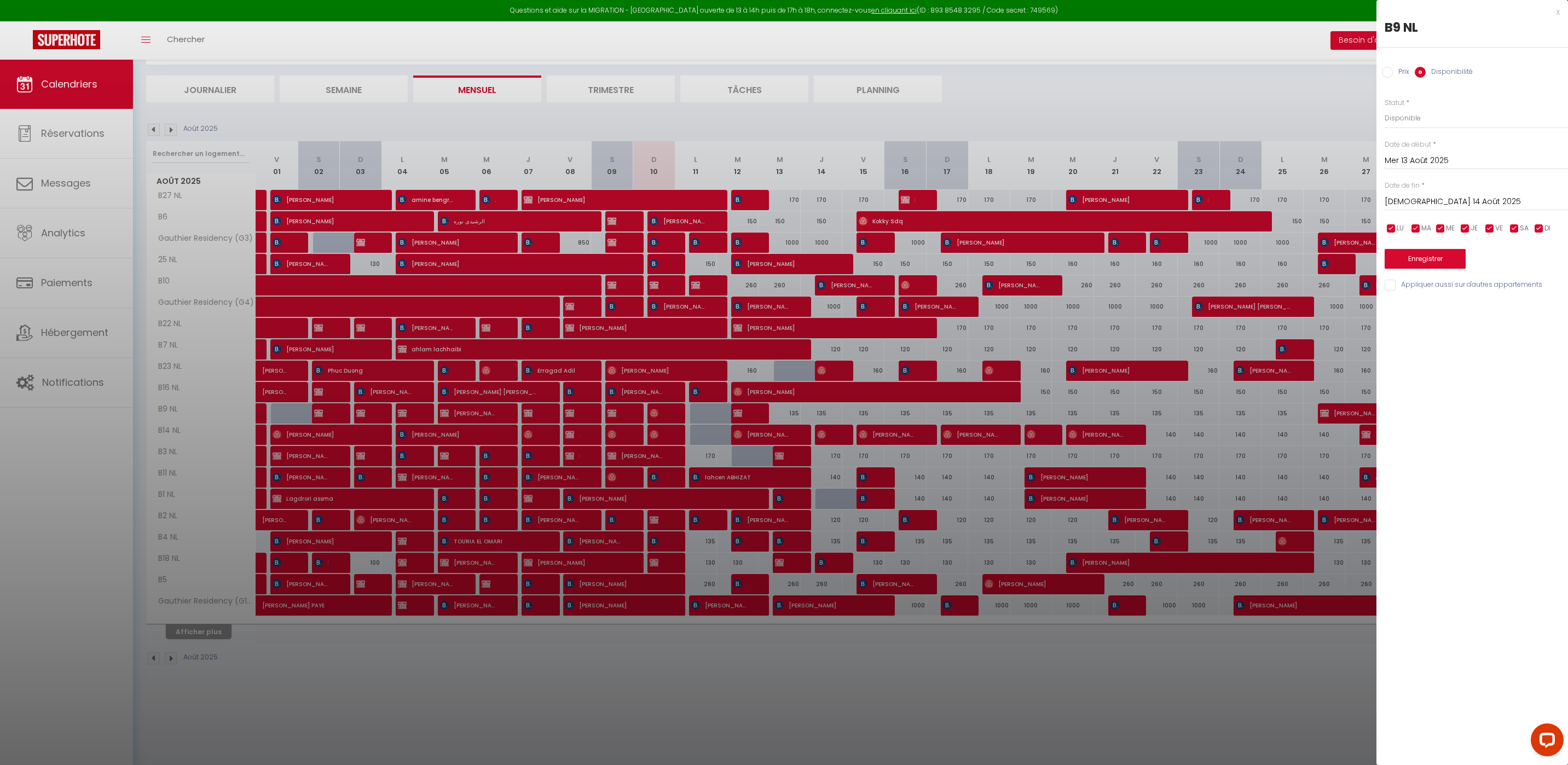
click at [1463, 201] on input "Jeu 14 Août 2025" at bounding box center [1476, 202] width 183 height 14
click at [1512, 314] on span "15" at bounding box center [1513, 308] width 24 height 22
type input "Ven 15 Août 2025"
click at [1411, 116] on select "Disponible Indisponible" at bounding box center [1476, 118] width 183 height 21
select select "0"
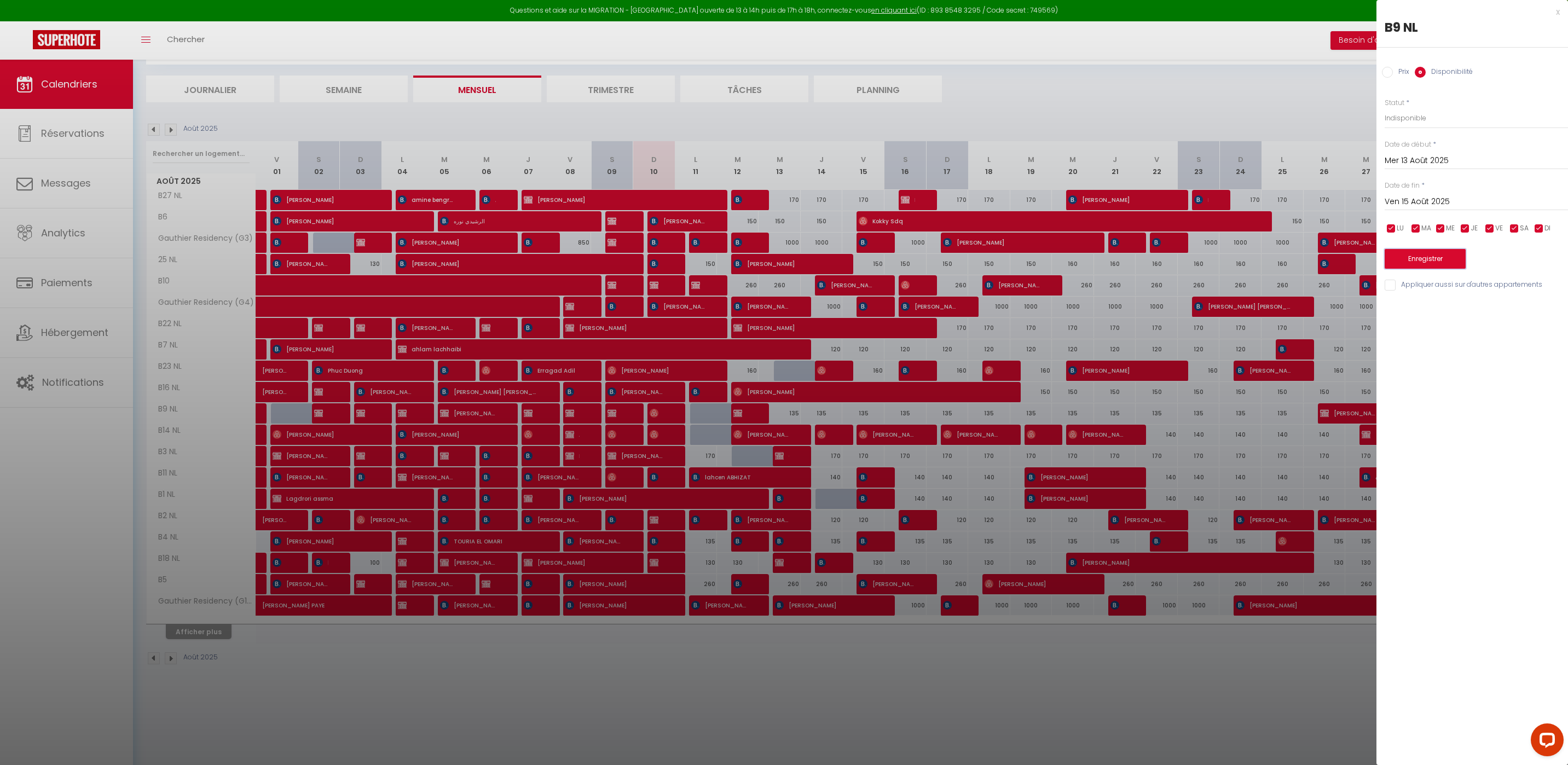
click at [1428, 259] on button "Enregistrer" at bounding box center [1425, 258] width 81 height 19
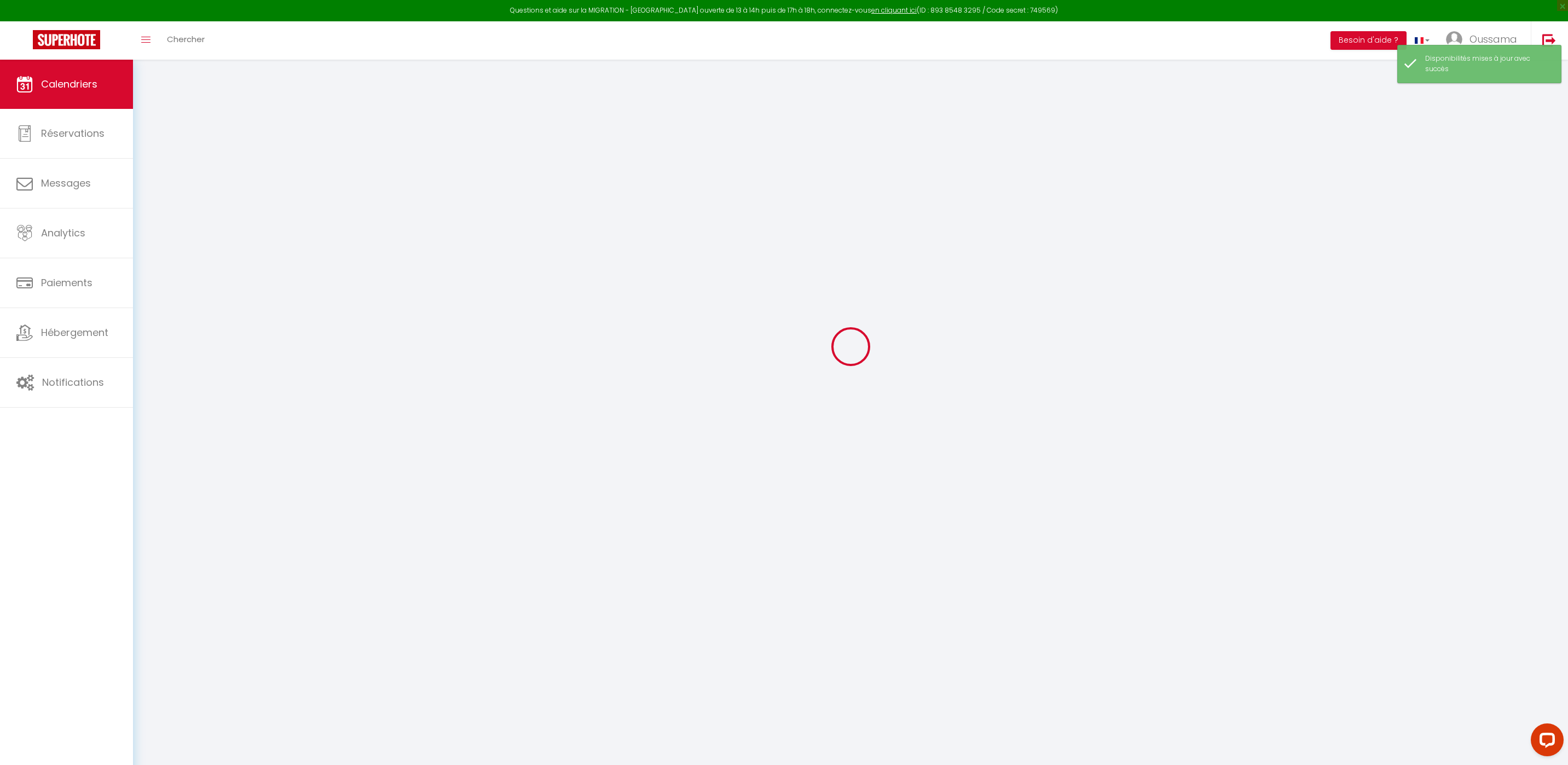
select select "KO"
select select "0"
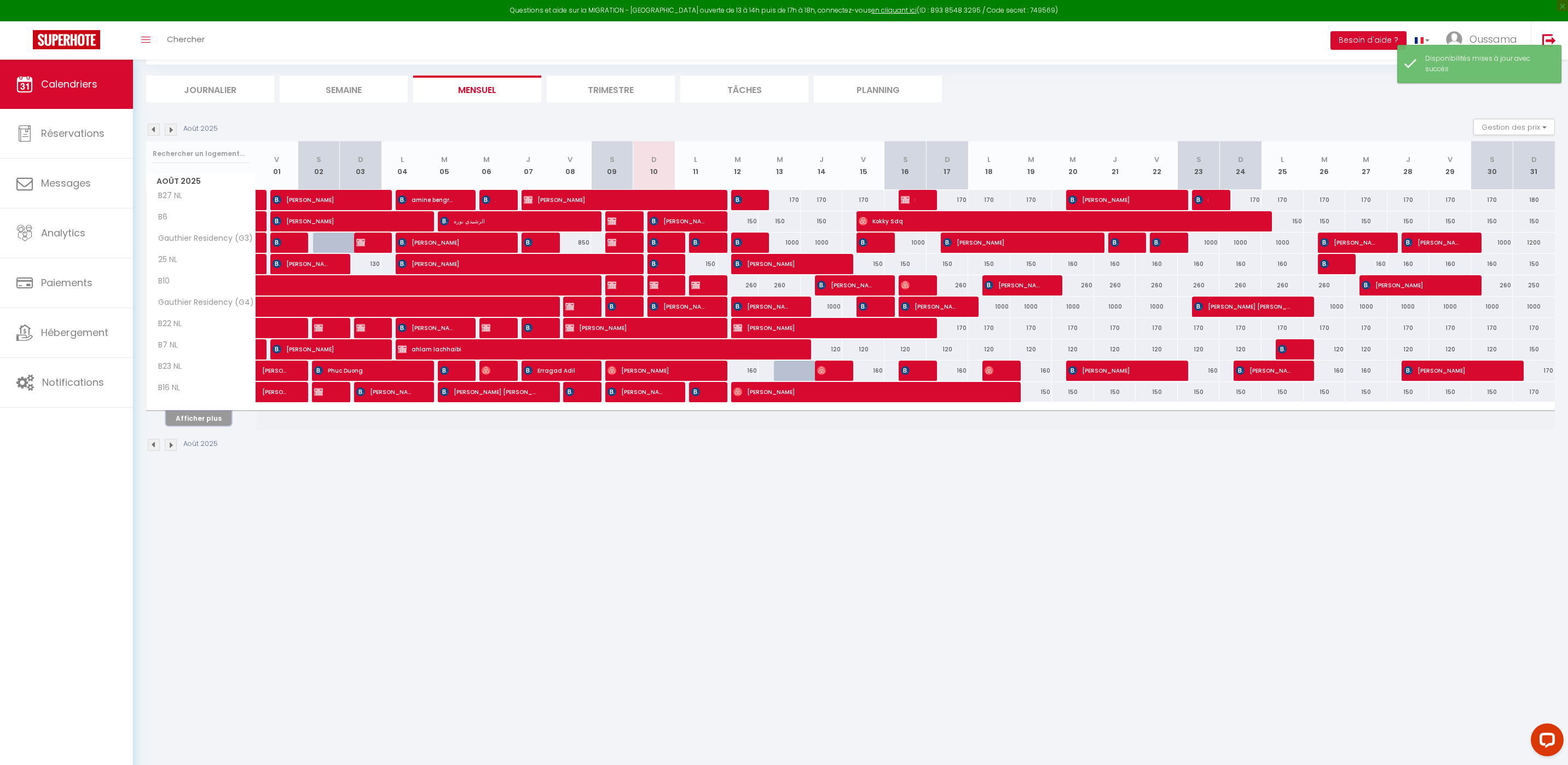
click at [205, 418] on button "Afficher plus" at bounding box center [198, 419] width 66 height 14
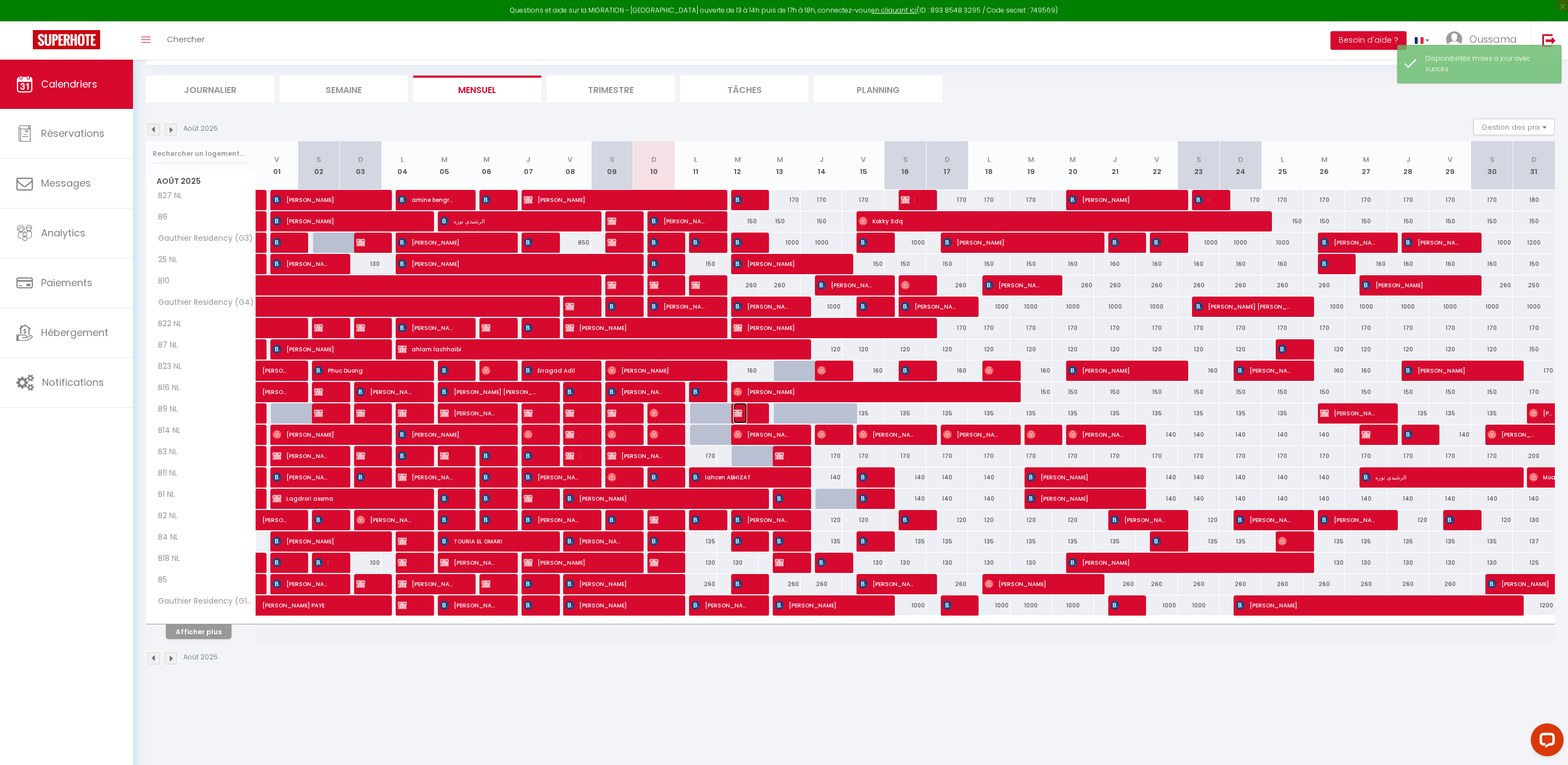
click at [740, 416] on img at bounding box center [737, 413] width 9 height 9
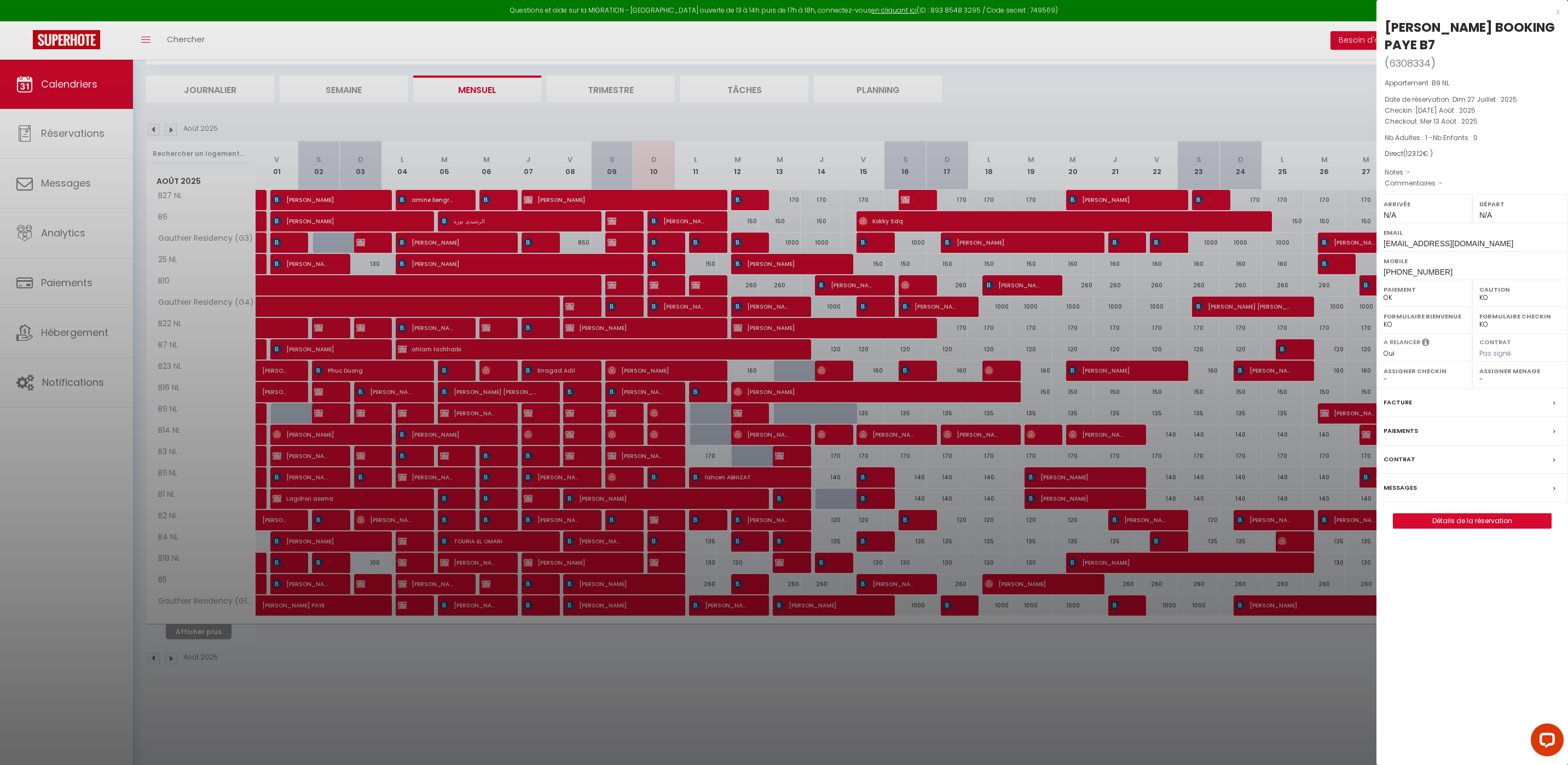
click at [832, 414] on div at bounding box center [784, 382] width 1568 height 765
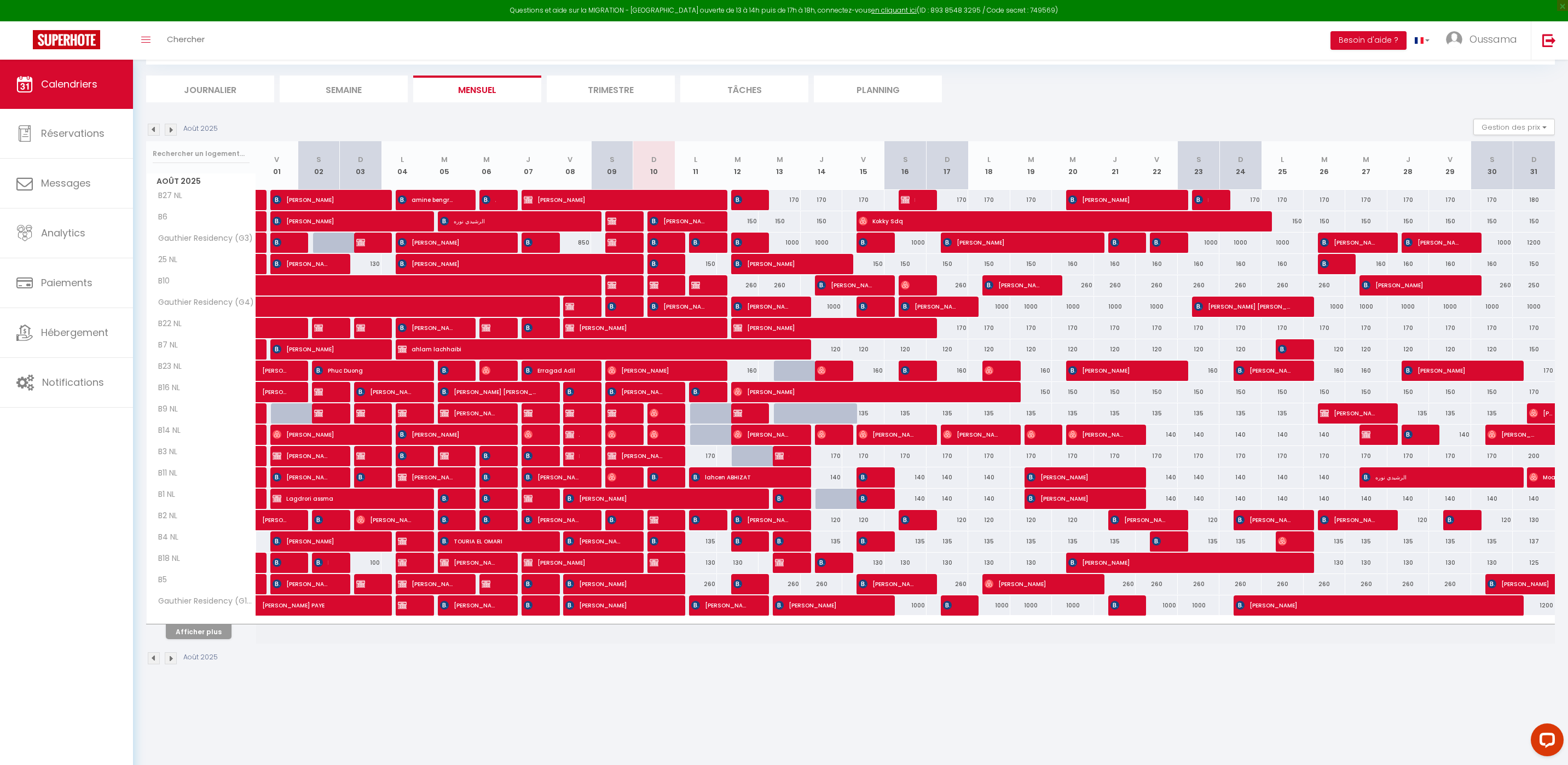
click at [832, 414] on div at bounding box center [836, 419] width 42 height 21
type input "135"
select select "1"
type input "Jeu 14 Août 2025"
type input "Ven 15 Août 2025"
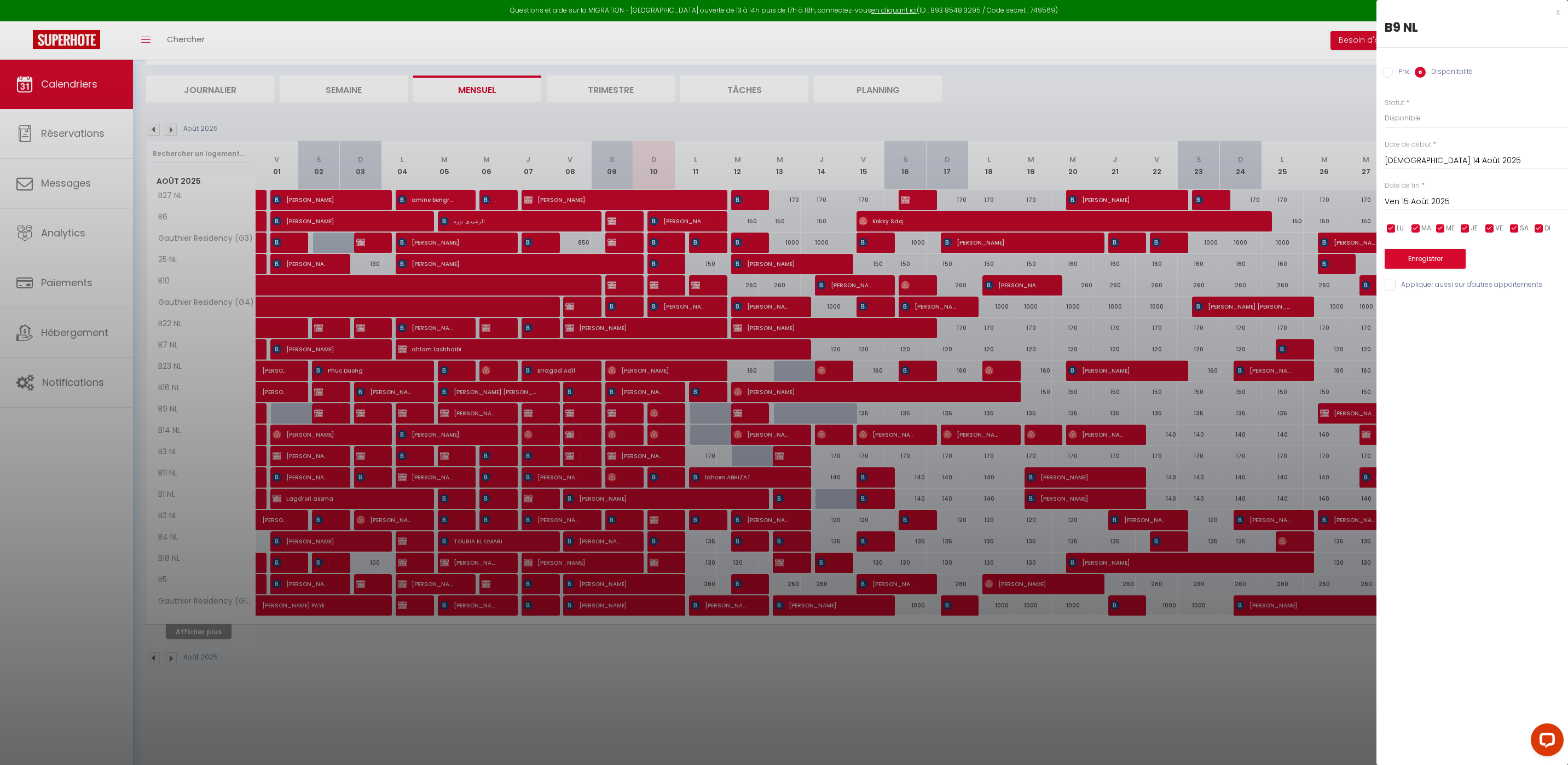
click at [1393, 74] on label "Prix" at bounding box center [1401, 73] width 17 height 12
click at [1393, 74] on input "Prix" at bounding box center [1387, 72] width 11 height 11
radio input "true"
click at [1430, 71] on label "Disponibilité" at bounding box center [1448, 73] width 47 height 12
click at [1425, 71] on input "Disponibilité" at bounding box center [1419, 72] width 11 height 11
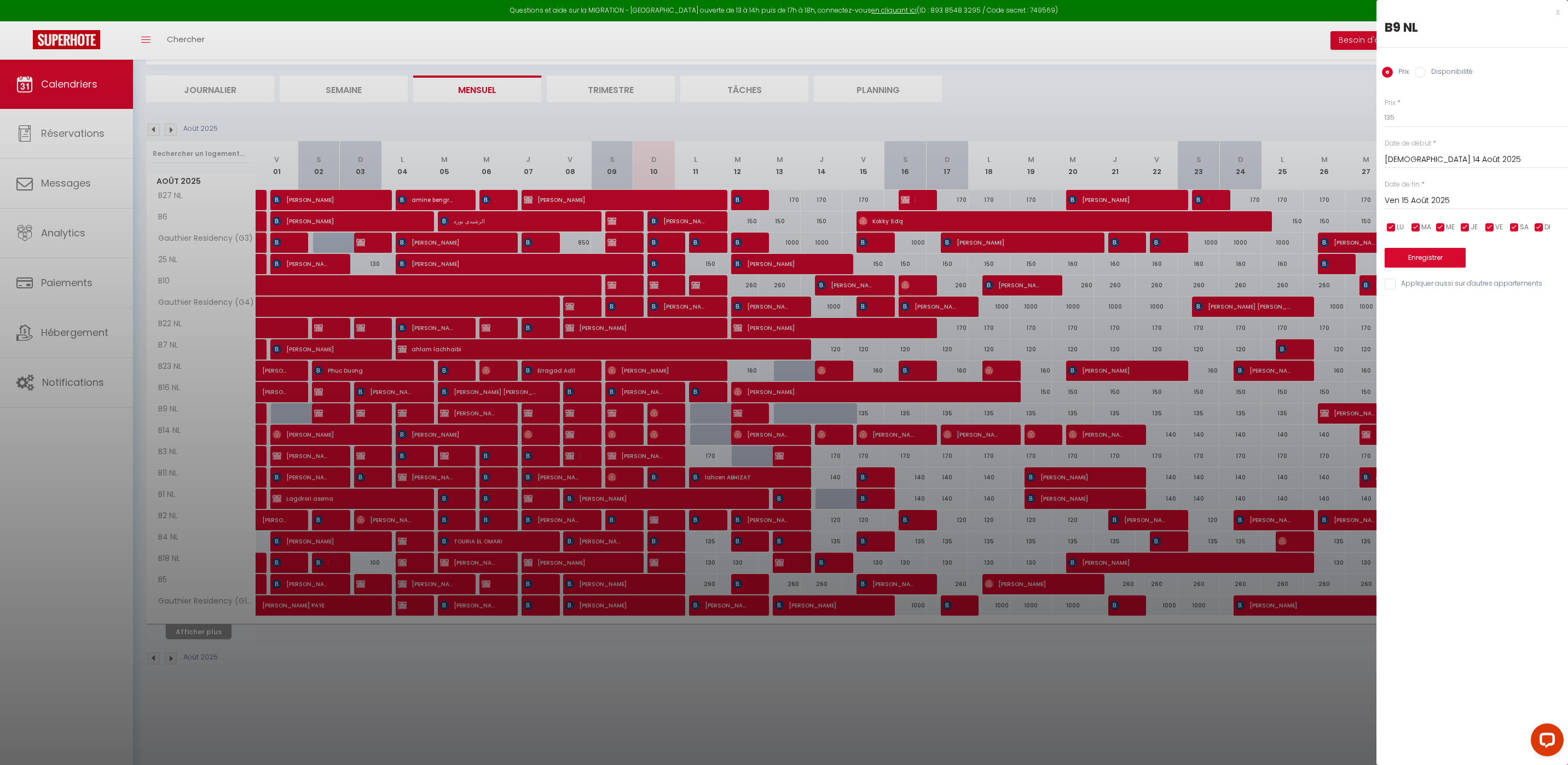
radio input "true"
radio input "false"
click at [1419, 121] on select "Disponible Indisponible" at bounding box center [1476, 118] width 183 height 21
click at [1441, 259] on button "Enregistrer" at bounding box center [1425, 258] width 81 height 19
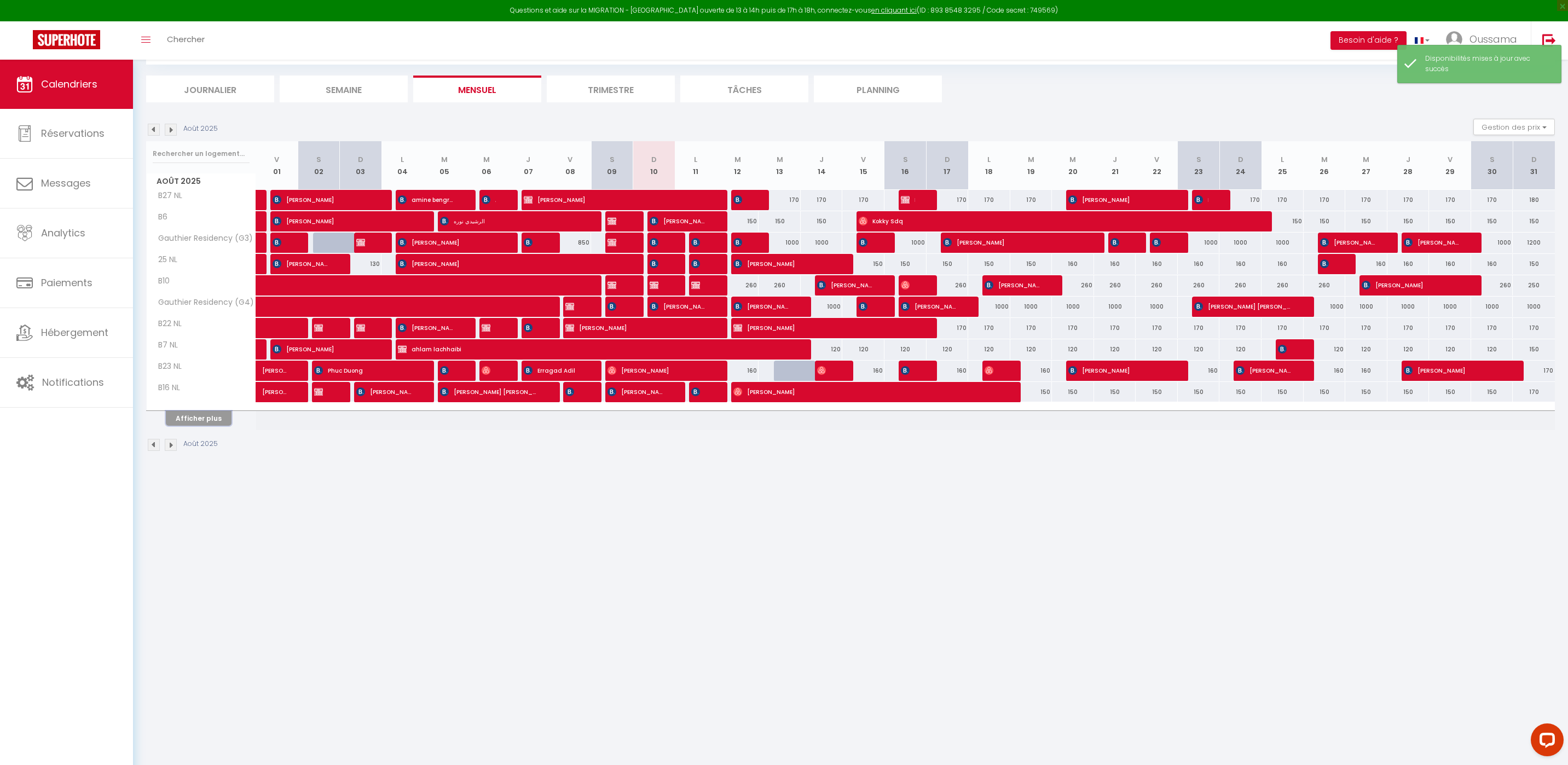
click at [205, 416] on button "Afficher plus" at bounding box center [198, 419] width 66 height 14
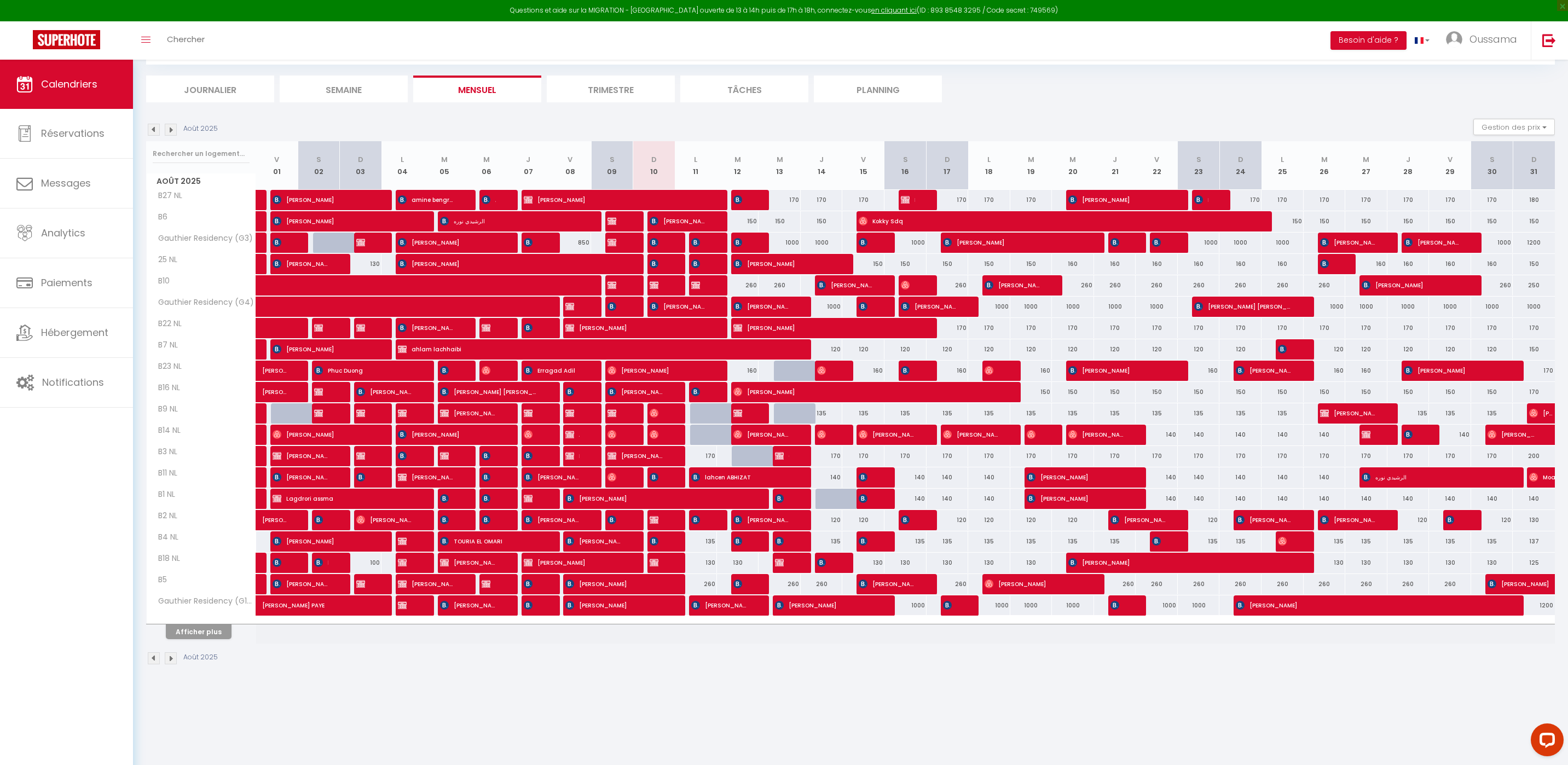
click at [714, 414] on div at bounding box center [711, 414] width 42 height 21
select select "1"
type input "Lun 11 Août 2025"
type input "Mar 12 Août 2025"
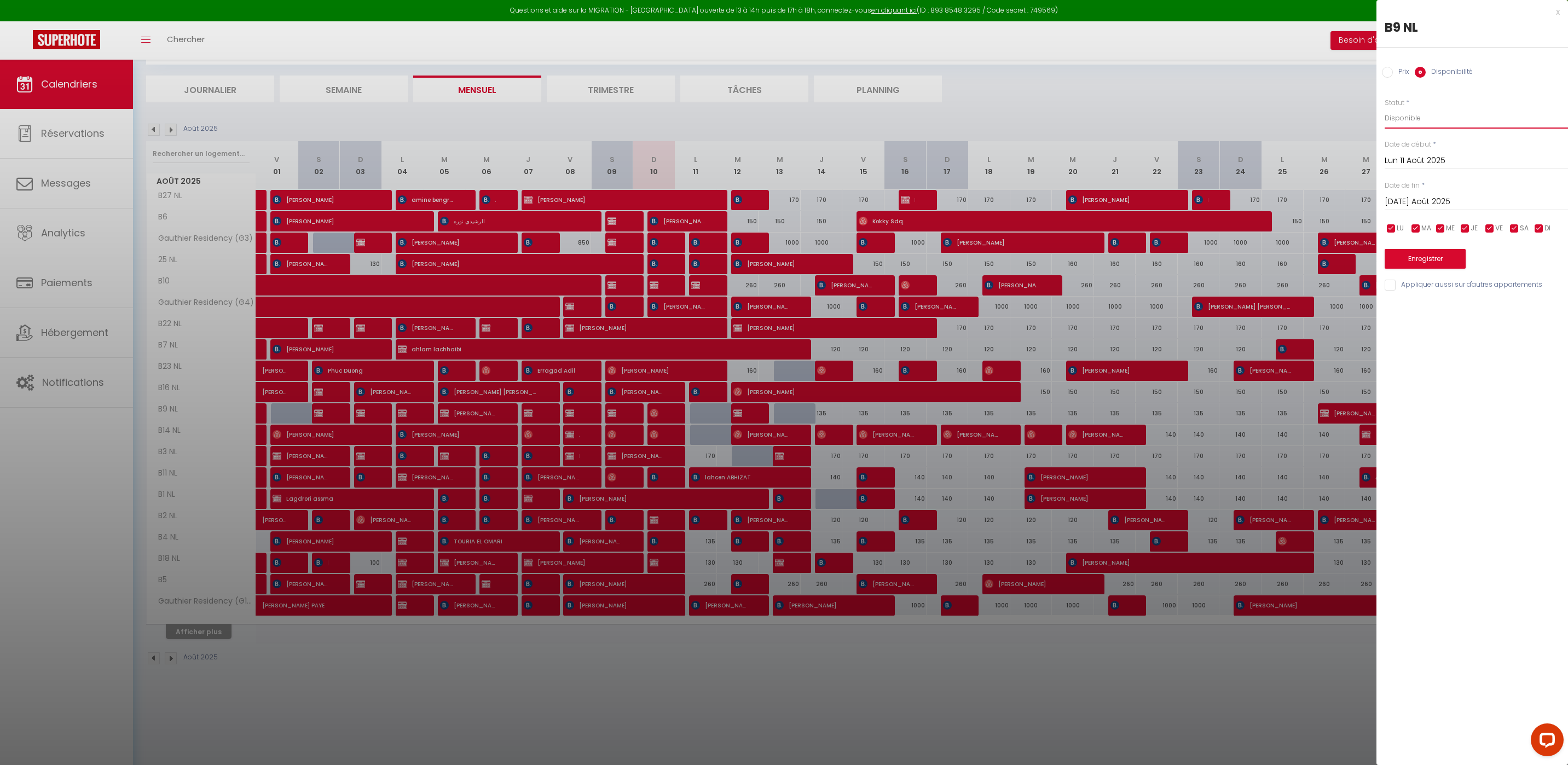
click at [1437, 119] on select "Disponible Indisponible" at bounding box center [1476, 118] width 183 height 21
click at [1424, 266] on button "Enregistrer" at bounding box center [1425, 258] width 81 height 19
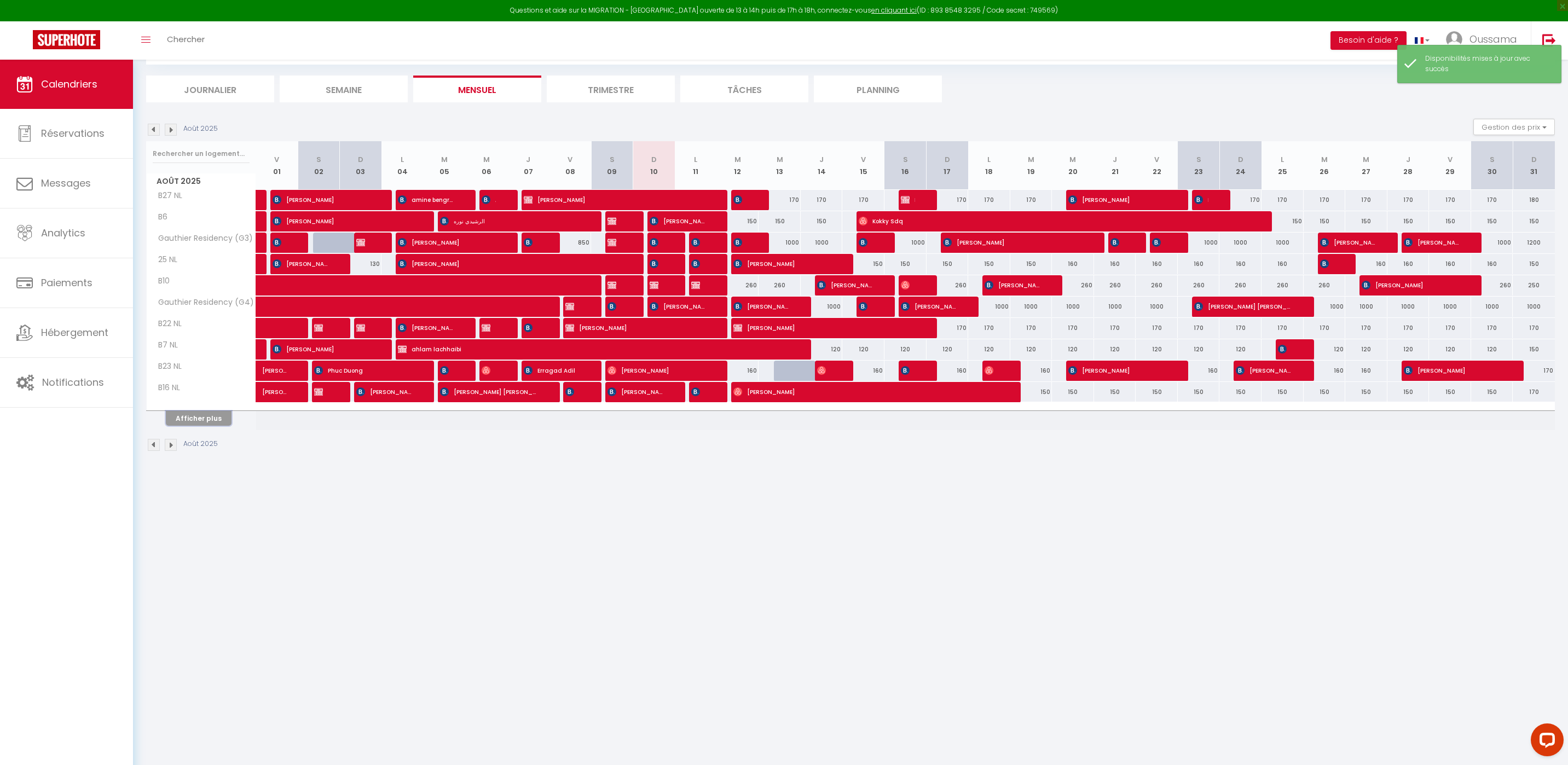
click at [220, 420] on button "Afficher plus" at bounding box center [198, 419] width 66 height 14
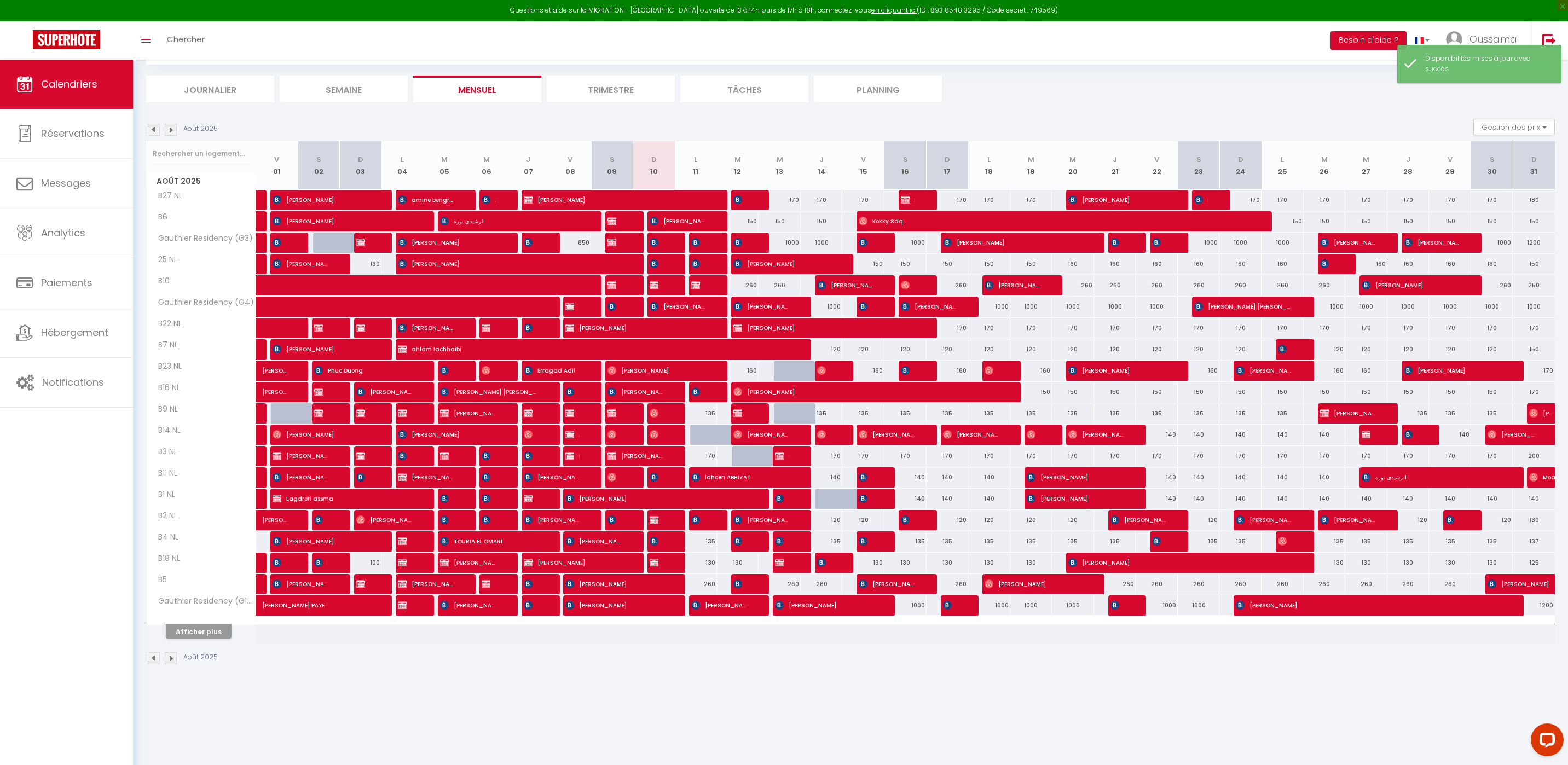
click at [795, 414] on div at bounding box center [794, 414] width 42 height 21
select select "1"
type input "Mer 13 Août 2025"
type input "Jeu 14 Août 2025"
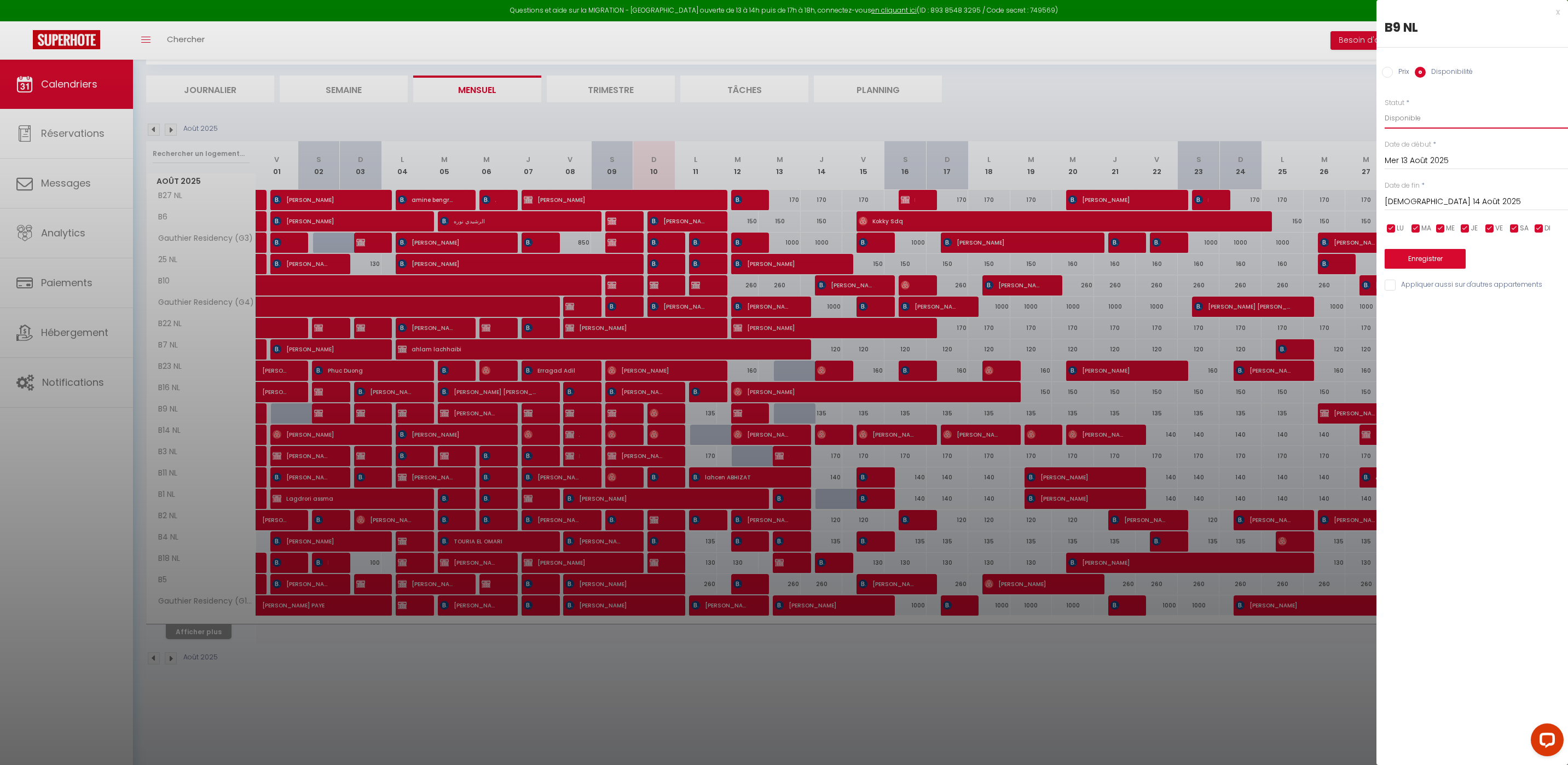
click at [1435, 114] on select "Disponible Indisponible" at bounding box center [1476, 118] width 183 height 21
click at [1422, 265] on button "Enregistrer" at bounding box center [1425, 258] width 81 height 19
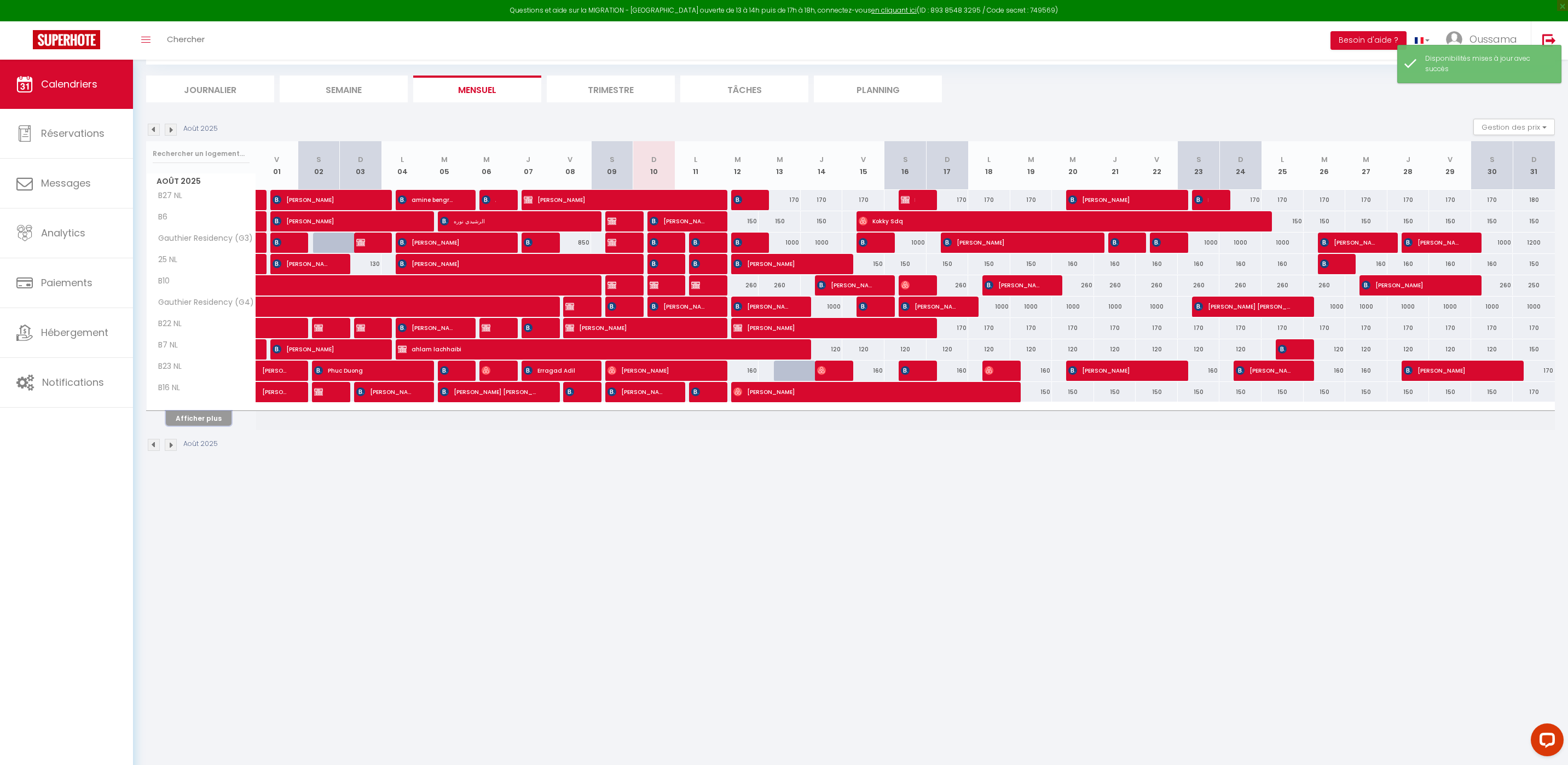
click at [198, 420] on button "Afficher plus" at bounding box center [198, 419] width 66 height 14
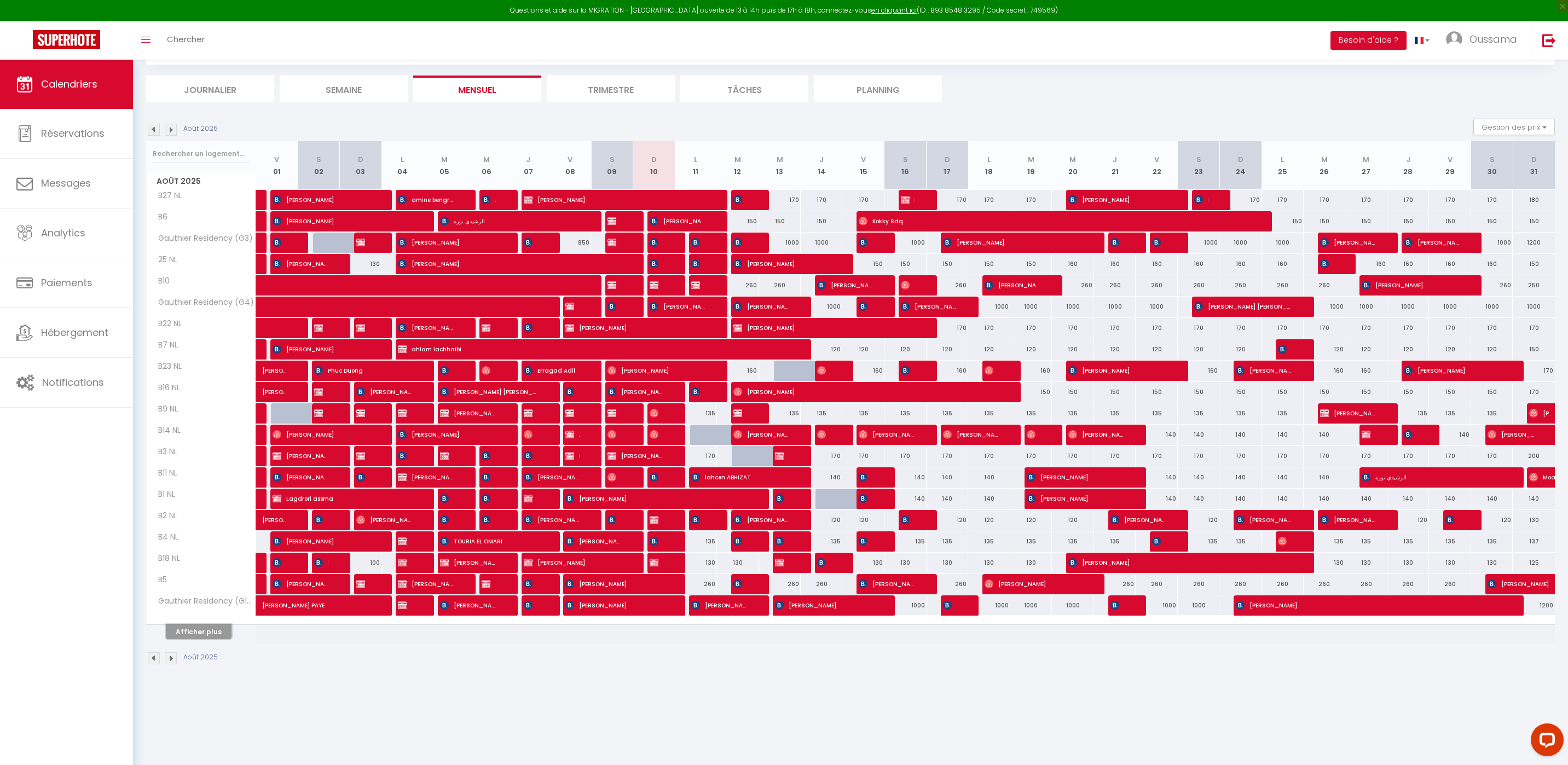
click at [219, 633] on button "Afficher plus" at bounding box center [198, 631] width 66 height 14
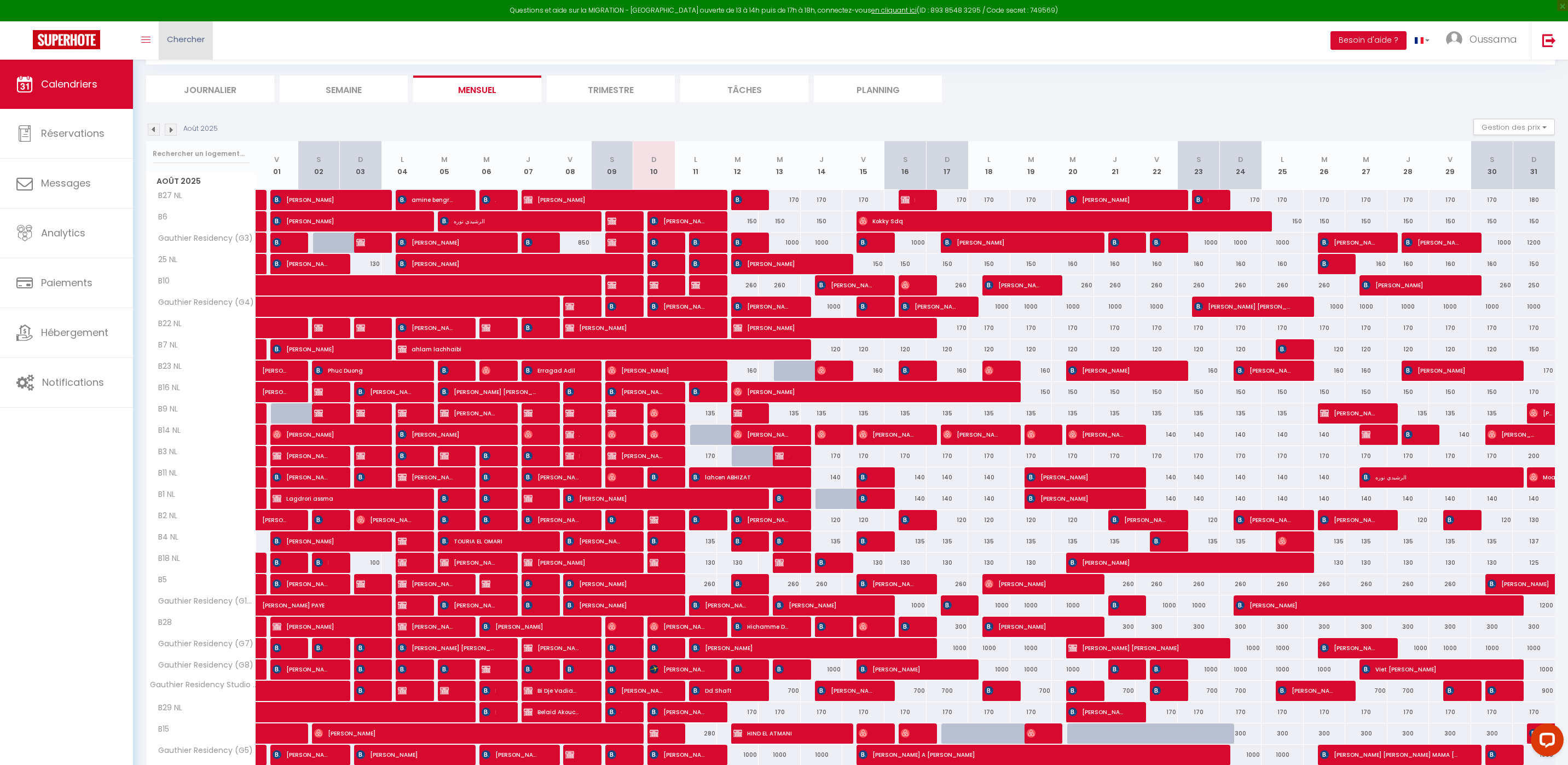
click at [183, 46] on link "Chercher" at bounding box center [185, 40] width 54 height 38
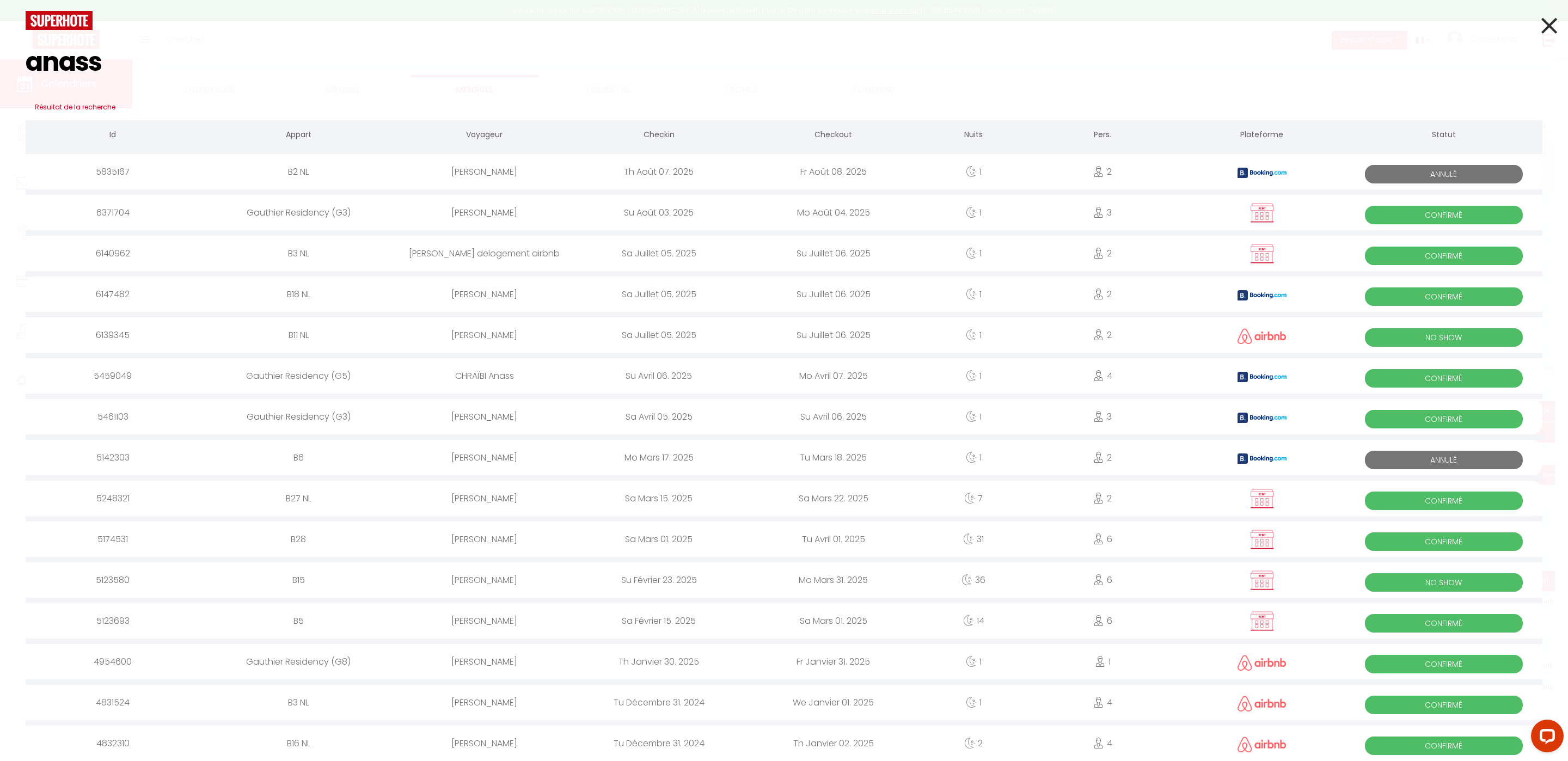
type input "anass"
click at [1543, 29] on icon at bounding box center [1549, 26] width 16 height 27
